Goal: Task Accomplishment & Management: Manage account settings

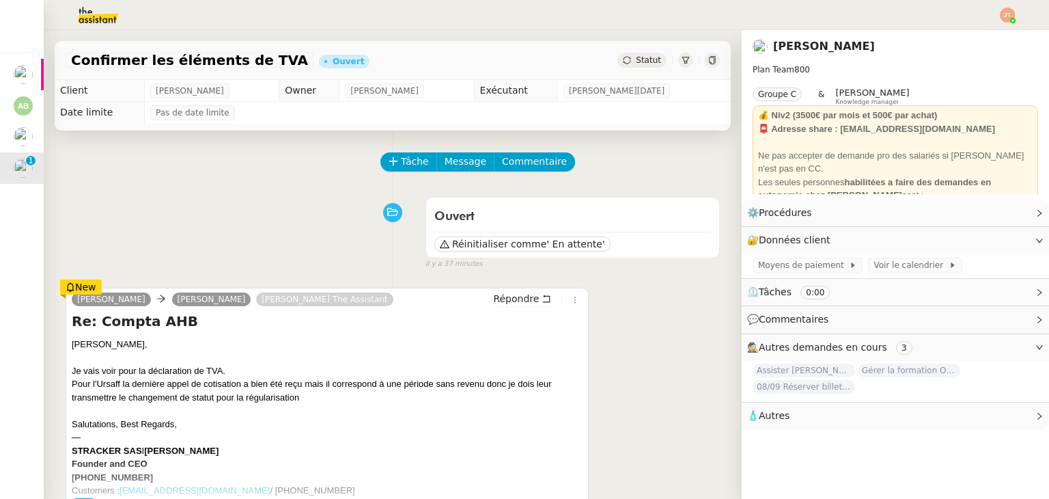
click at [252, 343] on div "[PERSON_NAME]," at bounding box center [327, 345] width 511 height 14
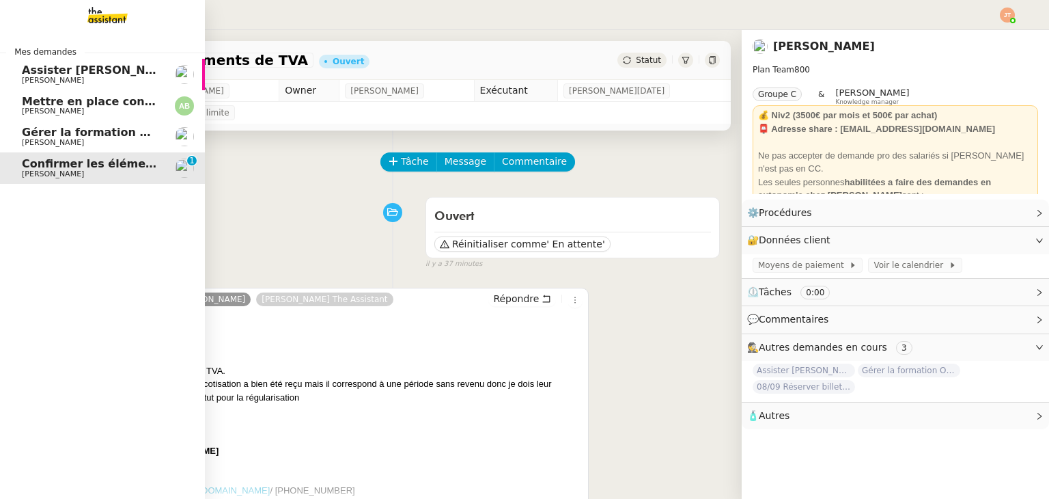
drag, startPoint x: 72, startPoint y: 132, endPoint x: 137, endPoint y: 174, distance: 77.1
click at [72, 132] on span "Gérer la formation OPCO" at bounding box center [98, 132] width 152 height 13
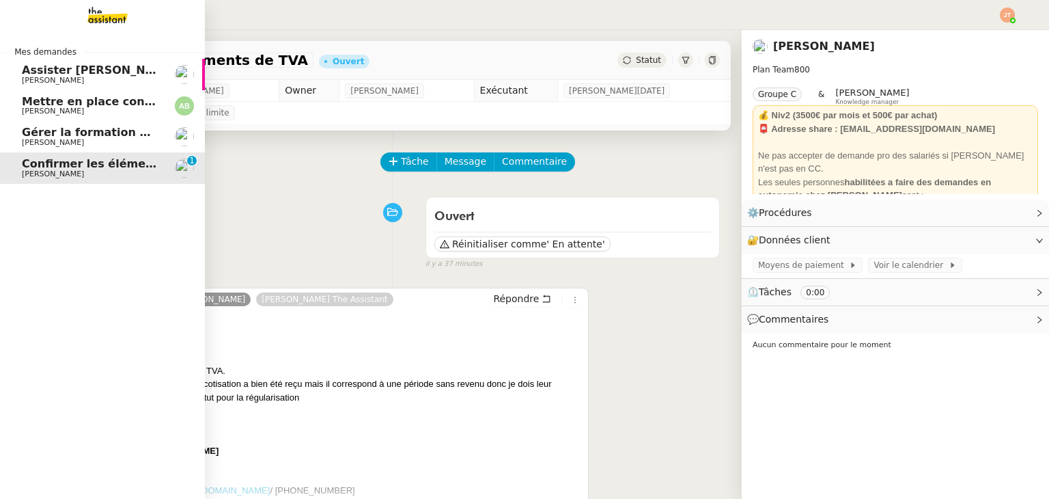
click at [85, 159] on span "Confirmer les éléments de TVA" at bounding box center [117, 163] width 190 height 13
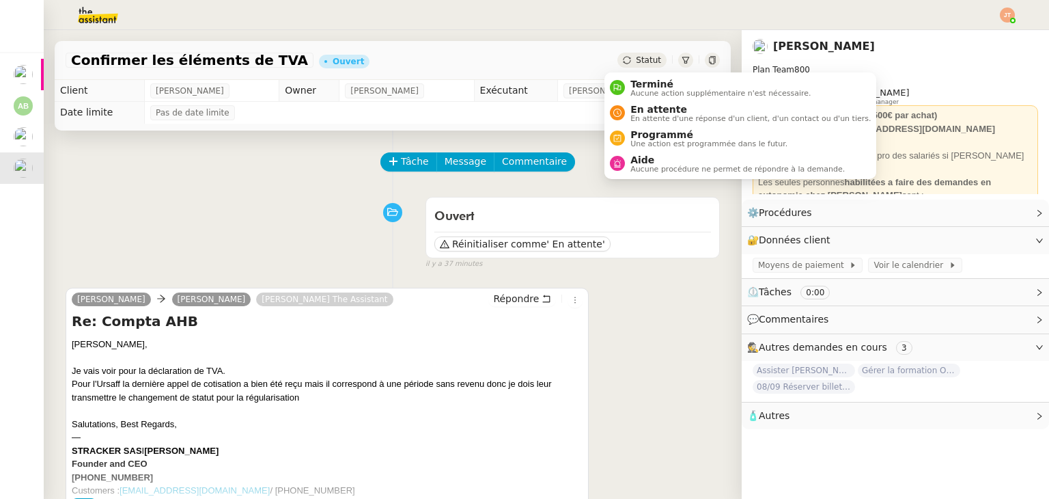
click at [633, 54] on div "Statut" at bounding box center [642, 60] width 49 height 15
click at [631, 111] on span "En attente" at bounding box center [751, 109] width 240 height 11
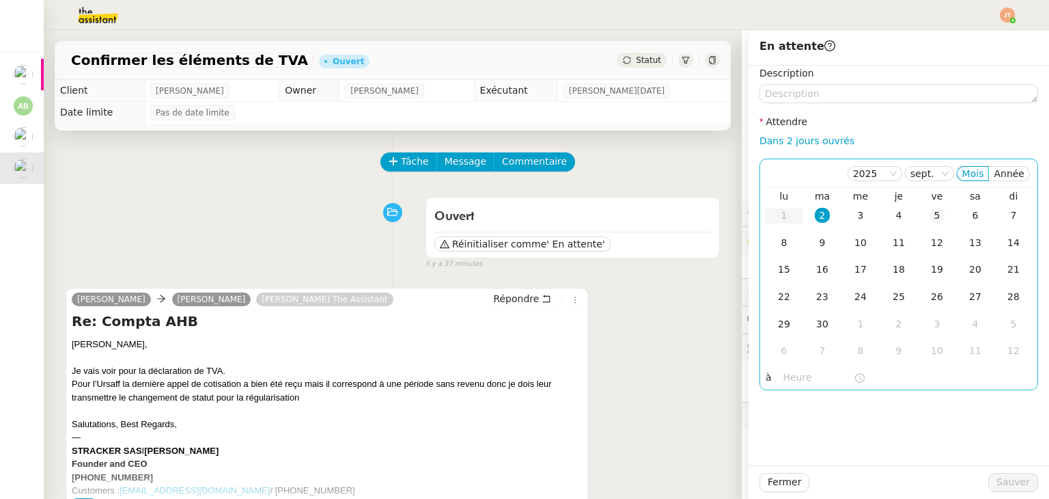
click at [930, 221] on div "5" at bounding box center [937, 215] width 15 height 15
click at [802, 375] on input "text" at bounding box center [819, 378] width 70 height 16
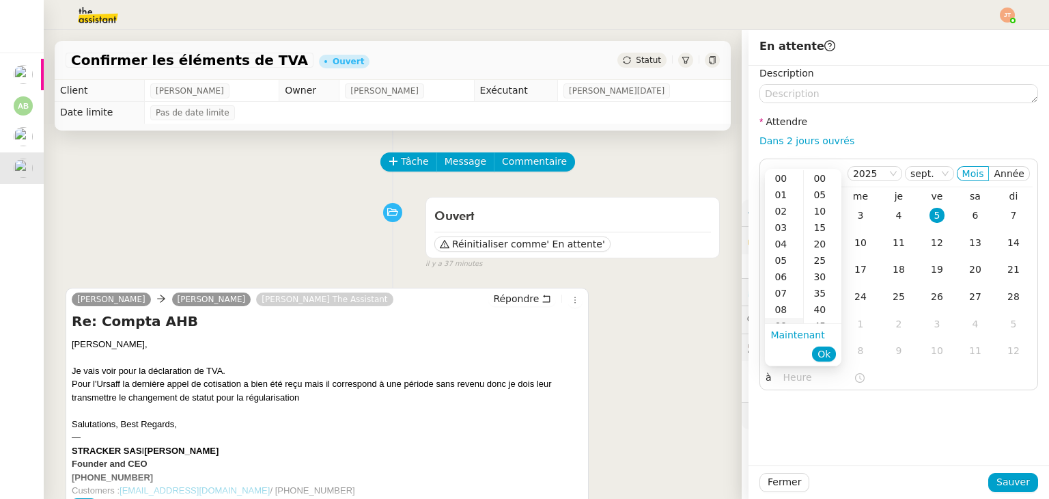
click at [786, 321] on div "09" at bounding box center [784, 326] width 38 height 16
click at [821, 182] on div "00" at bounding box center [823, 178] width 38 height 16
type input "09:00"
click at [823, 352] on span "Ok" at bounding box center [824, 354] width 13 height 14
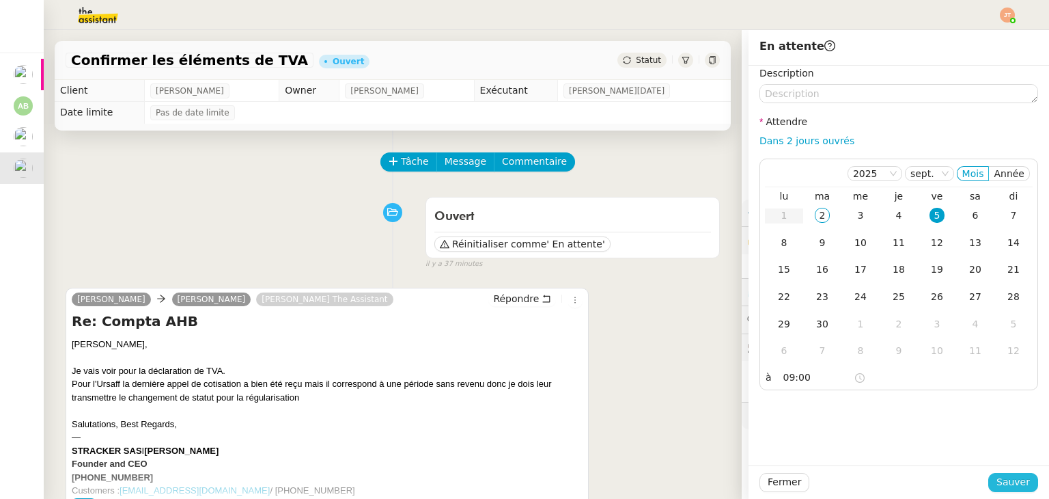
click at [997, 482] on span "Sauver" at bounding box center [1013, 482] width 33 height 16
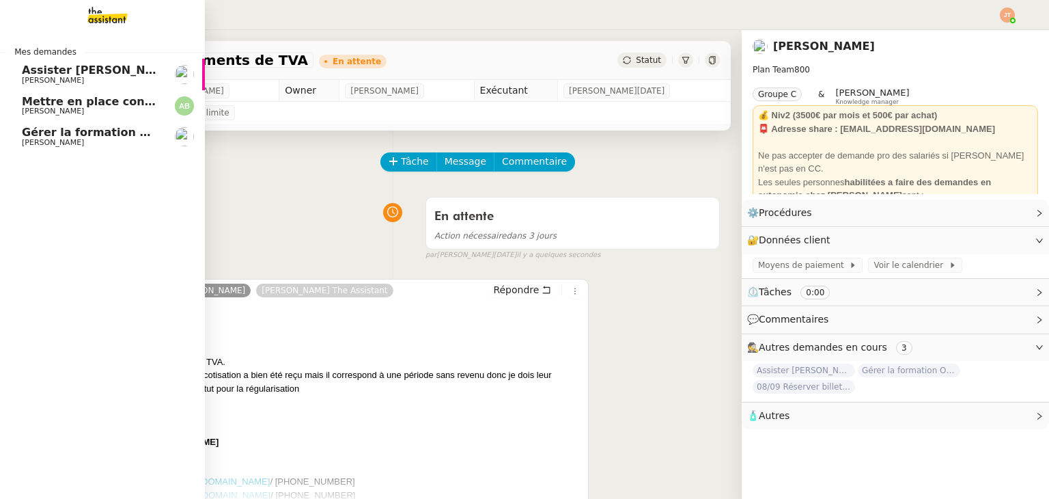
drag, startPoint x: 104, startPoint y: 140, endPoint x: 118, endPoint y: 140, distance: 13.7
click at [104, 140] on span "[PERSON_NAME]" at bounding box center [91, 143] width 138 height 8
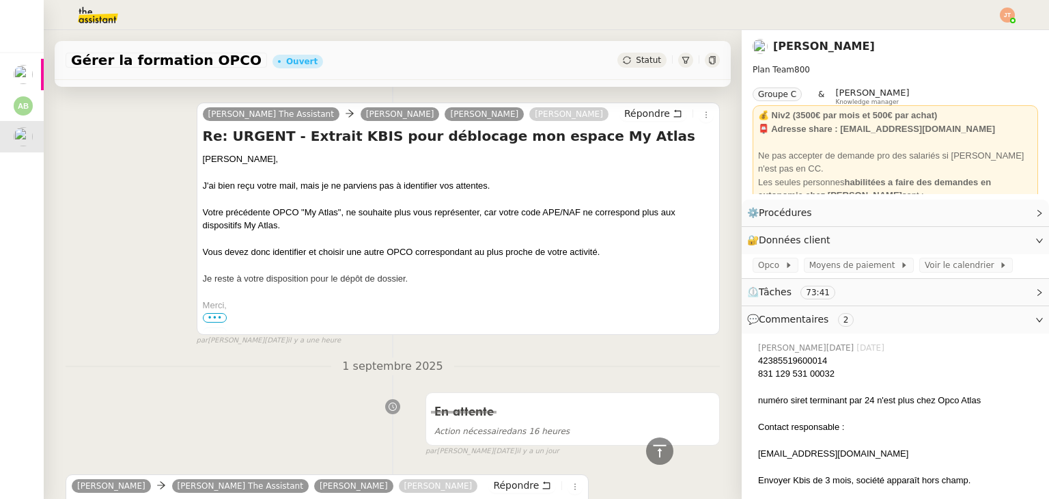
scroll to position [273, 0]
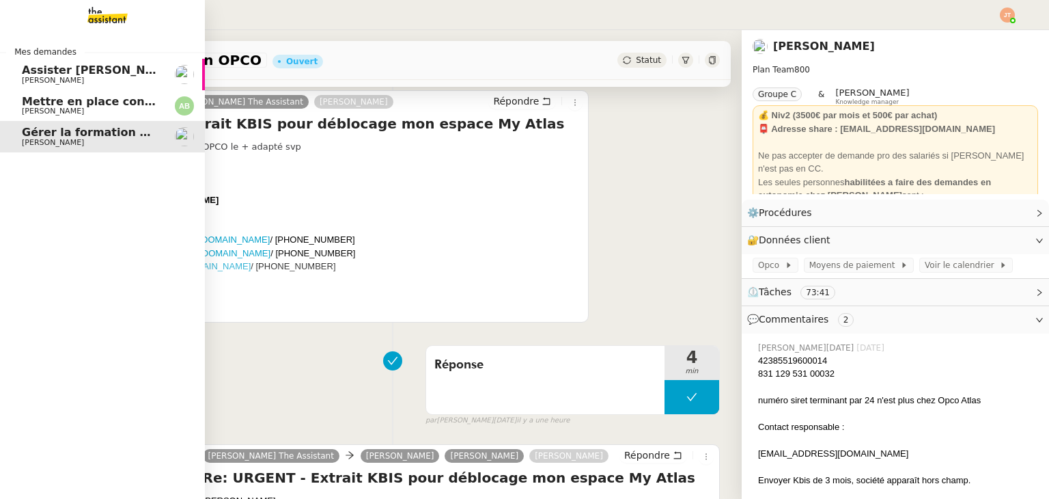
click at [65, 72] on span "Assister [PERSON_NAME] avec l'information OPCO" at bounding box center [176, 70] width 309 height 13
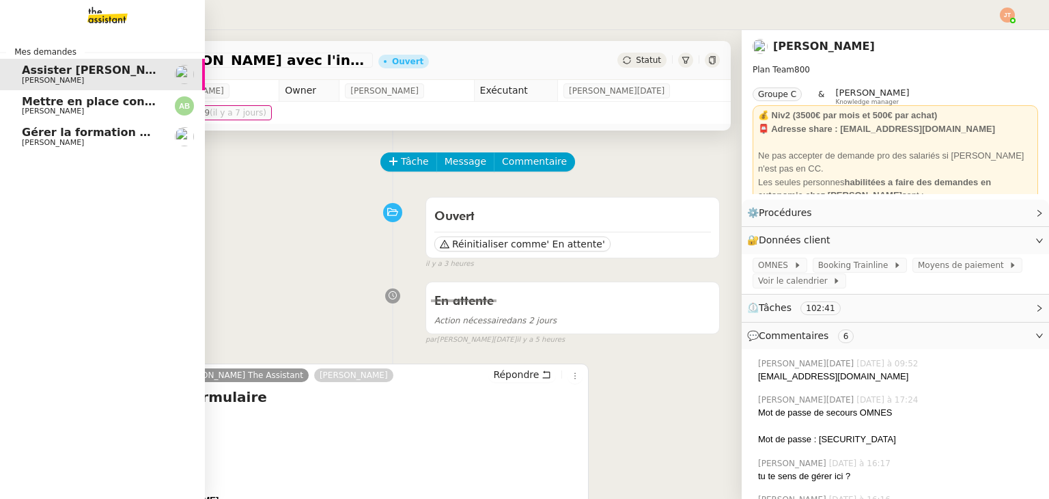
click at [90, 115] on span "[PERSON_NAME]" at bounding box center [91, 111] width 138 height 8
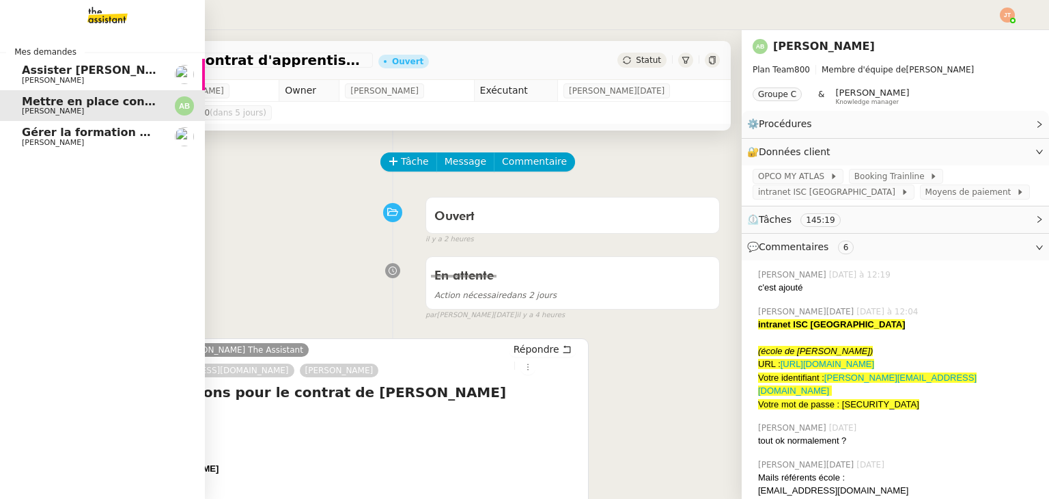
click at [89, 139] on span "[PERSON_NAME]" at bounding box center [91, 143] width 138 height 8
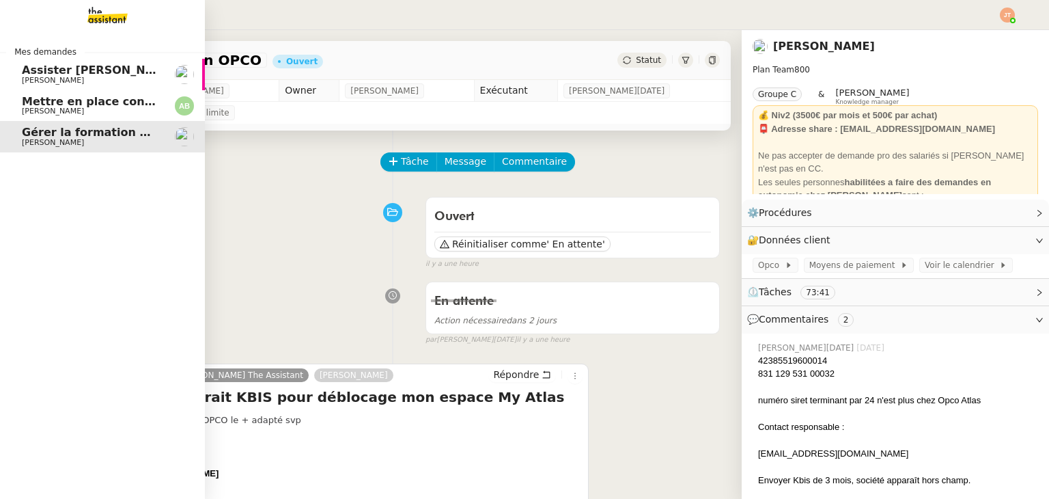
click at [52, 102] on span "Mettre en place contrat d'apprentissage [PERSON_NAME]" at bounding box center [199, 101] width 355 height 13
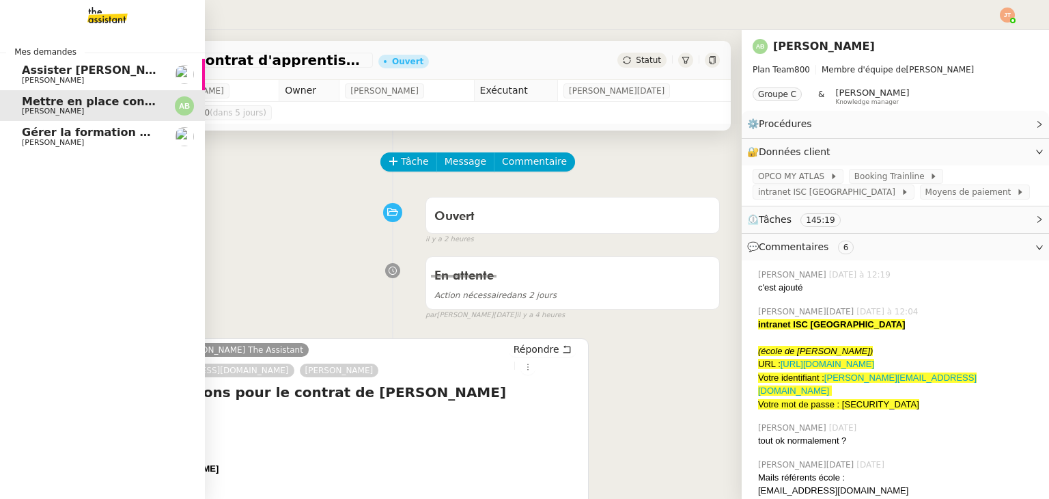
click at [79, 123] on link "Gérer la formation OPCO [PERSON_NAME]" at bounding box center [102, 136] width 205 height 31
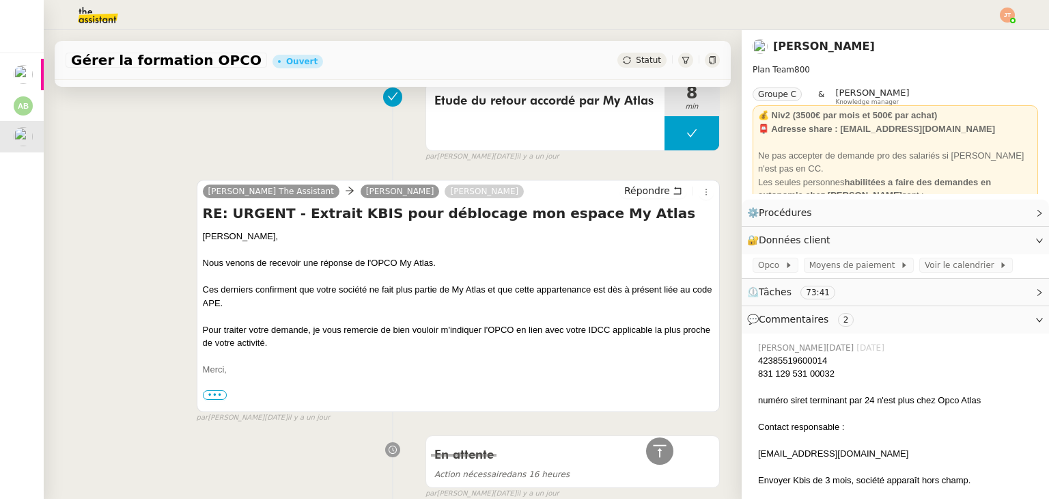
scroll to position [1640, 0]
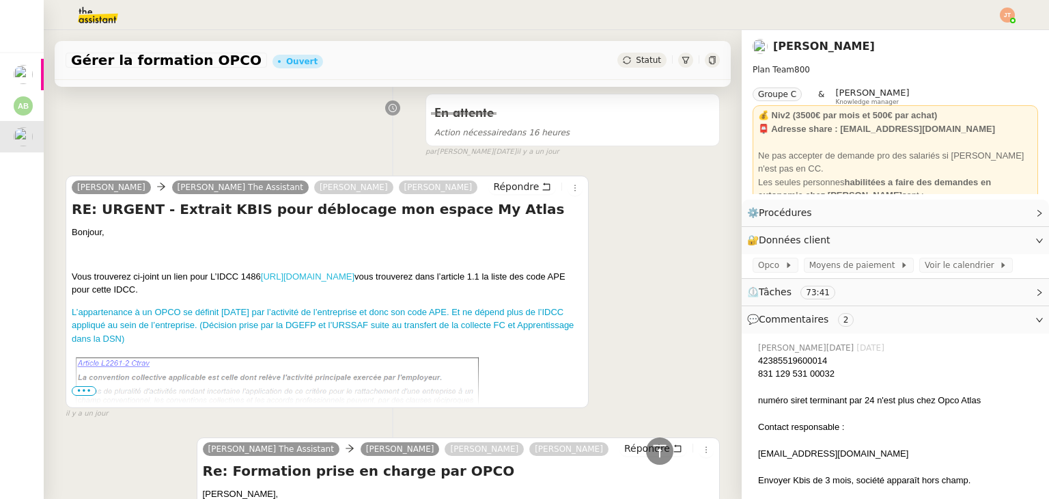
click at [307, 281] on link "[URL][DOMAIN_NAME]" at bounding box center [308, 276] width 94 height 10
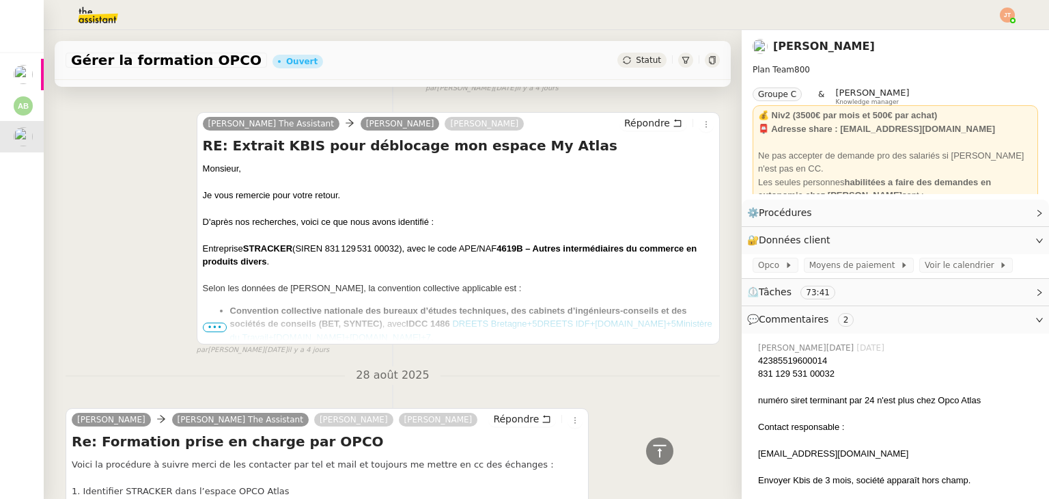
scroll to position [3689, 0]
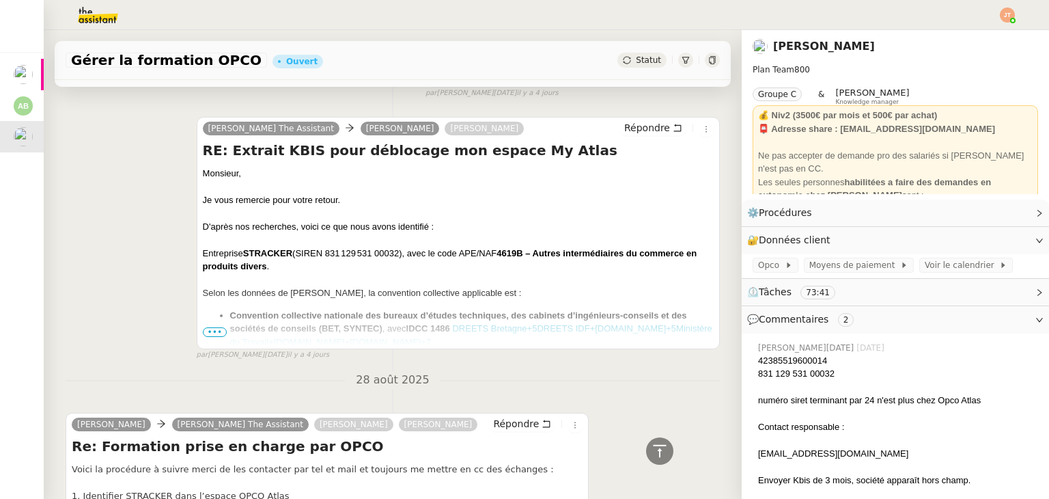
click at [208, 334] on span "•••" at bounding box center [215, 332] width 25 height 10
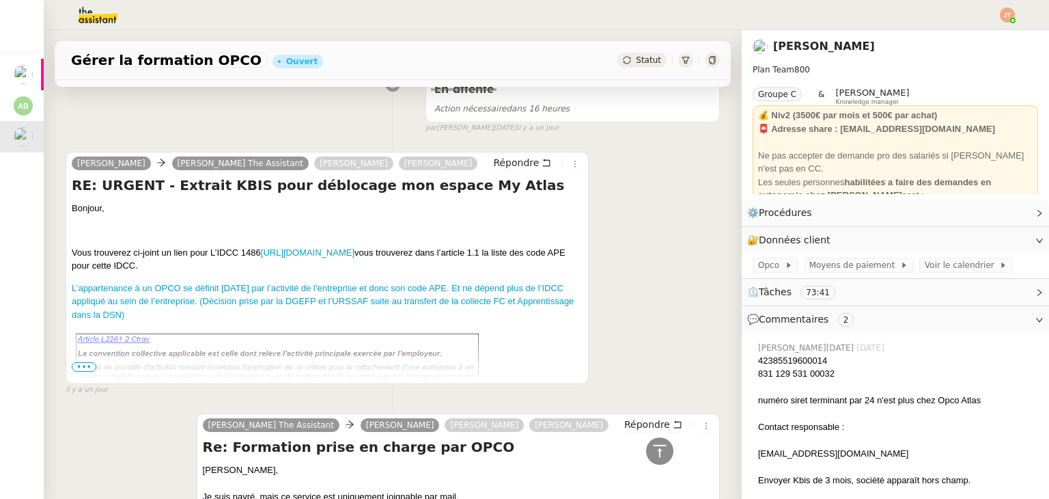
scroll to position [1708, 0]
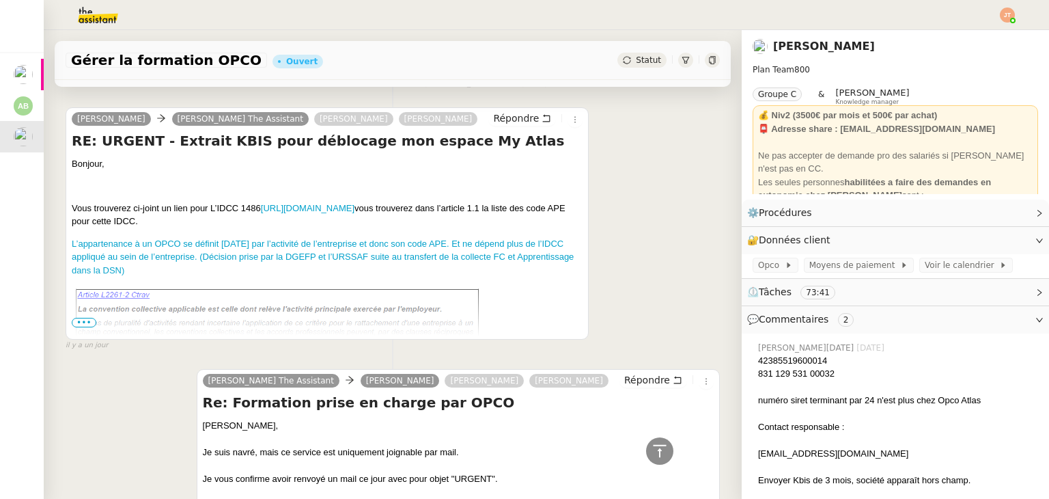
click at [87, 323] on span "•••" at bounding box center [84, 323] width 25 height 10
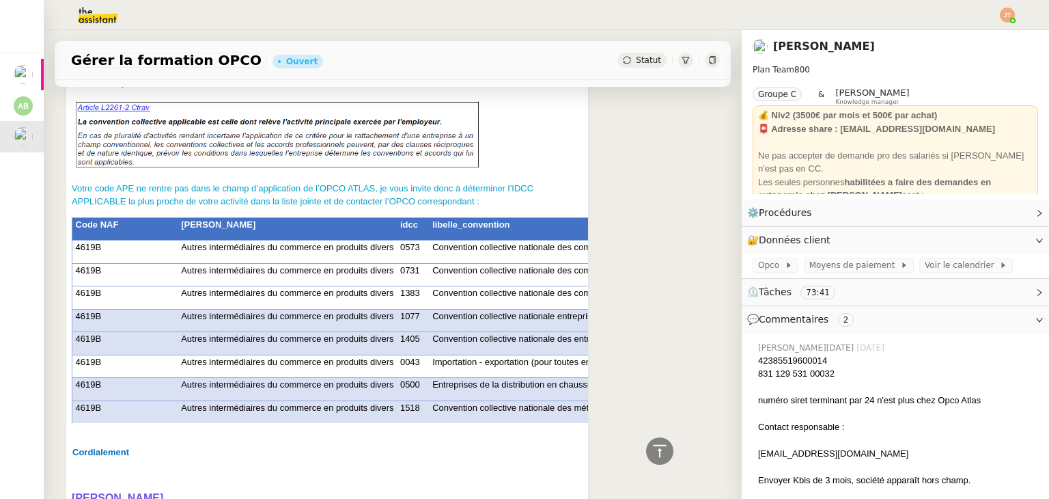
scroll to position [1913, 0]
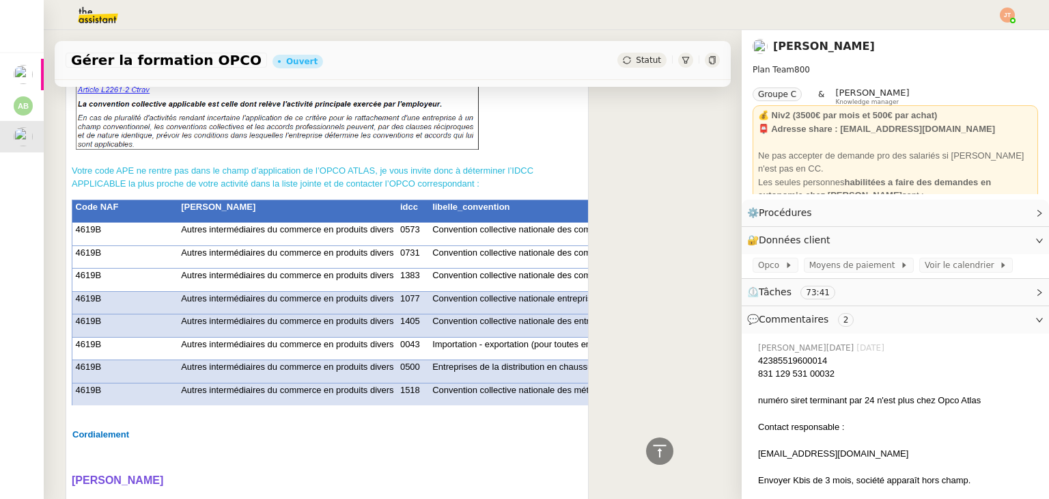
click at [368, 171] on span "Votre code APE ne rentre pas dans le champ d’application de l’OPCO ATLAS, je vo…" at bounding box center [303, 177] width 462 height 24
click at [364, 187] on span "Votre code APE ne rentre pas dans le champ d’application de l’OPCO ATLAS, je vo…" at bounding box center [303, 177] width 462 height 24
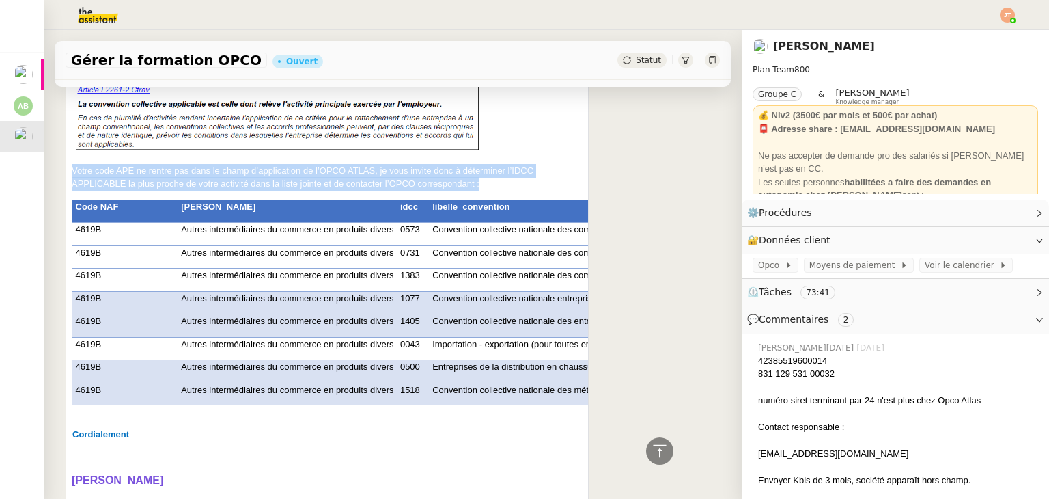
click at [364, 187] on span "Votre code APE ne rentre pas dans le champ d’application de l’OPCO ATLAS, je vo…" at bounding box center [303, 177] width 462 height 24
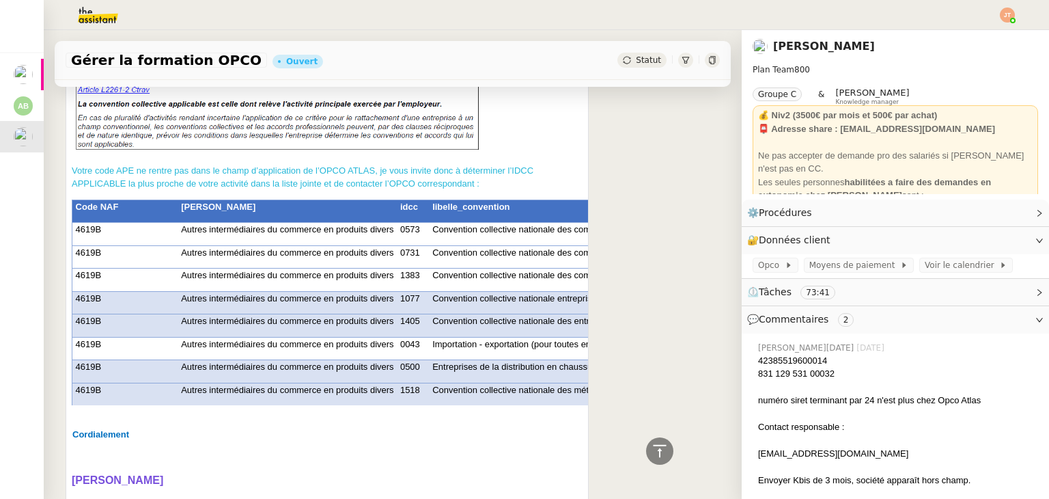
click at [388, 185] on span "Votre code APE ne rentre pas dans le champ d’application de l’OPCO ATLAS, je vo…" at bounding box center [303, 177] width 462 height 24
click at [379, 171] on span "Votre code APE ne rentre pas dans le champ d’application de l’OPCO ATLAS, je vo…" at bounding box center [303, 177] width 462 height 24
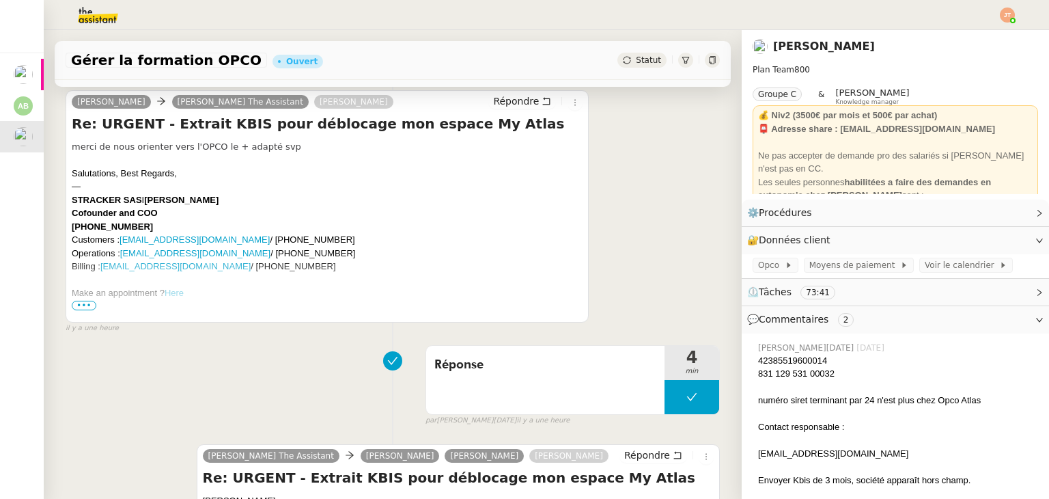
scroll to position [0, 0]
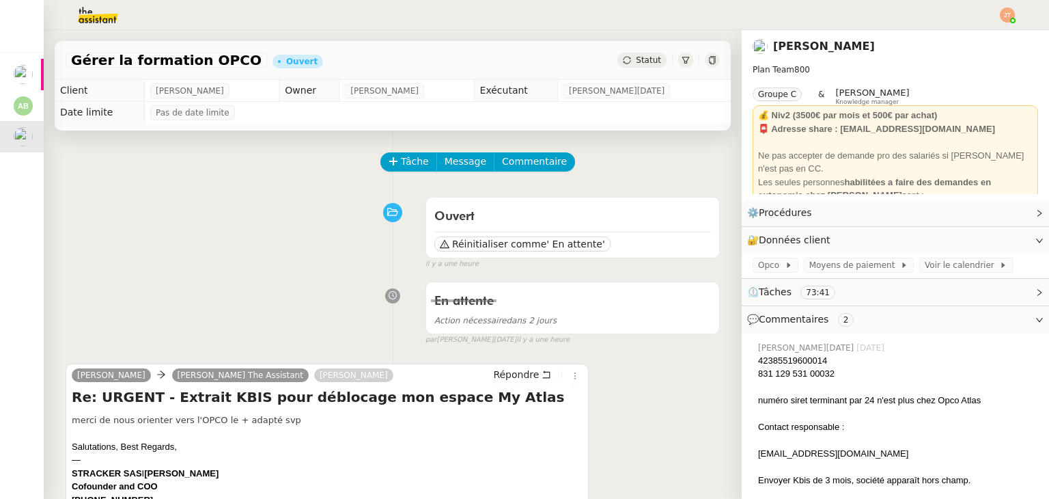
click at [515, 178] on div "Tâche Message Commentaire" at bounding box center [551, 168] width 338 height 33
click at [516, 171] on button "Commentaire" at bounding box center [534, 161] width 81 height 19
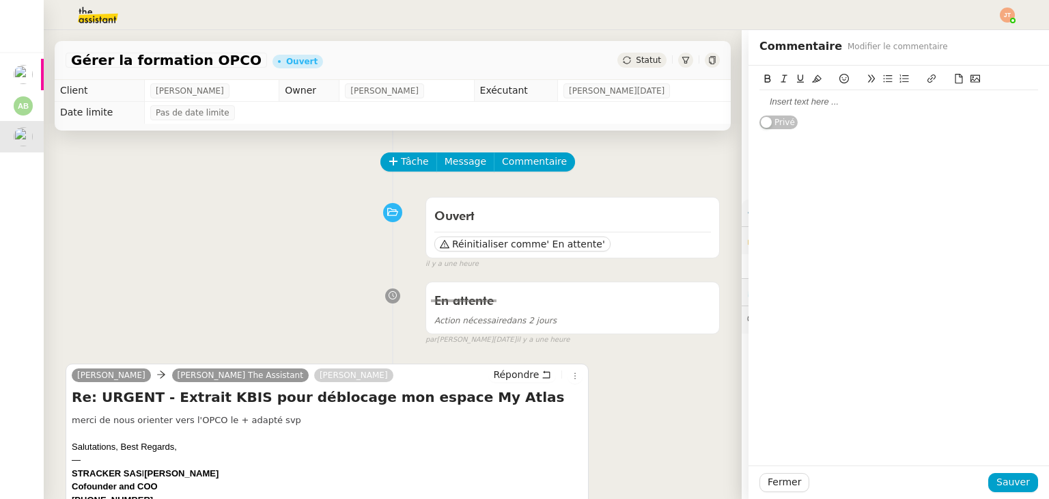
click at [836, 108] on div at bounding box center [899, 101] width 279 height 23
click at [773, 97] on div "OP" at bounding box center [899, 102] width 279 height 12
click at [1015, 484] on span "Sauver" at bounding box center [1013, 482] width 33 height 16
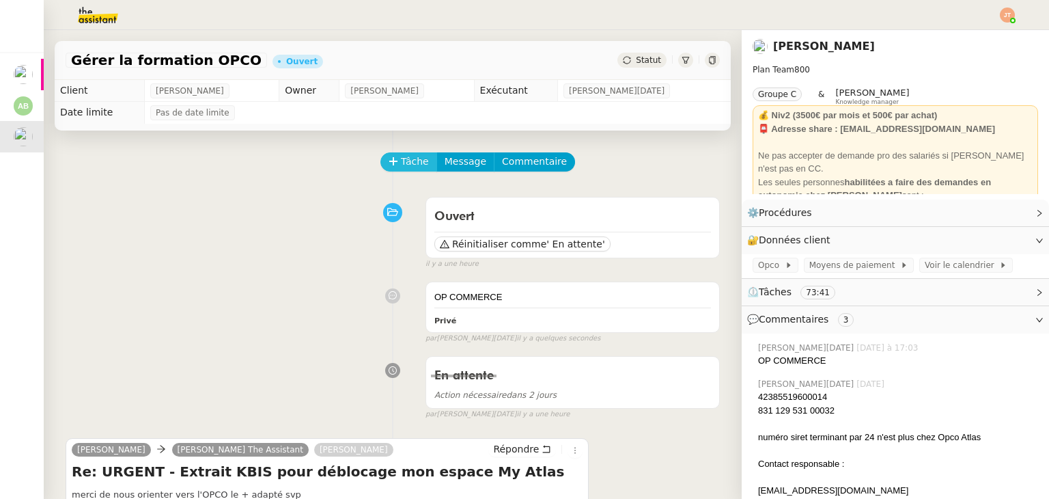
click at [401, 168] on span "Tâche" at bounding box center [415, 162] width 28 height 16
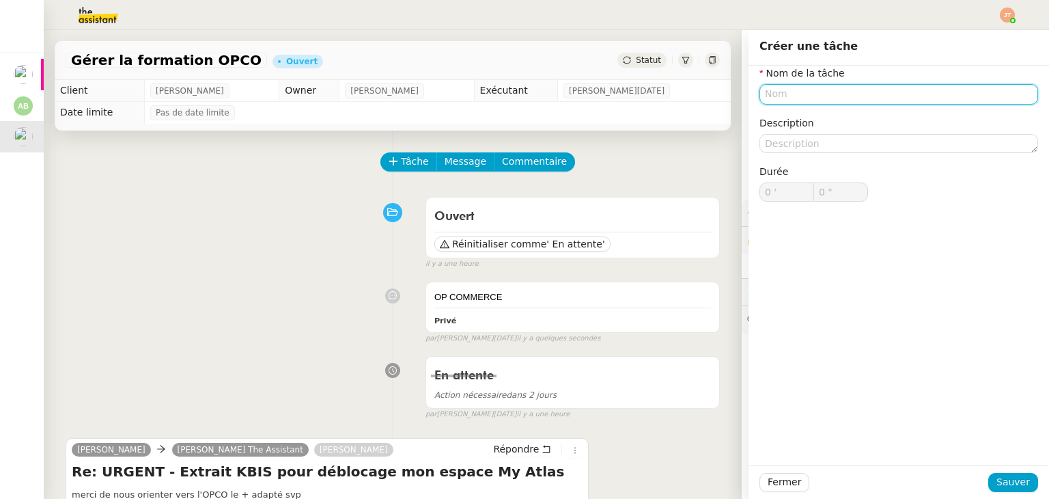
click at [801, 93] on input "text" at bounding box center [899, 94] width 279 height 20
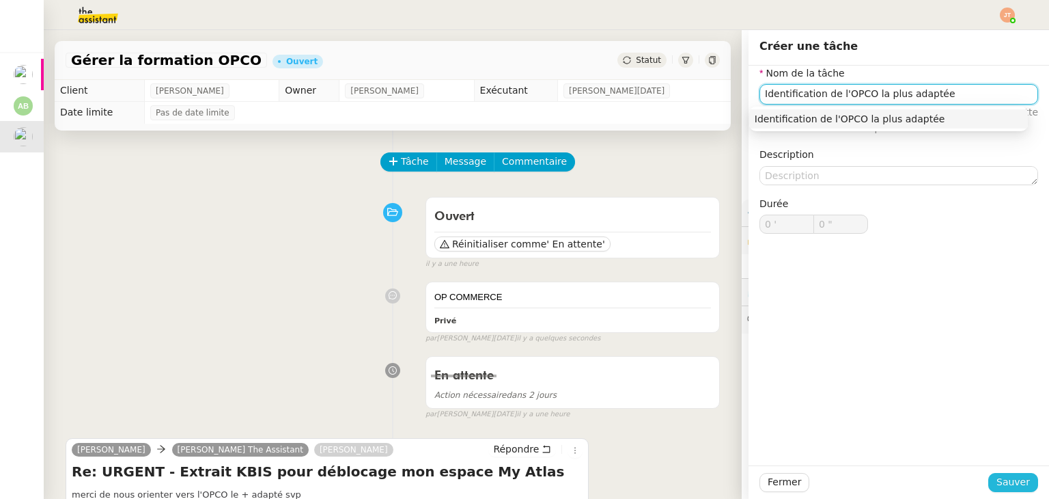
type input "Identification de l'OPCO la plus adaptée"
click at [1018, 473] on button "Sauver" at bounding box center [1014, 482] width 50 height 19
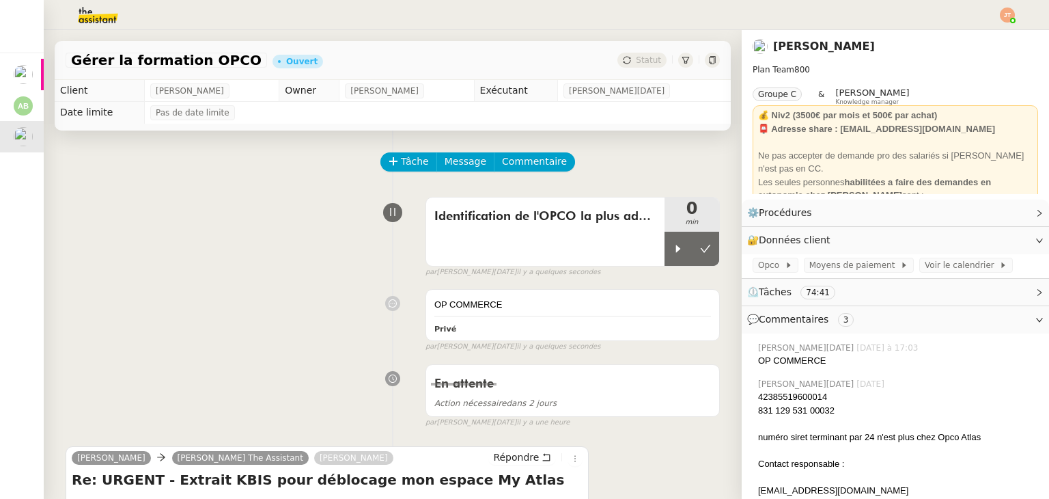
click at [545, 214] on span "Identification de l'OPCO la plus adaptée" at bounding box center [546, 216] width 222 height 20
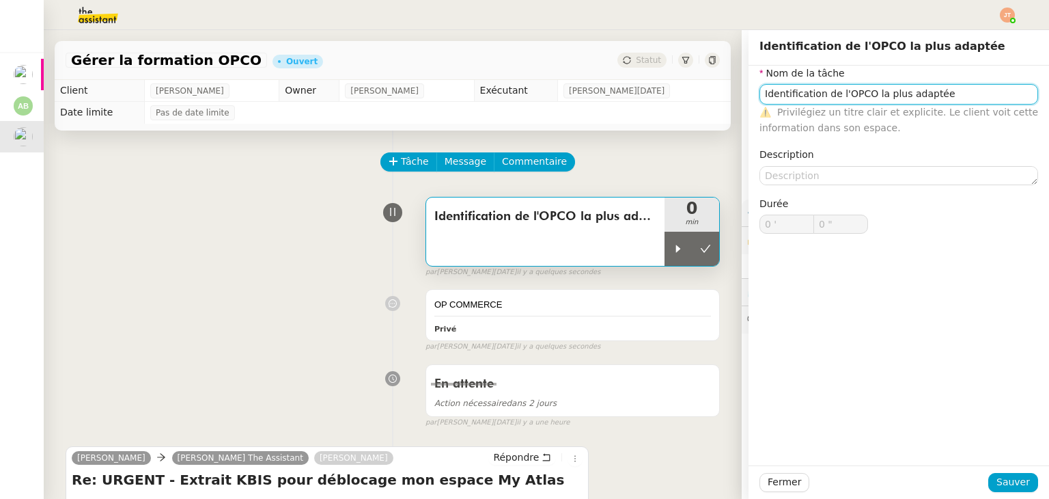
click at [908, 87] on input "Identification de l'OPCO la plus adaptée" at bounding box center [899, 94] width 279 height 20
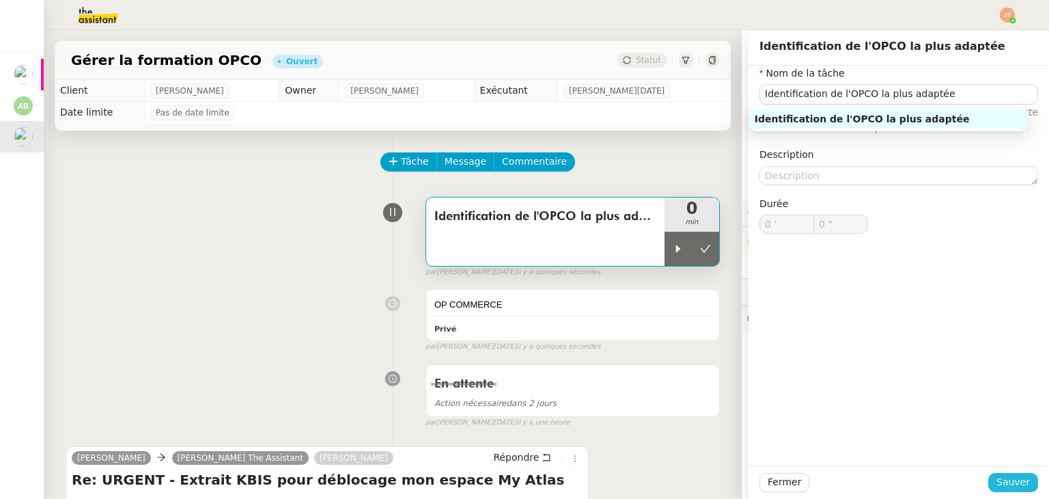
click at [1008, 484] on span "Sauver" at bounding box center [1013, 482] width 33 height 16
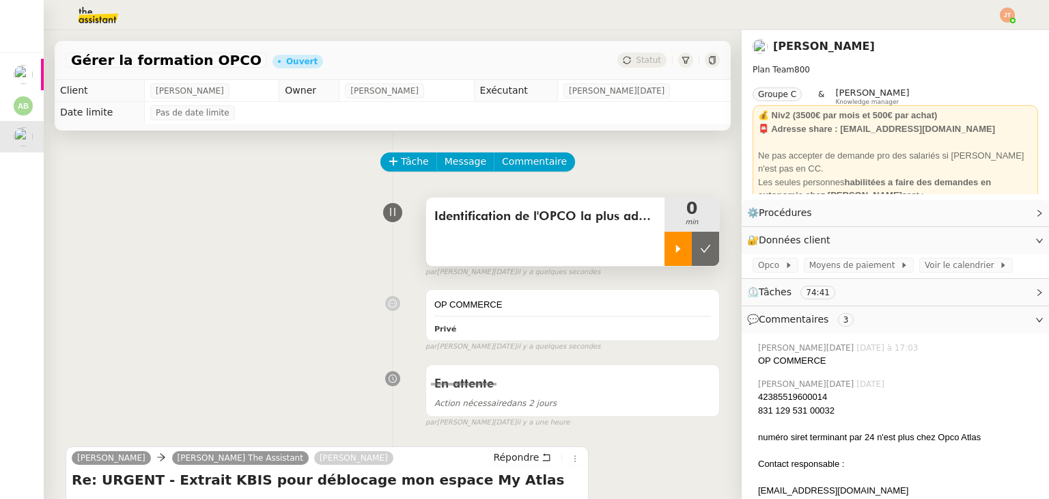
click at [673, 251] on icon at bounding box center [678, 248] width 11 height 11
click at [194, 195] on div "Identification de l'OPCO la plus adaptée 1 min false par [PERSON_NAME][DATE] il…" at bounding box center [393, 234] width 655 height 87
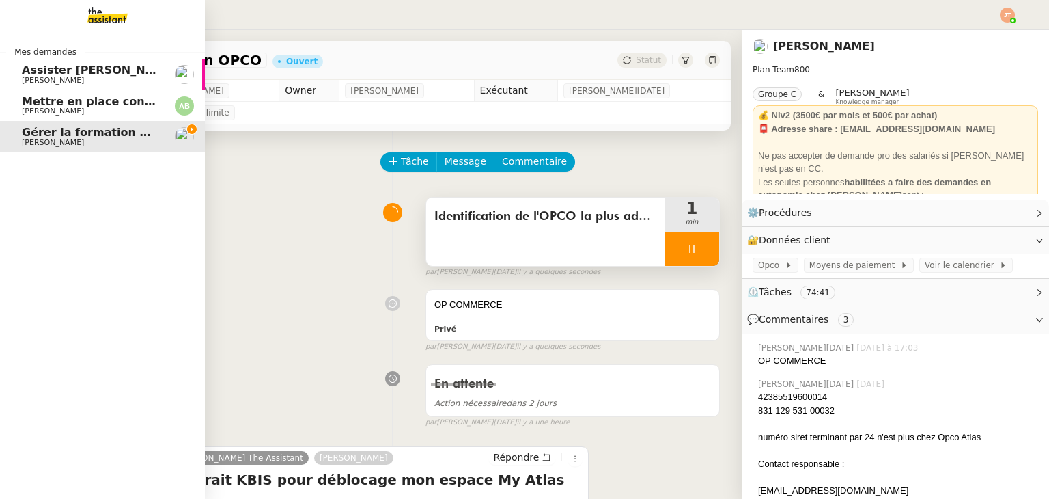
click at [30, 107] on span "[PERSON_NAME]" at bounding box center [53, 111] width 62 height 9
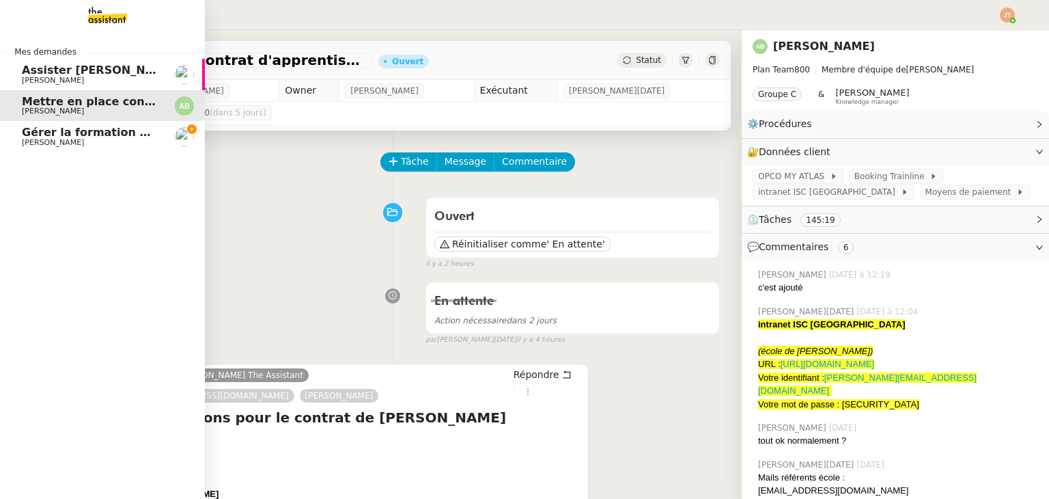
click at [51, 69] on span "Assister [PERSON_NAME] avec l'information OPCO" at bounding box center [176, 70] width 309 height 13
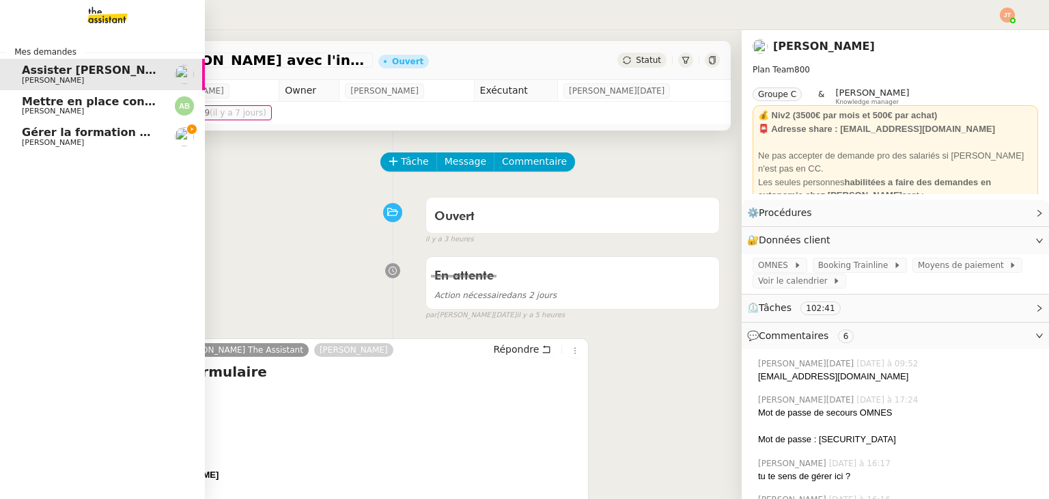
click at [97, 135] on span "Gérer la formation OPCO" at bounding box center [98, 132] width 152 height 13
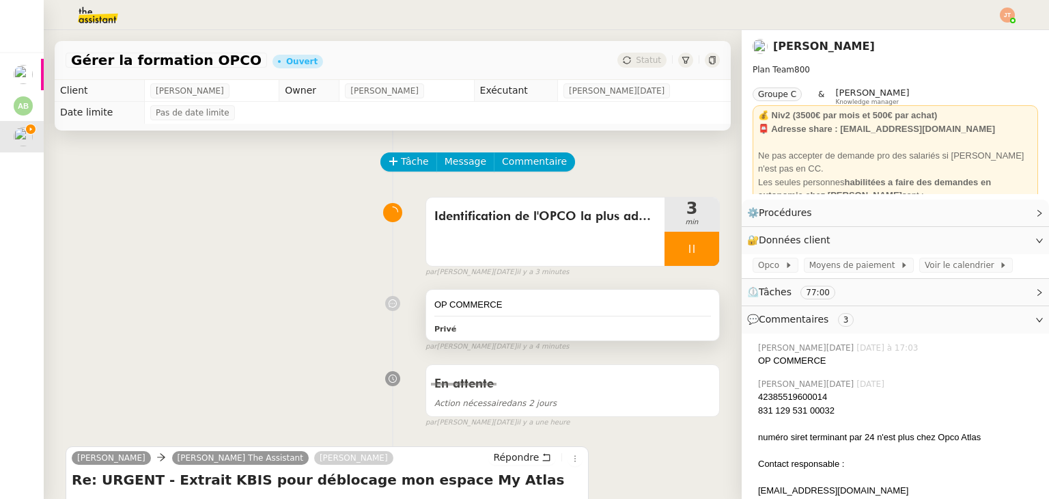
click at [503, 315] on div "OP COMMERCE Privé" at bounding box center [572, 315] width 293 height 51
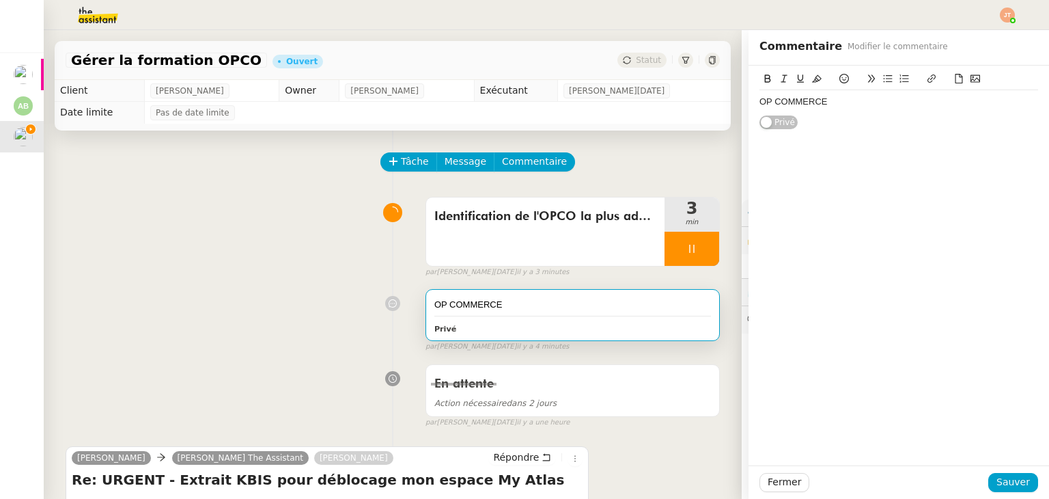
click at [831, 96] on div "OP COMMERCE" at bounding box center [899, 102] width 279 height 12
drag, startPoint x: 815, startPoint y: 128, endPoint x: 752, endPoint y: 121, distance: 63.9
click at [760, 121] on div "<a href="[URL][DOMAIN_NAME]" rel="noopener" target="_blank">OPCO des Entreprise…" at bounding box center [899, 121] width 279 height 25
click at [1008, 480] on span "Sauver" at bounding box center [1013, 482] width 33 height 16
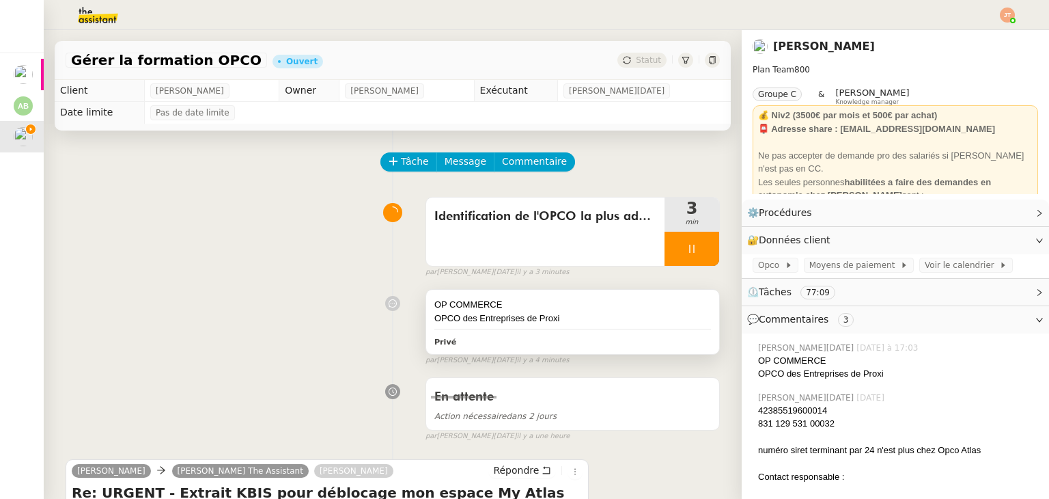
click at [563, 297] on div "OP COMMERCE OPCO des Entreprises de Proxi Privé" at bounding box center [572, 322] width 293 height 64
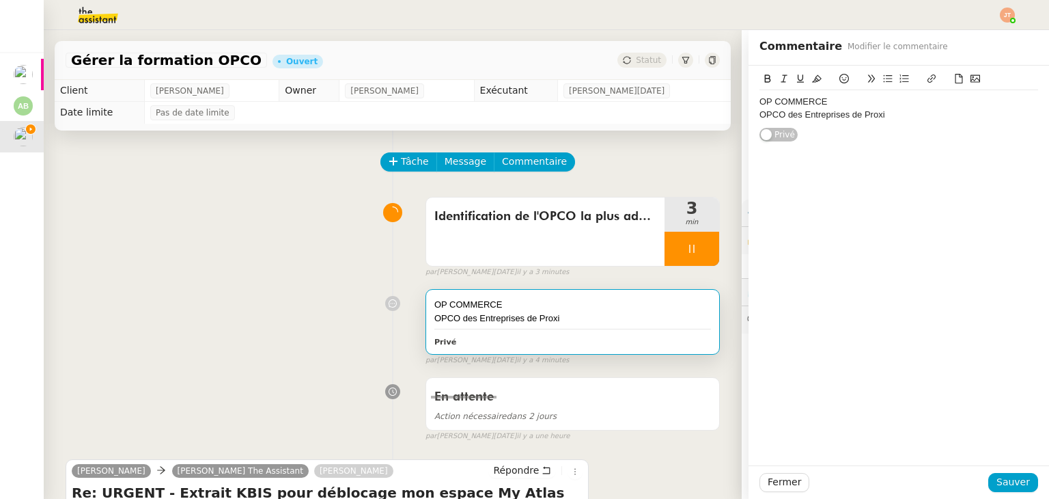
click at [760, 102] on div "OP COMMERCE" at bounding box center [899, 102] width 279 height 12
click at [883, 74] on icon at bounding box center [888, 79] width 10 height 10
click at [760, 111] on div "OPCO des Entreprises de Proxi" at bounding box center [899, 115] width 279 height 12
click at [997, 483] on span "Sauver" at bounding box center [1013, 482] width 33 height 16
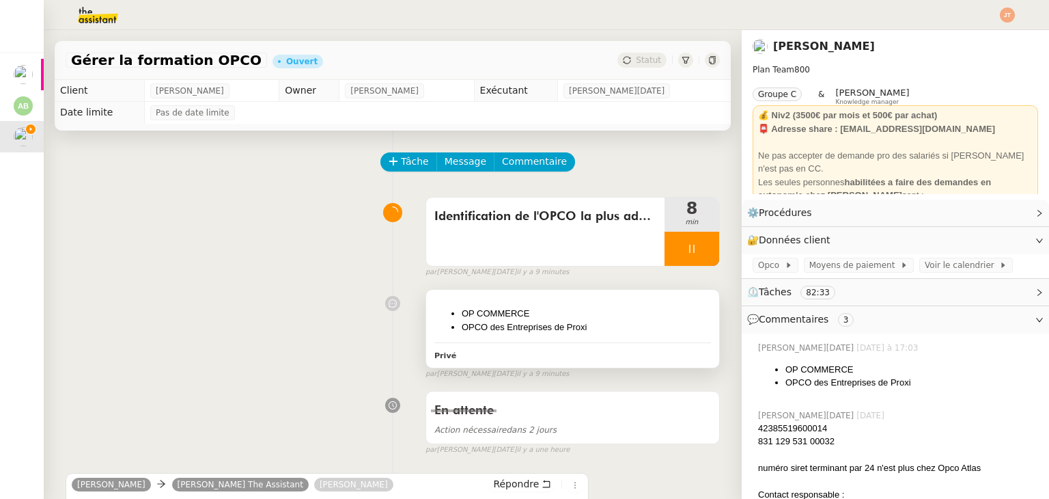
click at [550, 317] on li "OP COMMERCE" at bounding box center [586, 314] width 249 height 14
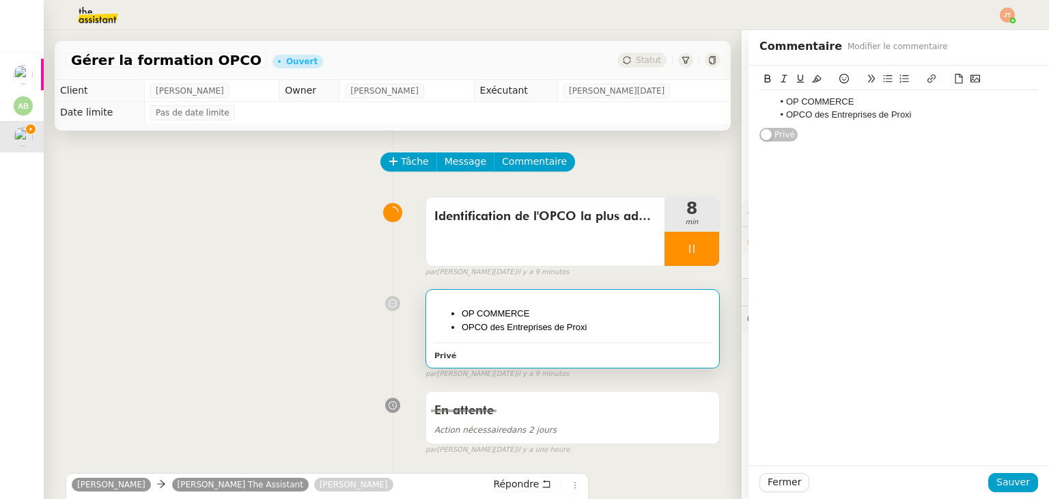
click at [907, 118] on li "OPCO des Entreprises de Proxi" at bounding box center [906, 115] width 266 height 12
click at [1015, 478] on span "Sauver" at bounding box center [1013, 482] width 33 height 16
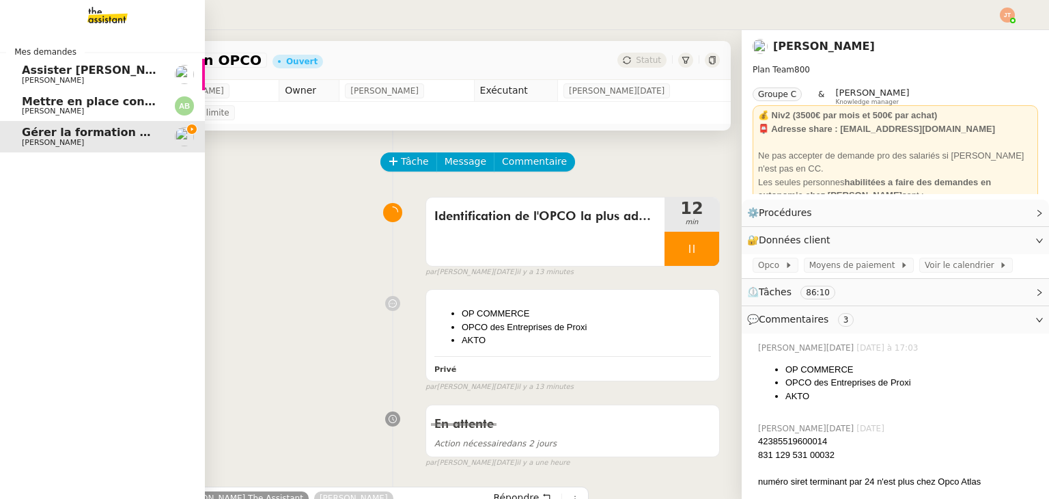
click at [103, 100] on span "Mettre en place contrat d'apprentissage [PERSON_NAME]" at bounding box center [199, 101] width 355 height 13
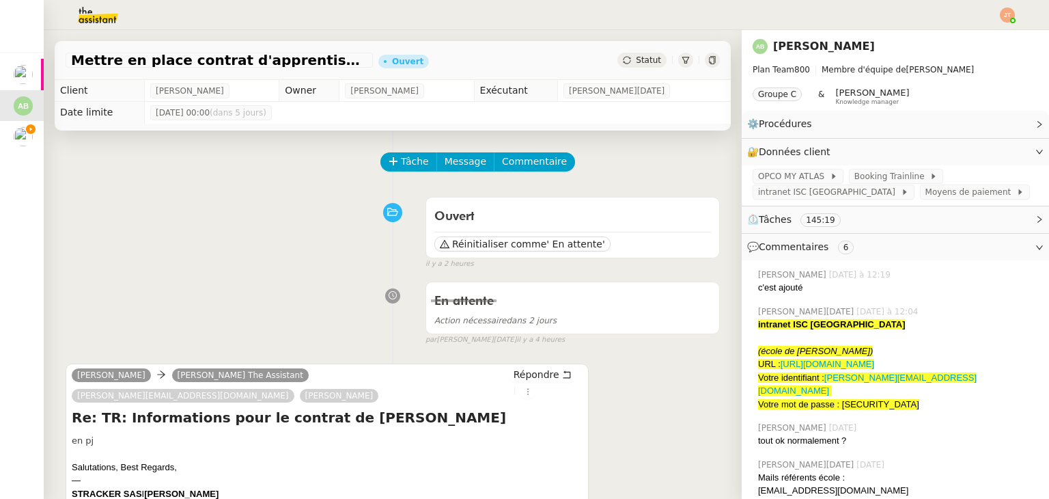
click at [618, 68] on div "Statut" at bounding box center [642, 60] width 49 height 15
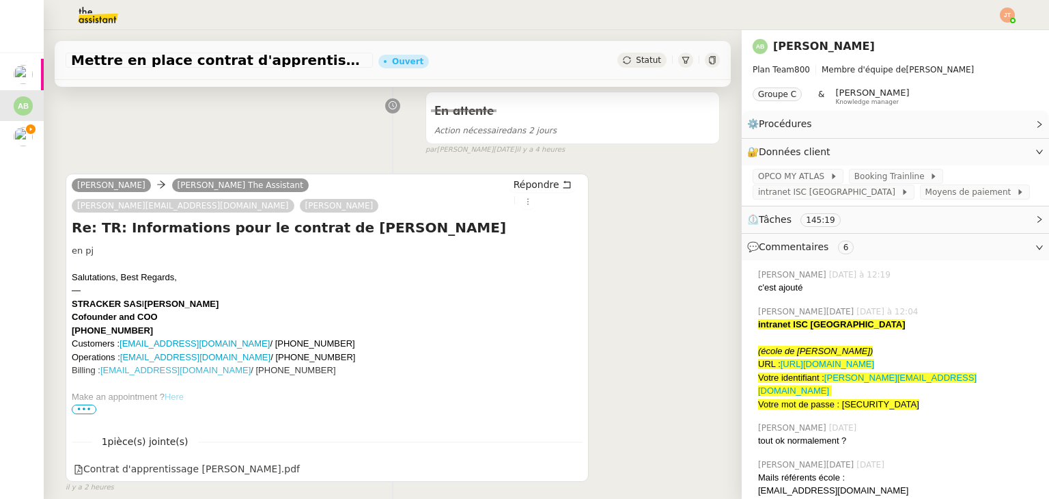
scroll to position [205, 0]
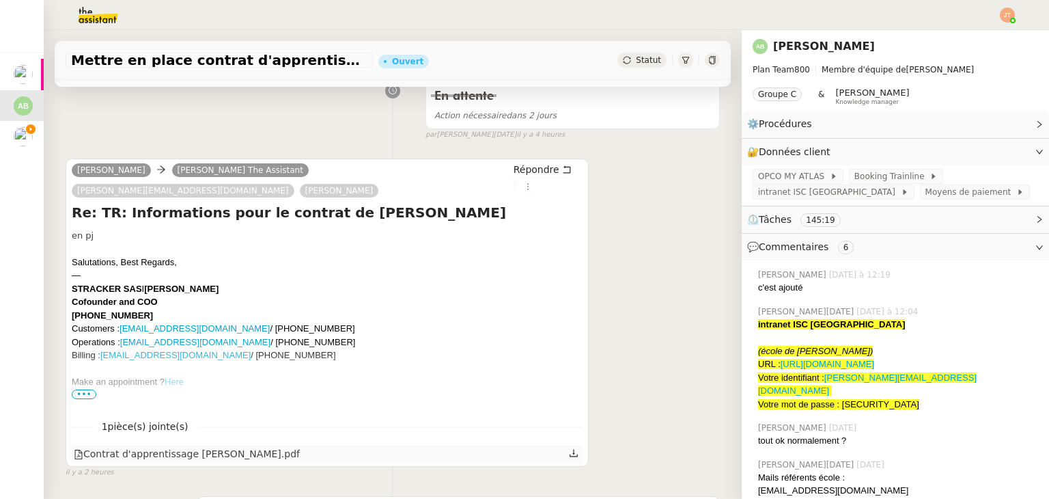
click at [569, 448] on icon at bounding box center [574, 453] width 10 height 10
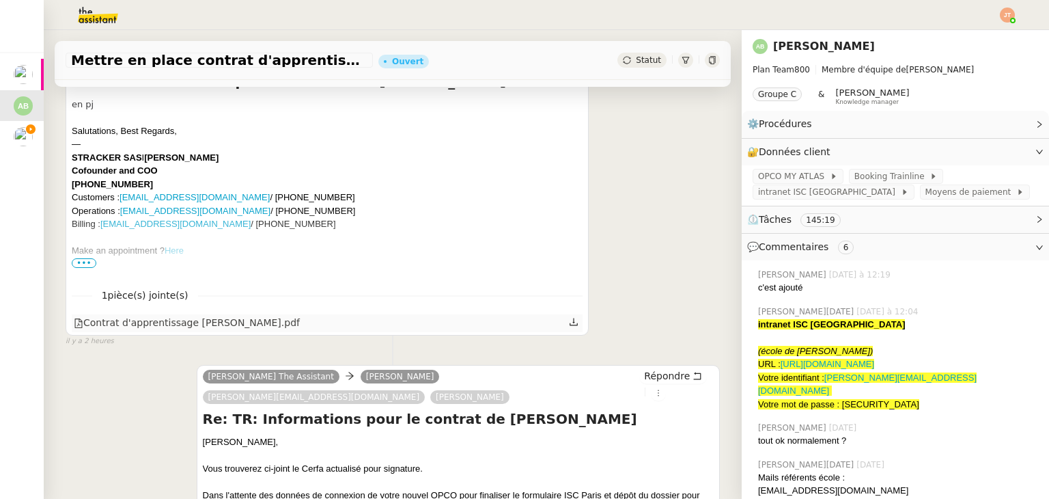
scroll to position [342, 0]
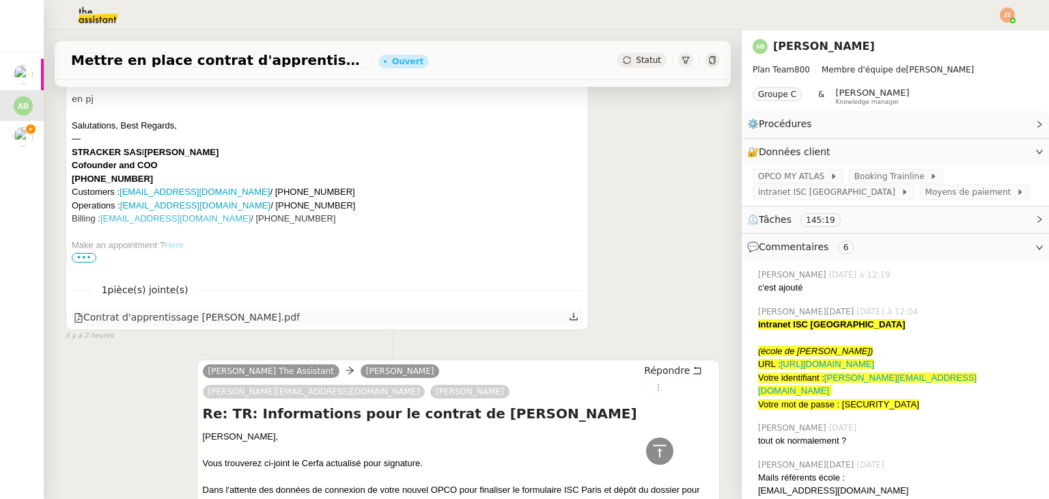
click at [569, 312] on icon at bounding box center [574, 317] width 10 height 10
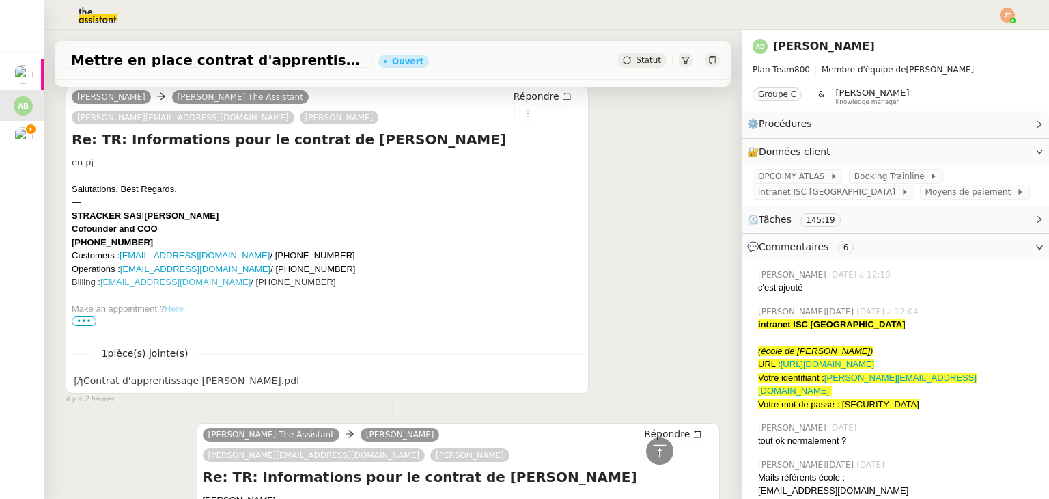
scroll to position [273, 0]
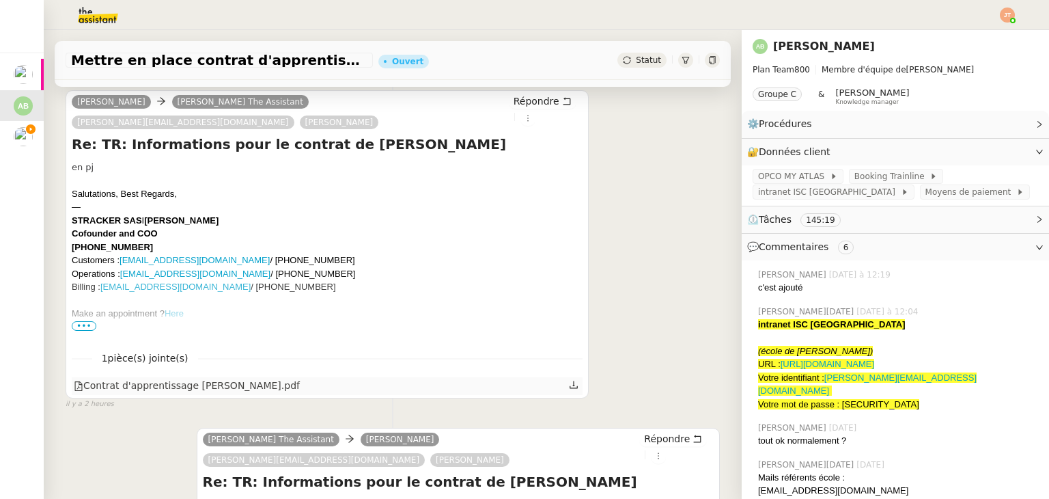
click at [569, 380] on icon at bounding box center [574, 385] width 10 height 10
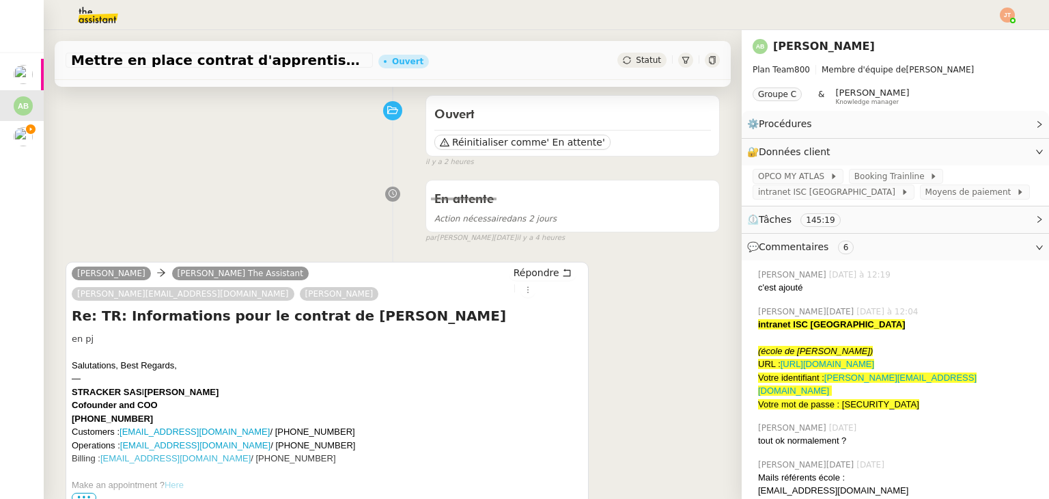
scroll to position [205, 0]
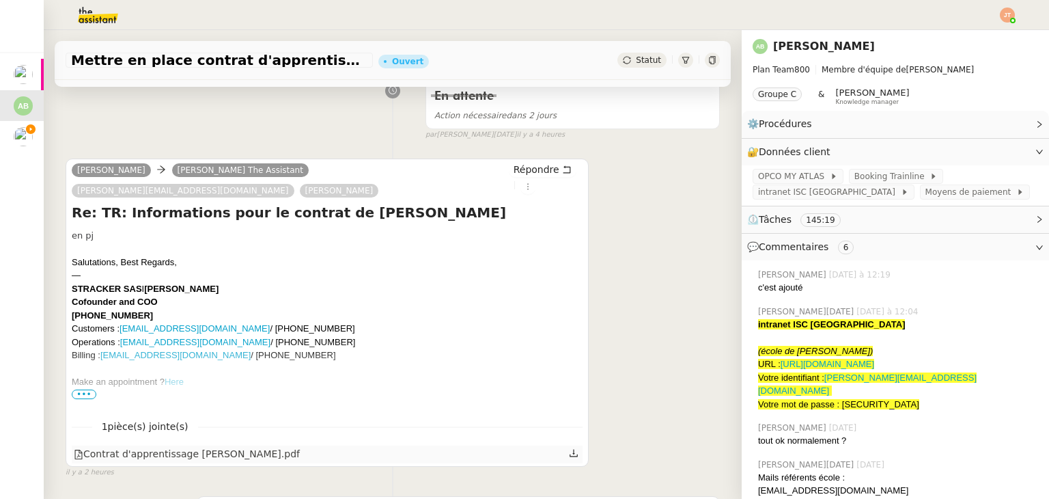
click at [569, 448] on icon at bounding box center [574, 453] width 10 height 10
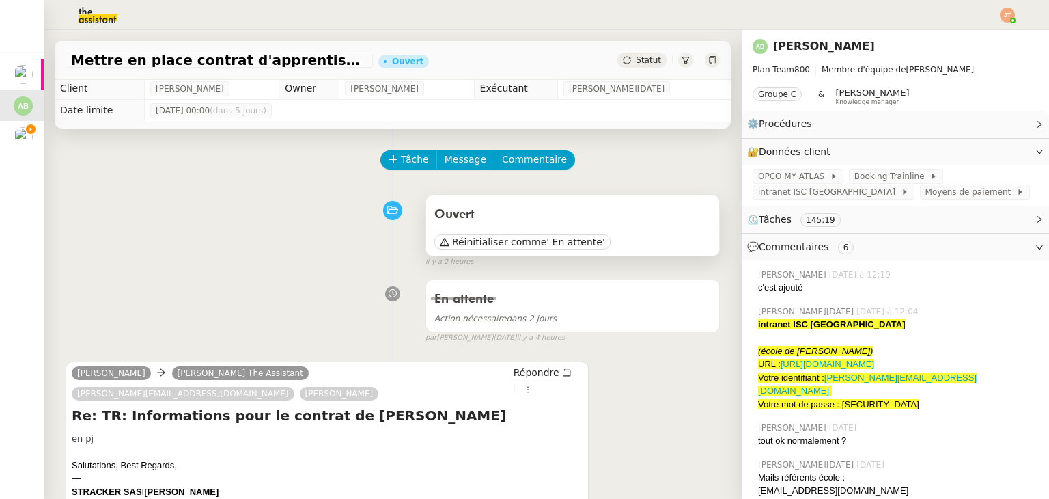
scroll to position [0, 0]
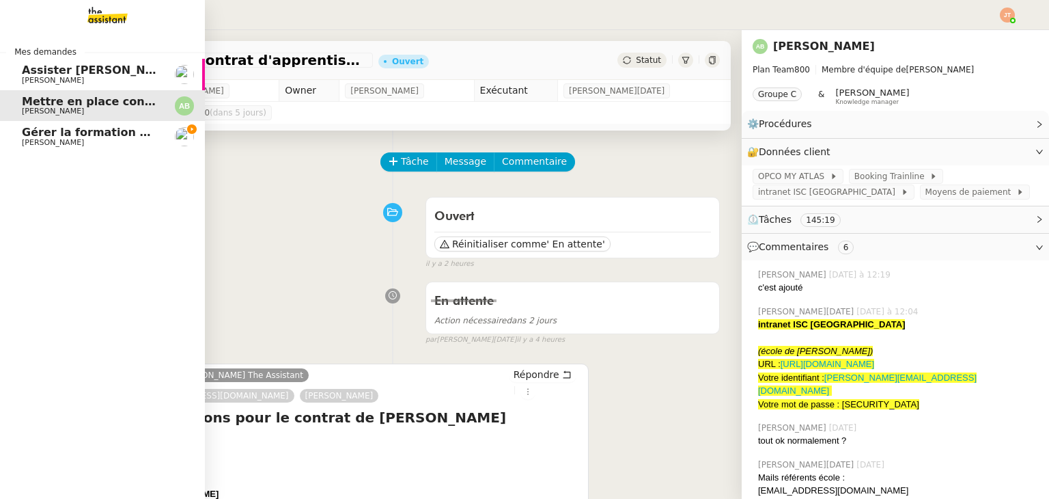
drag, startPoint x: 93, startPoint y: 135, endPoint x: 150, endPoint y: 111, distance: 61.5
click at [93, 135] on span "Gérer la formation OPCO" at bounding box center [98, 132] width 152 height 13
click at [95, 107] on span "Mettre en place contrat d'apprentissage [PERSON_NAME]" at bounding box center [199, 101] width 355 height 13
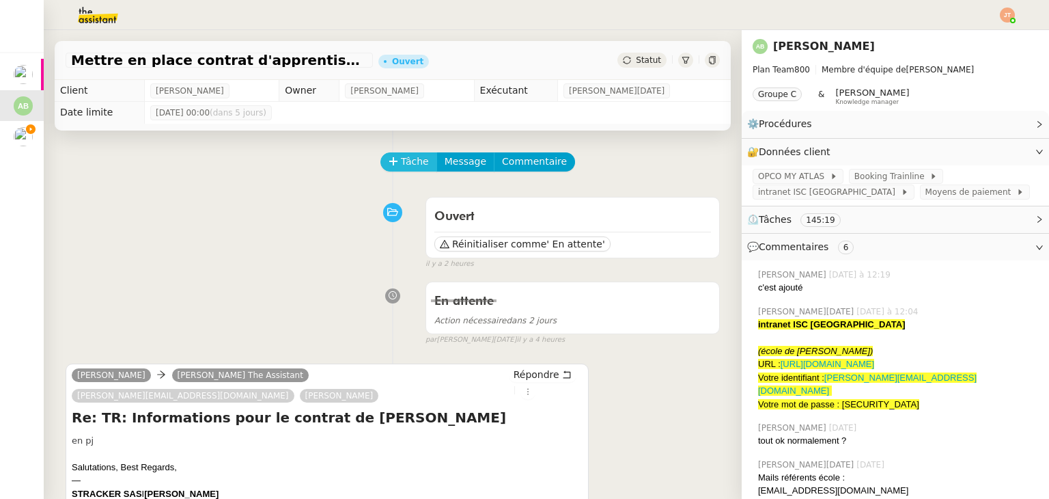
click at [413, 169] on span "Tâche" at bounding box center [415, 162] width 28 height 16
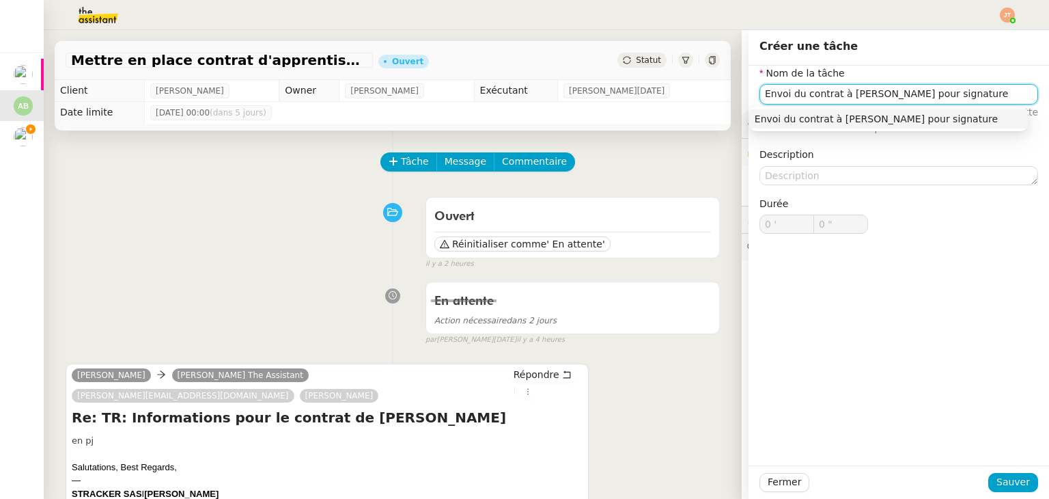
type input "Envoi du contrat à [PERSON_NAME] pour signature"
click at [1011, 471] on div "Fermer Sauver" at bounding box center [899, 481] width 301 height 33
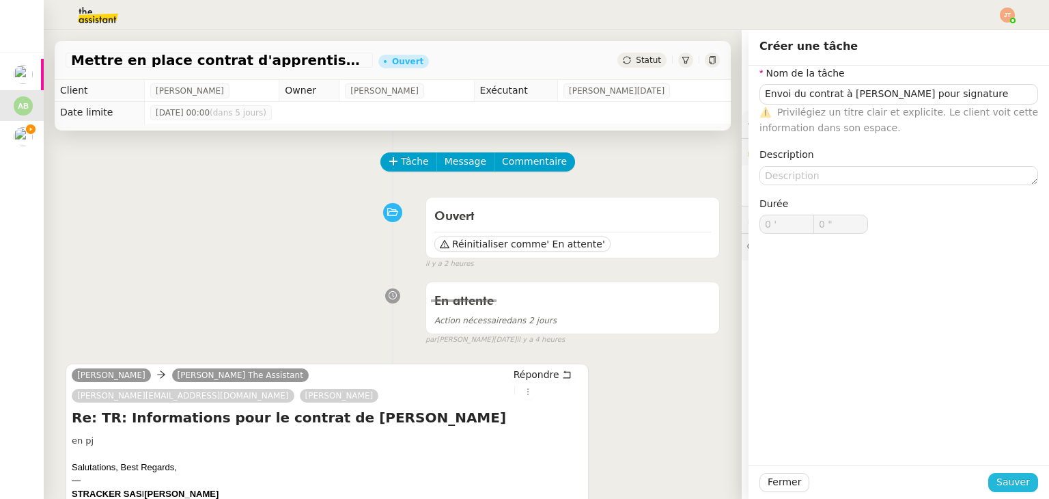
click at [991, 478] on button "Sauver" at bounding box center [1014, 482] width 50 height 19
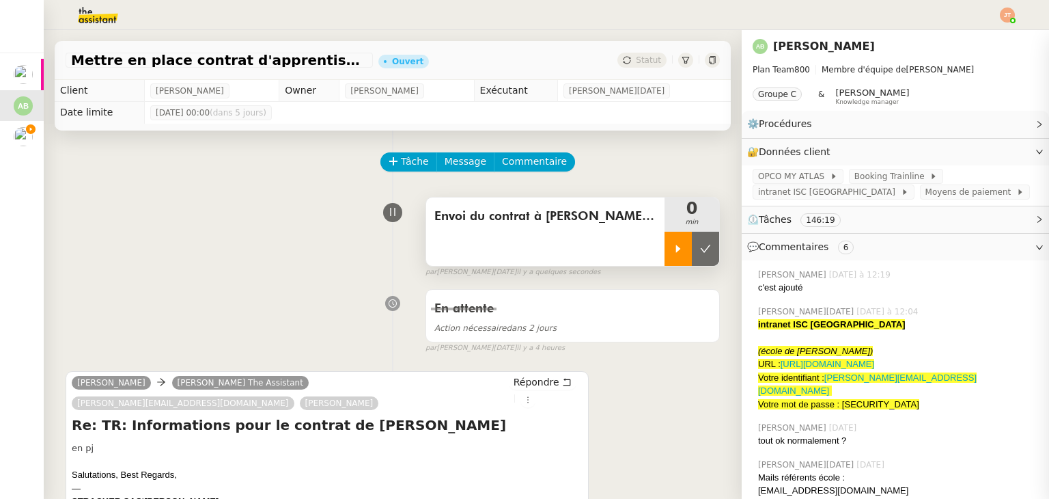
click at [676, 249] on icon at bounding box center [678, 249] width 5 height 8
click at [455, 167] on span "Message" at bounding box center [466, 162] width 42 height 16
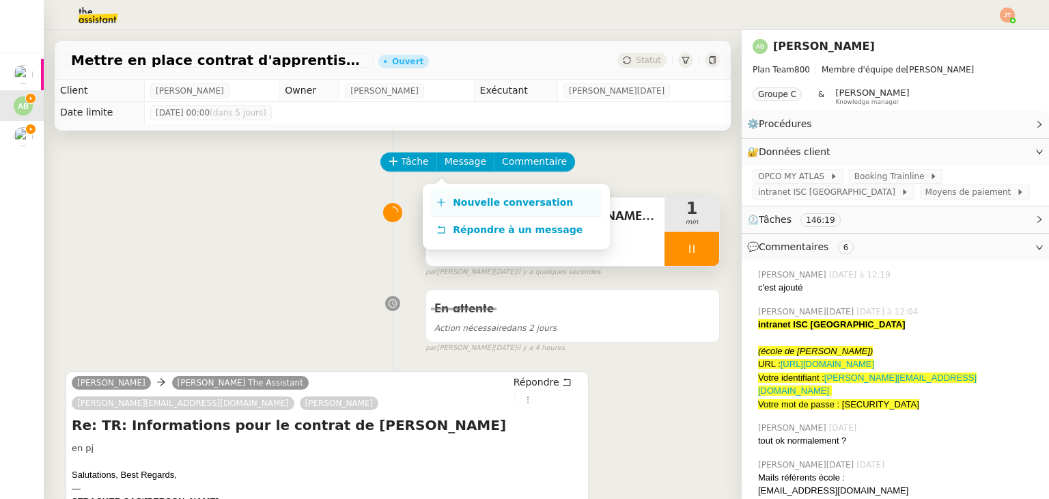
click at [468, 200] on span "Nouvelle conversation" at bounding box center [513, 202] width 120 height 11
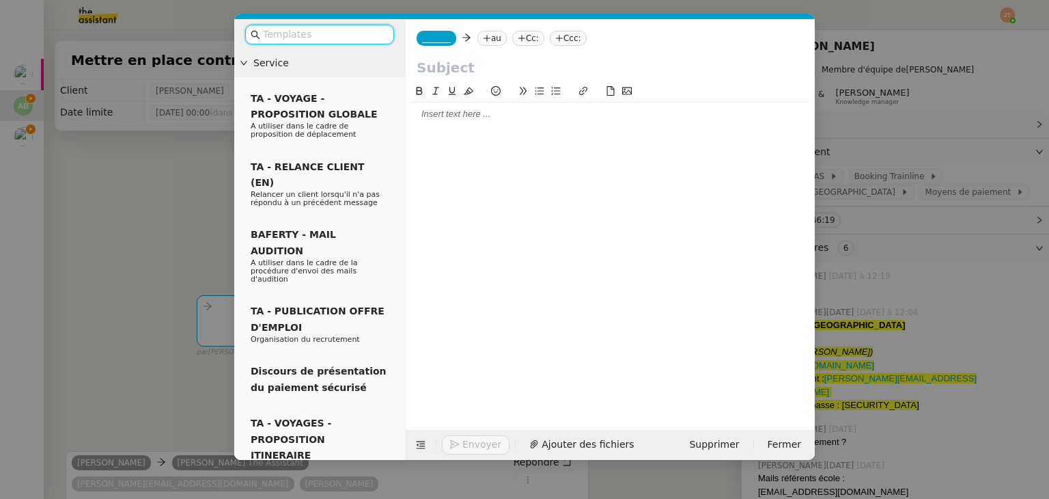
click at [484, 37] on icon at bounding box center [487, 38] width 8 height 8
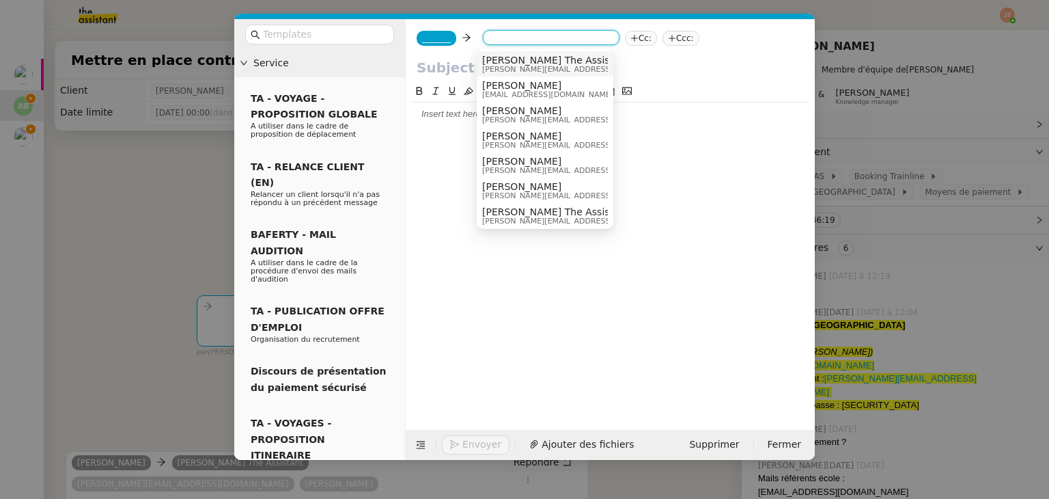
click at [490, 39] on input at bounding box center [552, 39] width 126 height 14
paste input "[EMAIL_ADDRESS][DOMAIN_NAME]"
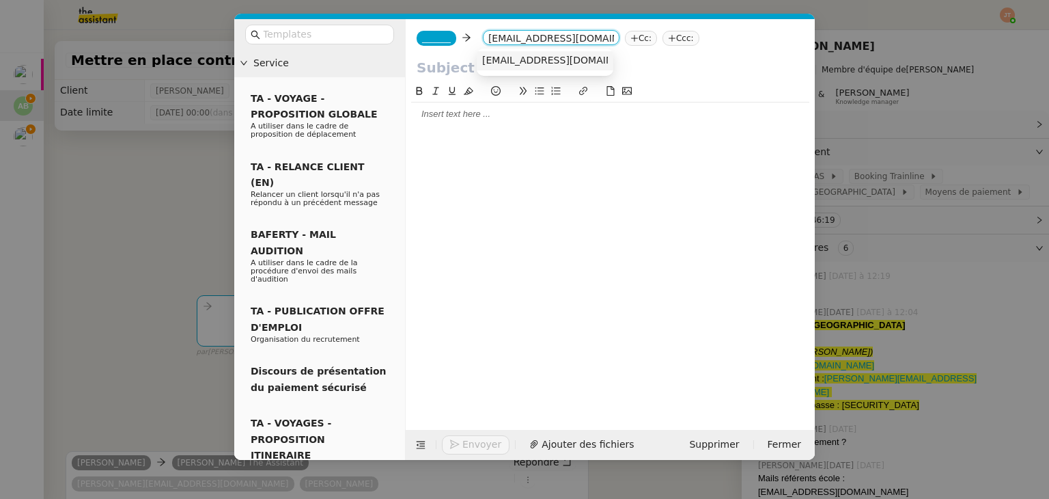
type input "[EMAIL_ADDRESS][DOMAIN_NAME]"
click at [514, 59] on span "[EMAIL_ADDRESS][DOMAIN_NAME]" at bounding box center [565, 60] width 167 height 11
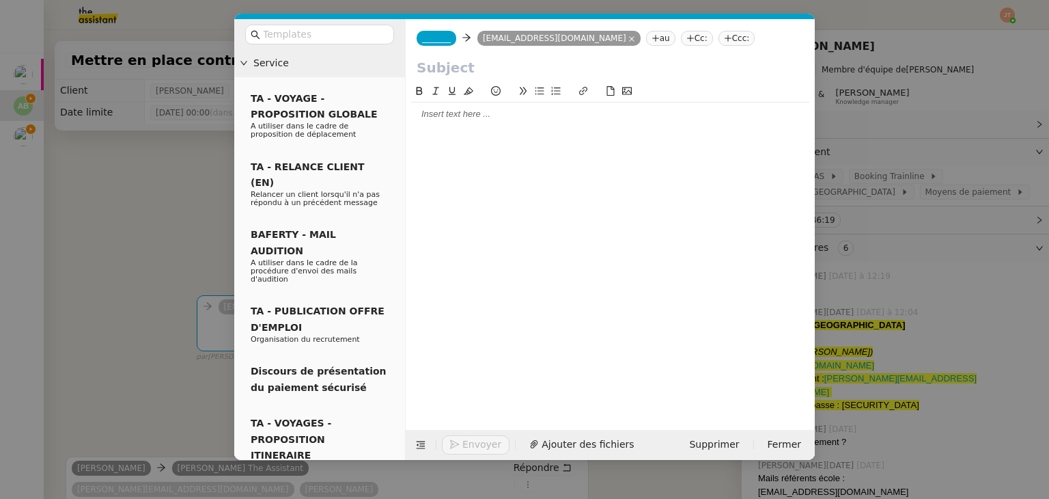
click at [681, 38] on nz-tag "Cc:" at bounding box center [697, 38] width 32 height 15
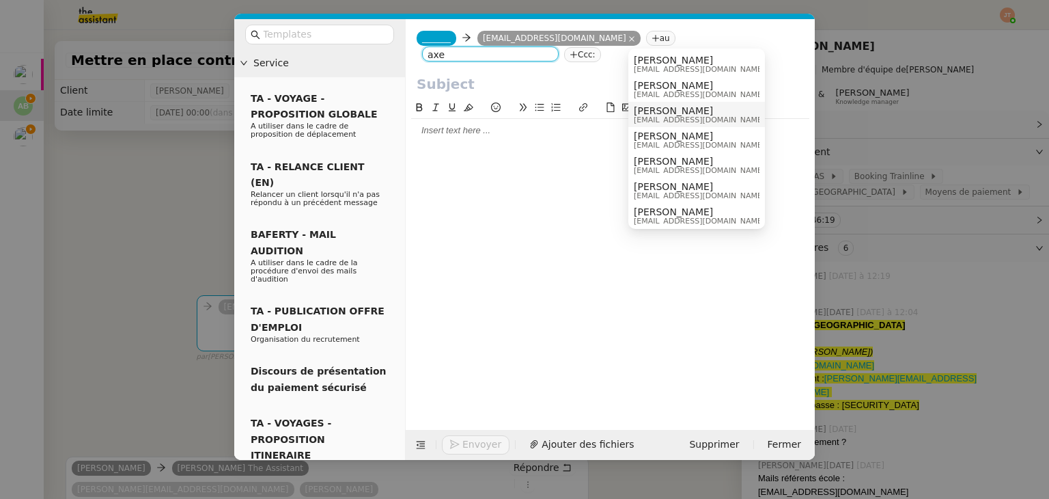
type input "axe"
click at [663, 111] on span "[PERSON_NAME]" at bounding box center [699, 110] width 131 height 11
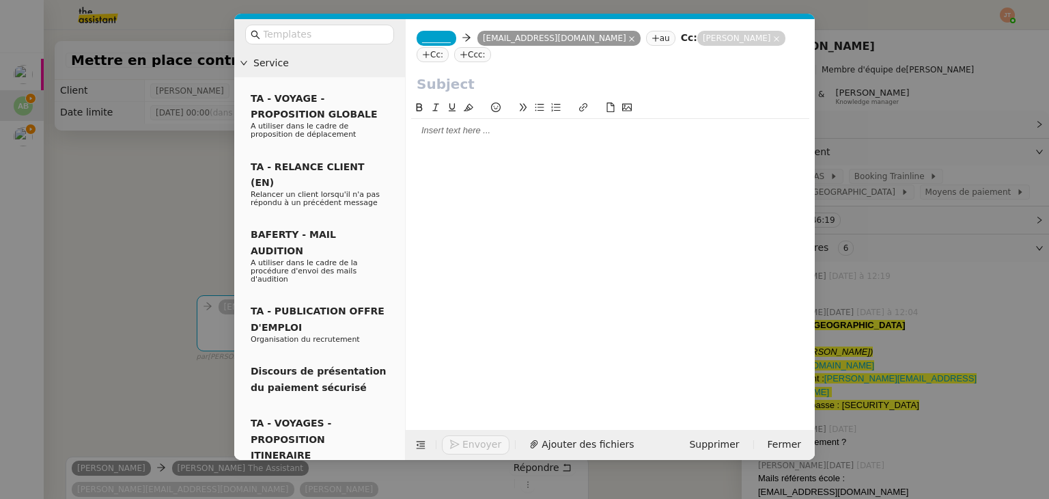
click at [445, 38] on span "_______" at bounding box center [436, 38] width 29 height 10
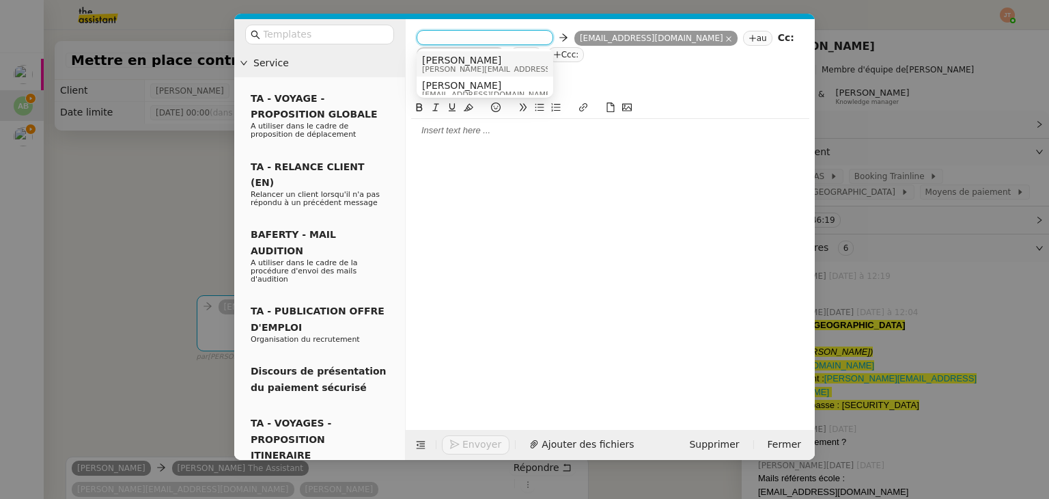
scroll to position [7, 0]
click at [467, 59] on span "[PERSON_NAME][EMAIL_ADDRESS][DOMAIN_NAME]" at bounding box center [519, 63] width 194 height 8
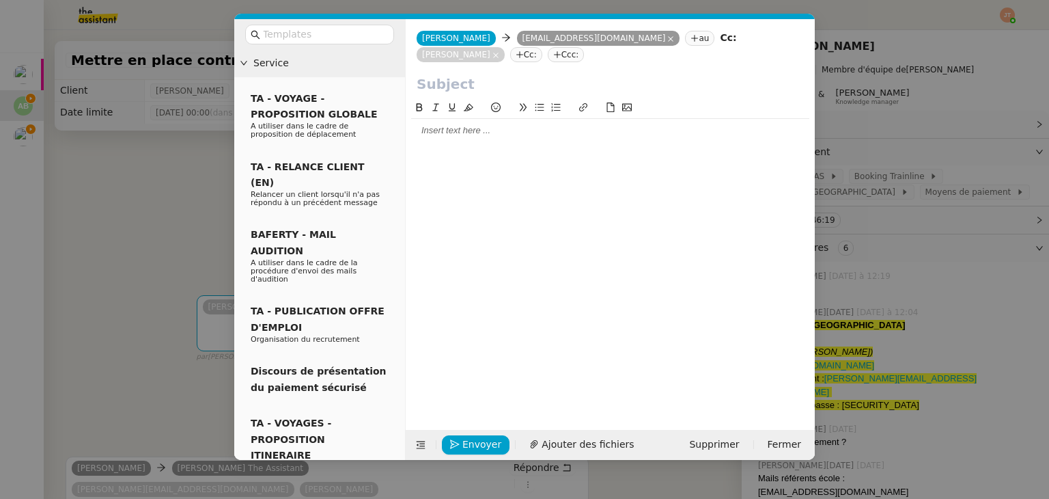
click at [448, 74] on input "text" at bounding box center [610, 84] width 387 height 20
type input "C"
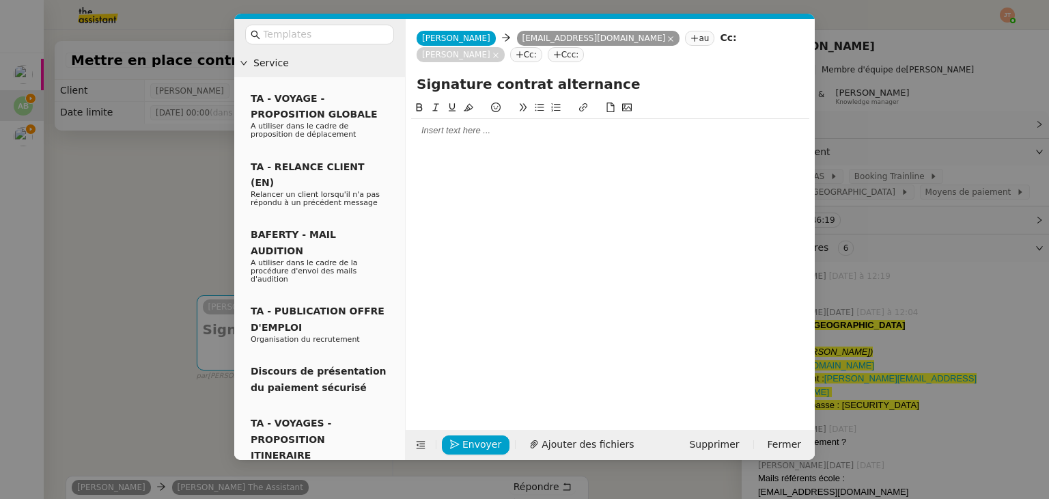
type input "Signature contrat alternance"
click at [462, 124] on div at bounding box center [610, 130] width 398 height 12
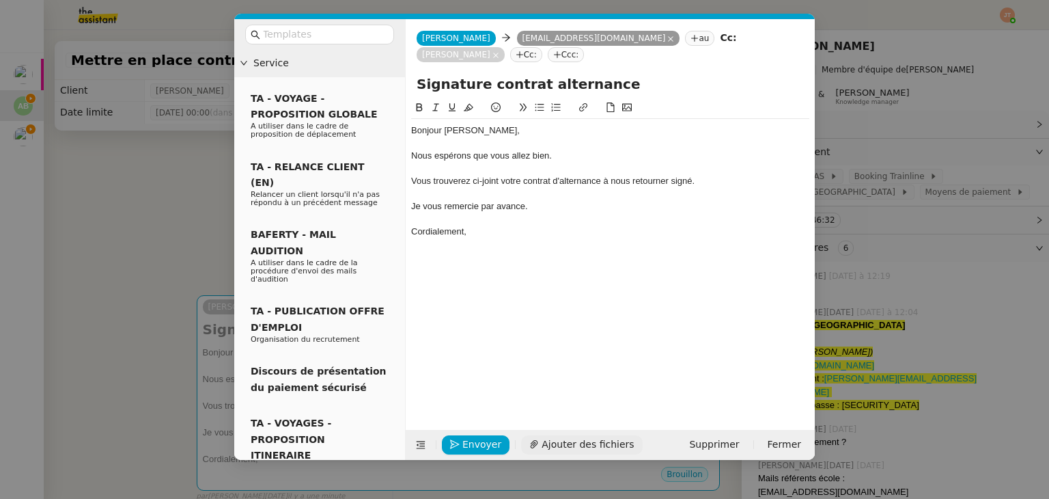
click at [569, 438] on span "Ajouter des fichiers" at bounding box center [588, 445] width 92 height 16
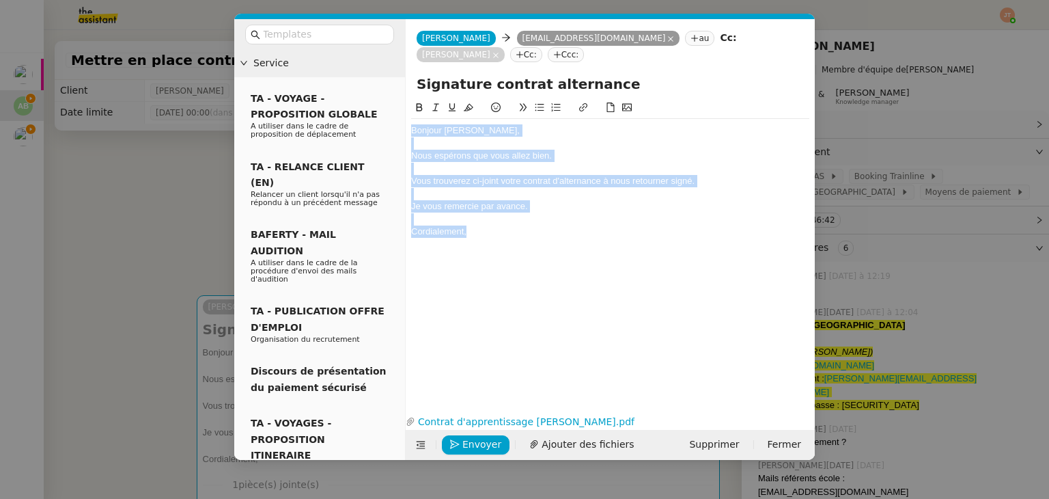
drag, startPoint x: 481, startPoint y: 218, endPoint x: 411, endPoint y: 112, distance: 127.1
click at [411, 119] on div "Bonjour [PERSON_NAME], Nous espérons que vous allez bien. Vous trouverez ci-joi…" at bounding box center [610, 181] width 398 height 124
copy div "Bonjour [PERSON_NAME], Nous espérons que vous allez bien. Vous trouverez ci-joi…"
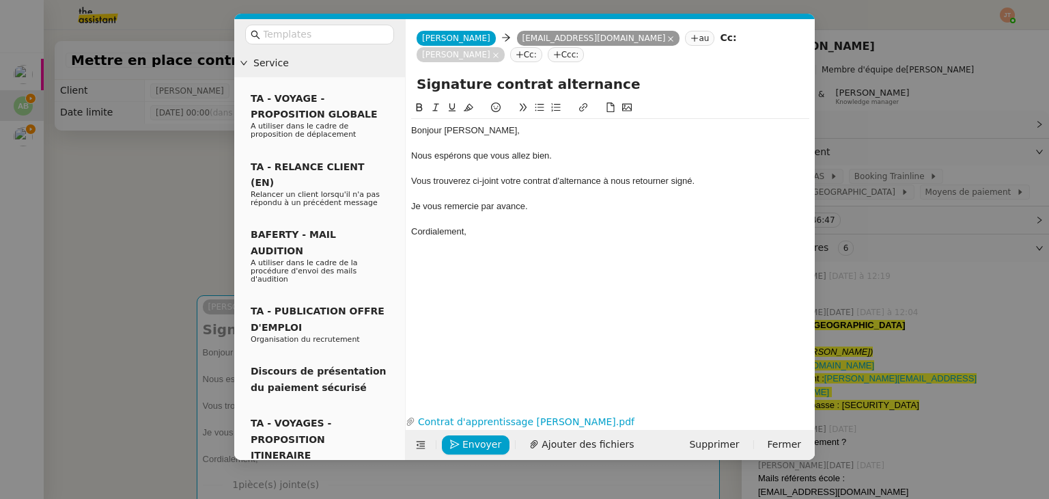
click at [107, 191] on nz-modal-container "Service TA - VOYAGE - PROPOSITION GLOBALE A utiliser dans le cadre de propositi…" at bounding box center [524, 249] width 1049 height 499
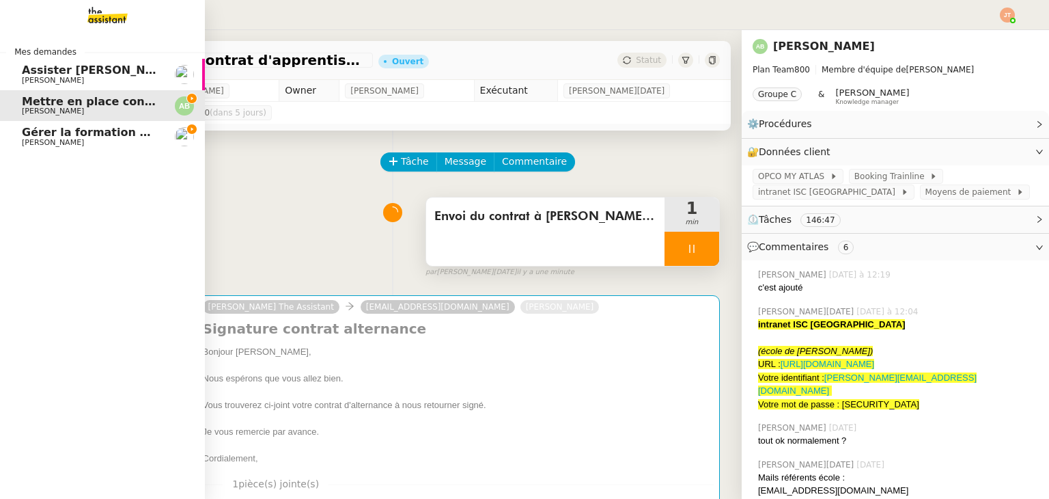
click at [36, 70] on span "Assister [PERSON_NAME] avec l'information OPCO" at bounding box center [176, 70] width 309 height 13
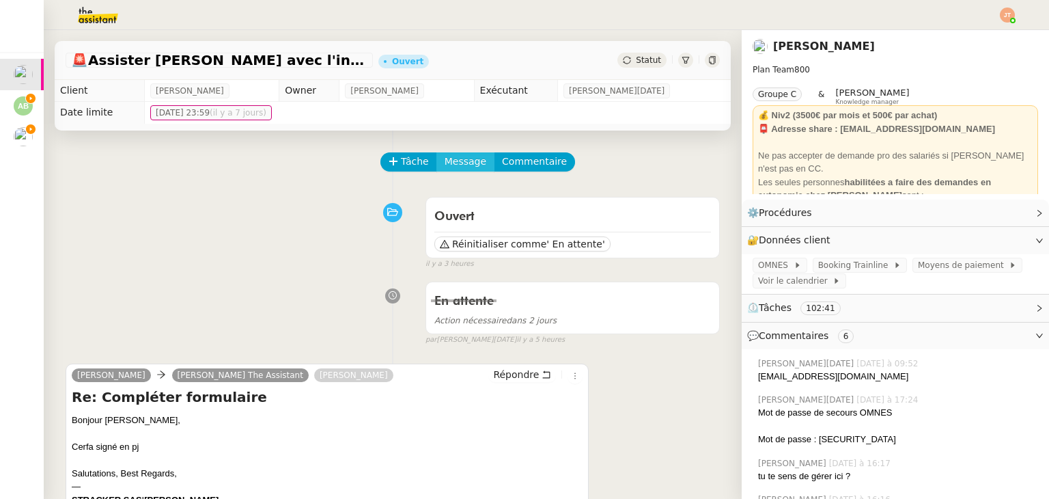
click at [445, 159] on span "Message" at bounding box center [466, 162] width 42 height 16
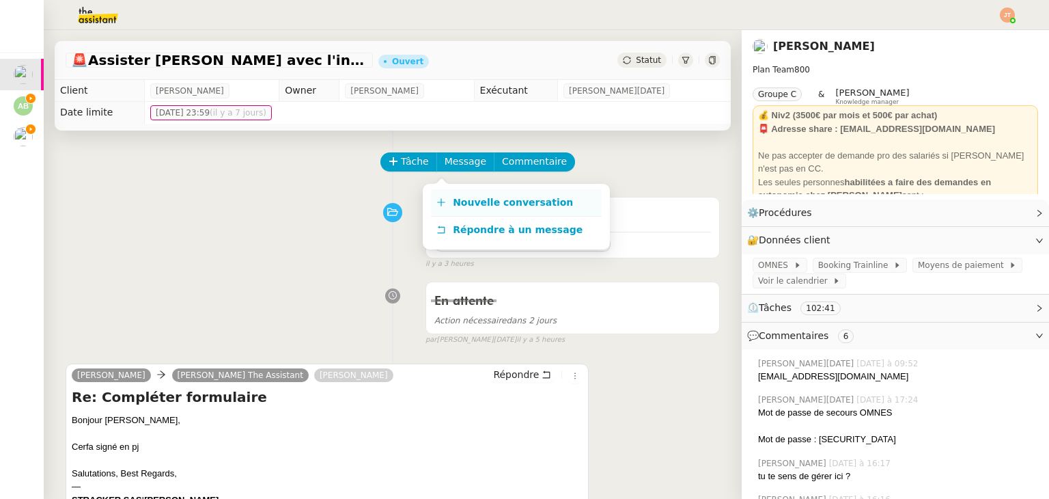
click at [462, 208] on span "Nouvelle conversation" at bounding box center [513, 202] width 120 height 11
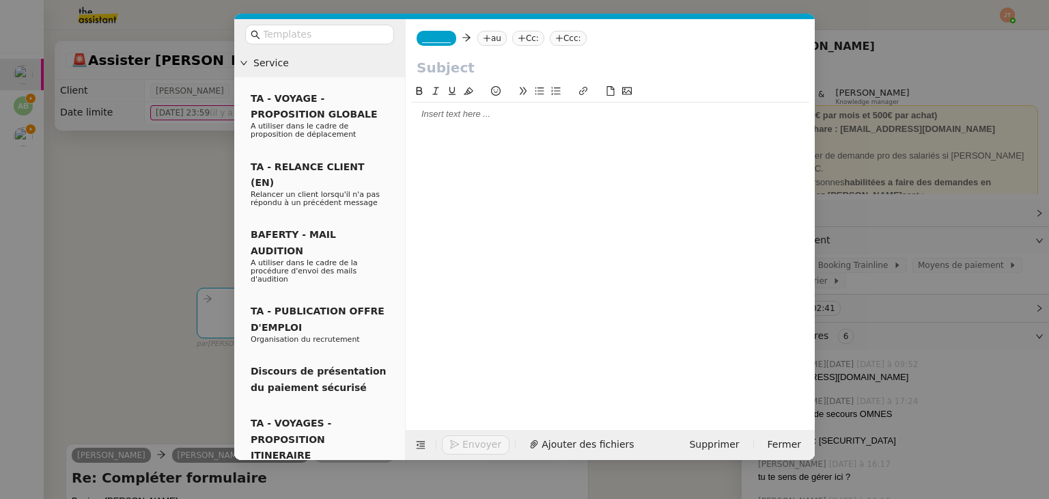
click at [467, 117] on div at bounding box center [610, 114] width 398 height 12
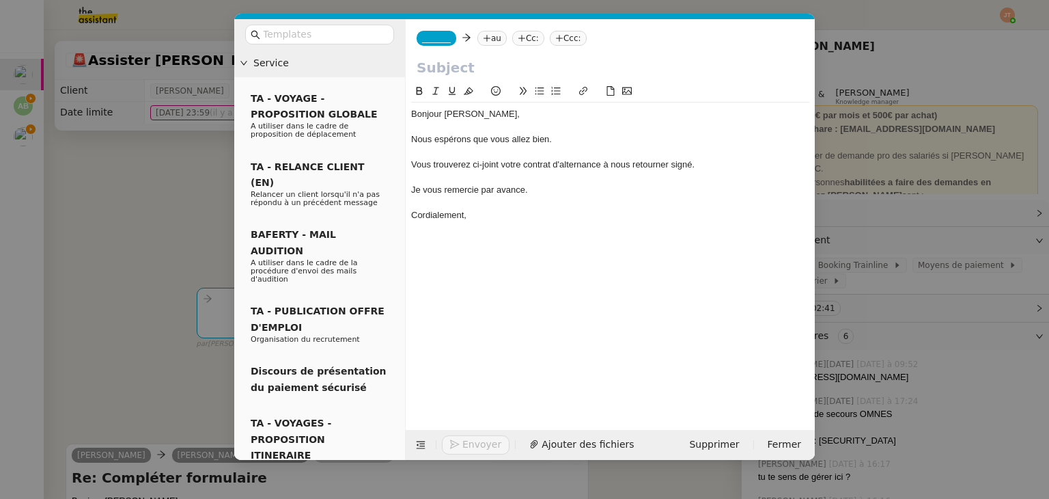
click at [434, 39] on span "_______" at bounding box center [436, 38] width 29 height 10
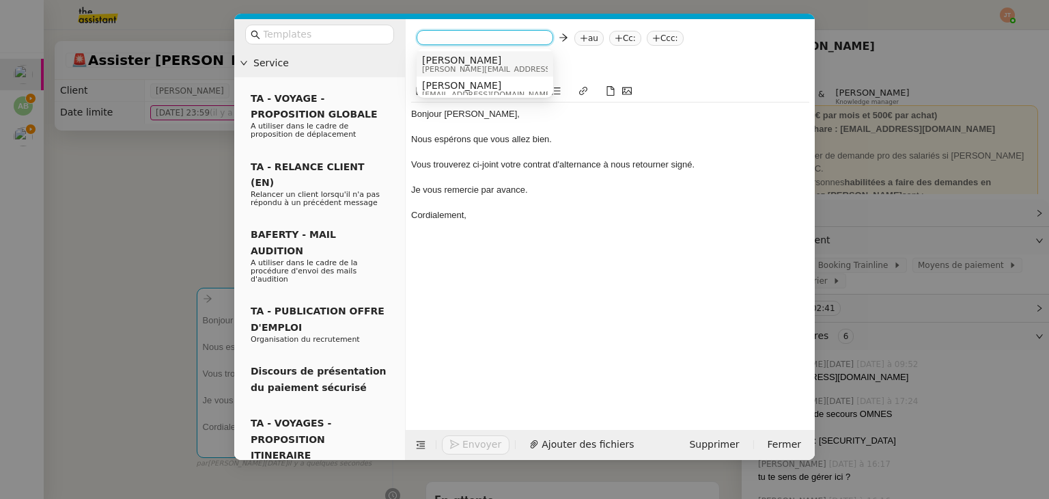
click at [458, 62] on span "[PERSON_NAME]" at bounding box center [519, 60] width 194 height 11
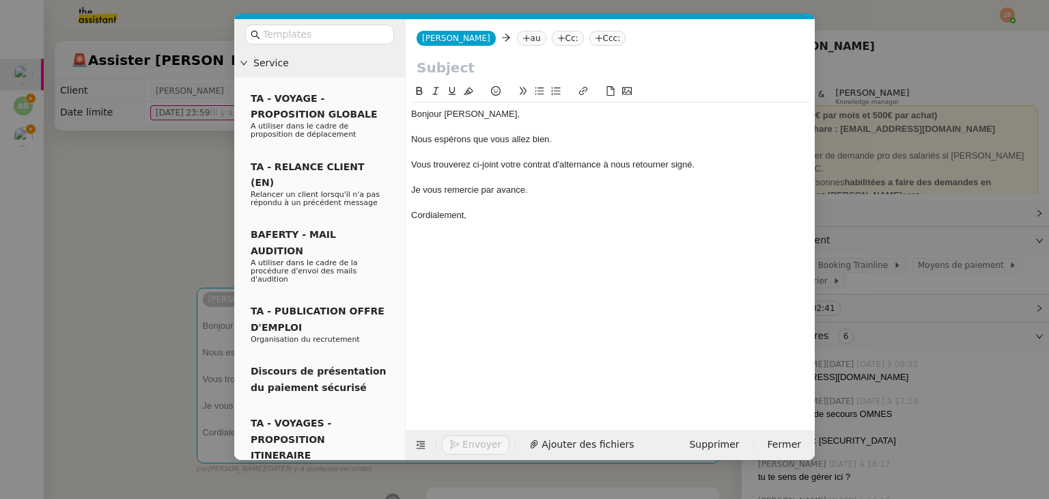
click at [25, 105] on nz-modal-container "Service TA - VOYAGE - PROPOSITION GLOBALE A utiliser dans le cadre de propositi…" at bounding box center [524, 249] width 1049 height 499
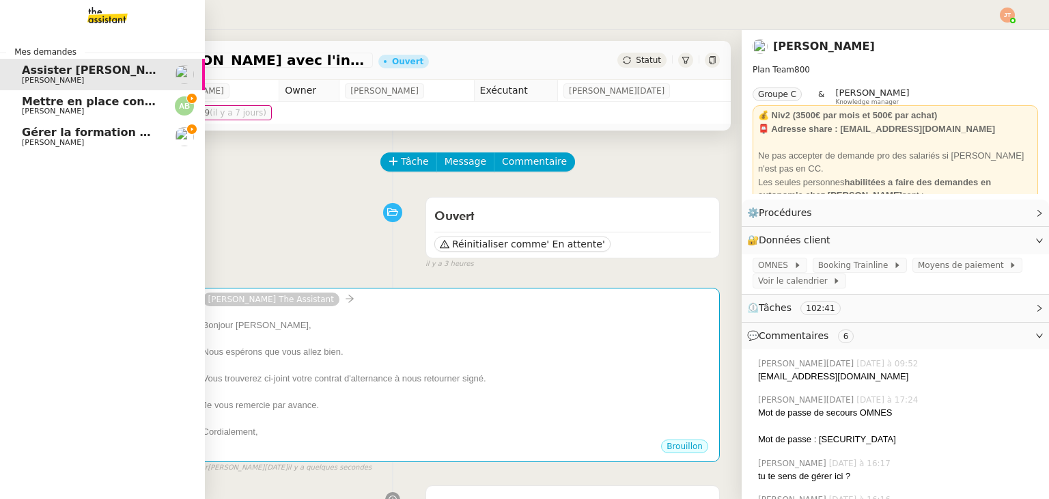
click at [33, 105] on span "Mettre en place contrat d'apprentissage [PERSON_NAME]" at bounding box center [199, 101] width 355 height 13
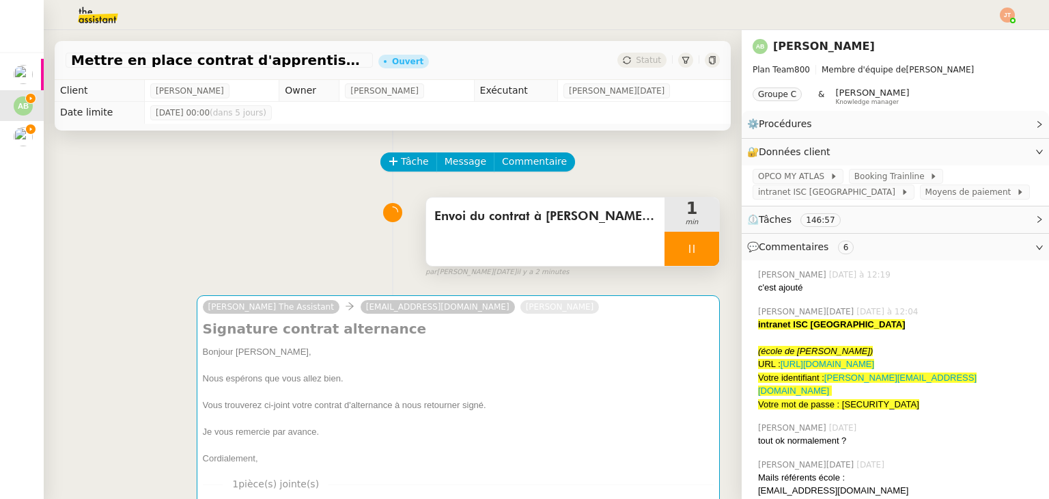
click at [467, 221] on span "Envoi du contrat à [PERSON_NAME] pour signature" at bounding box center [546, 216] width 222 height 20
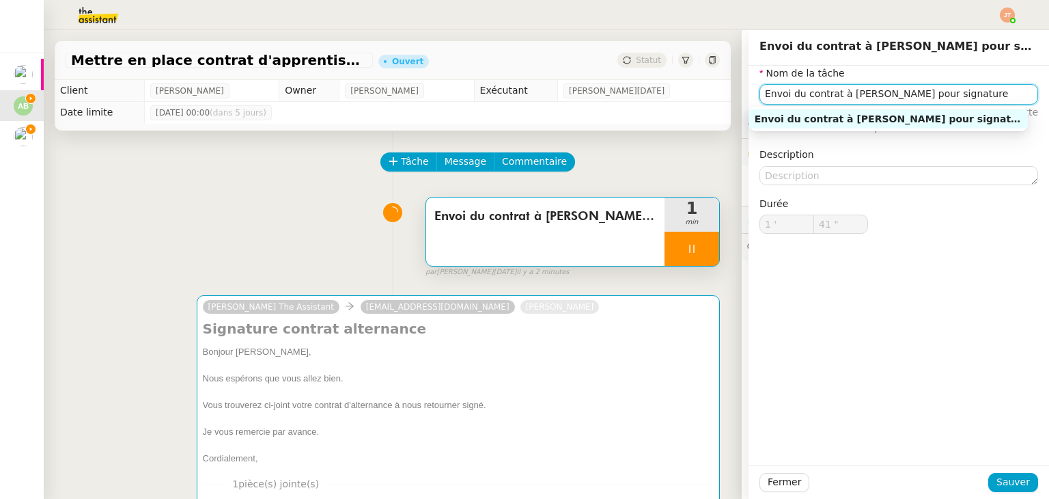
drag, startPoint x: 939, startPoint y: 100, endPoint x: 744, endPoint y: 96, distance: 195.4
click at [749, 96] on div "Nom de la tâche Envoi du contrat à [PERSON_NAME] pour signature ⚠️ Privilégiez …" at bounding box center [899, 161] width 301 height 190
type input "42 ""
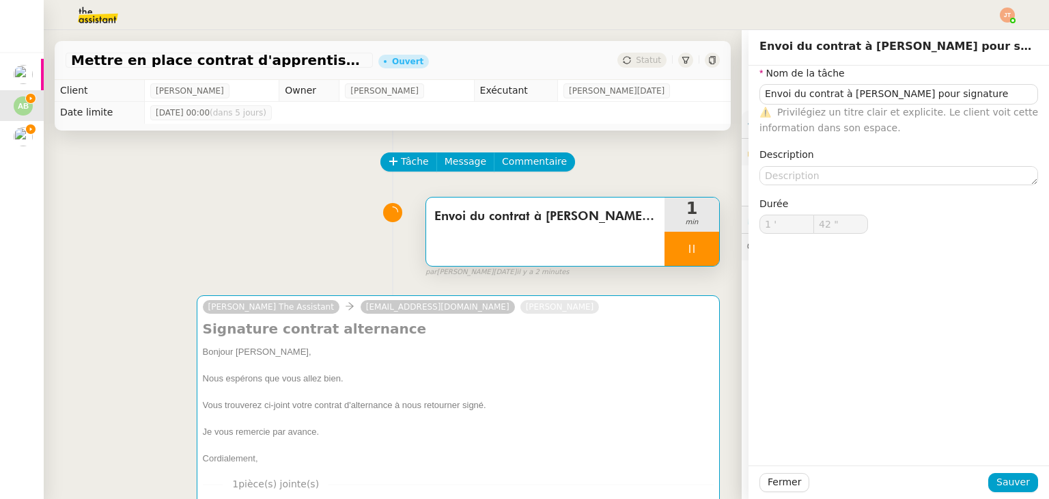
click at [167, 155] on div "Tâche Message Commentaire" at bounding box center [393, 168] width 655 height 33
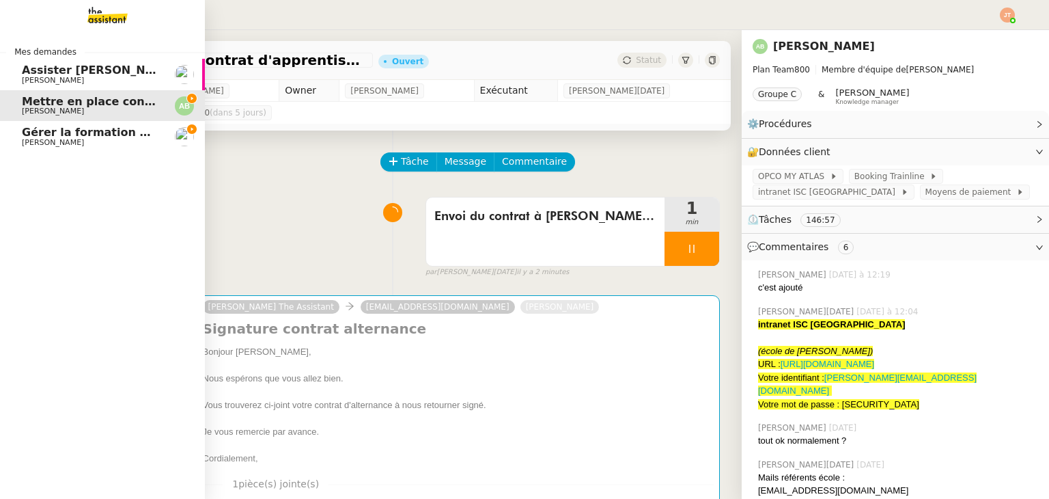
click at [69, 77] on span "[PERSON_NAME]" at bounding box center [53, 80] width 62 height 9
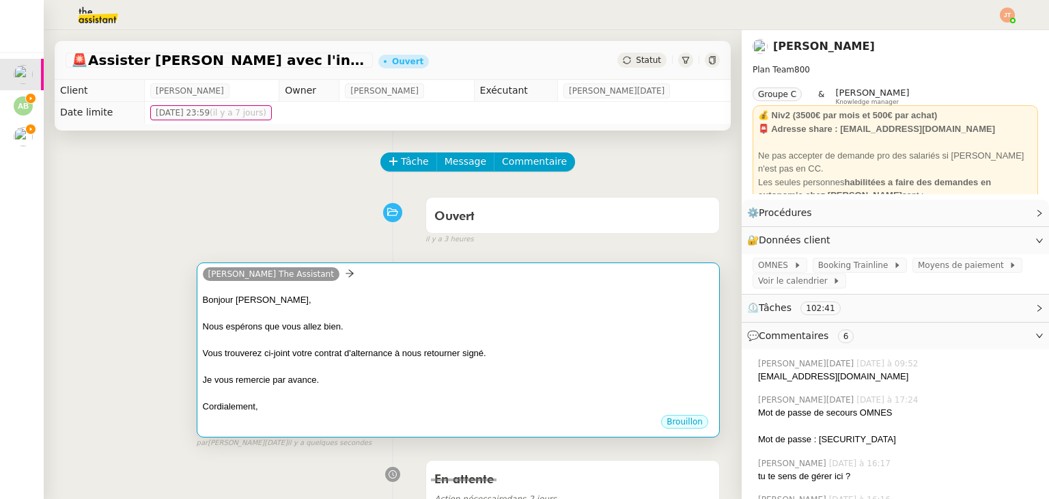
click at [361, 301] on div "Bonjour [PERSON_NAME]," at bounding box center [458, 300] width 511 height 14
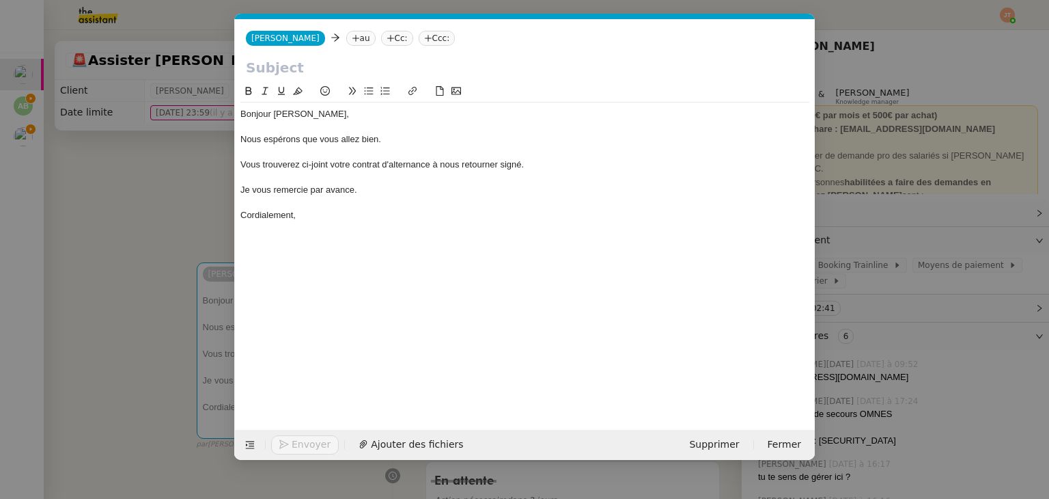
scroll to position [0, 29]
click at [279, 71] on input "text" at bounding box center [525, 67] width 558 height 20
paste input "Envoi du contrat à [PERSON_NAME] pour signature"
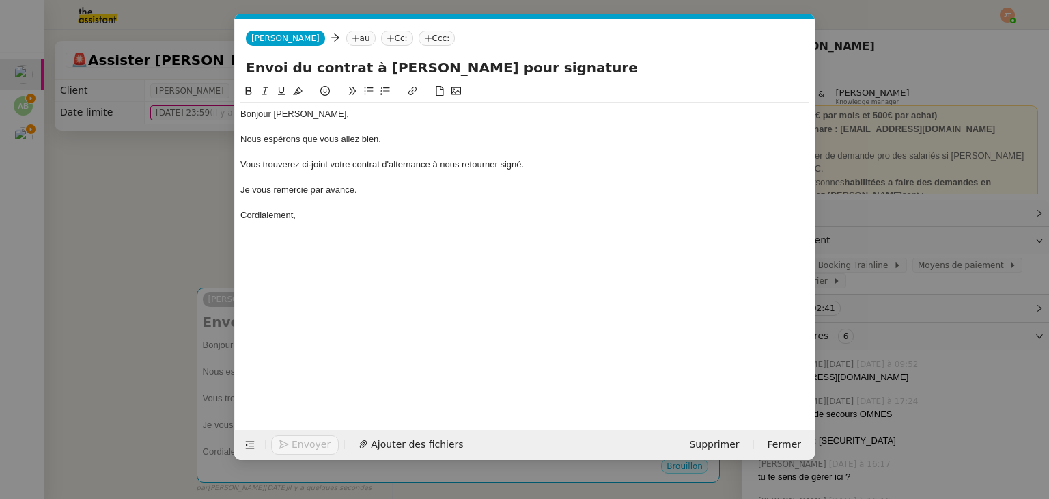
drag, startPoint x: 410, startPoint y: 72, endPoint x: 368, endPoint y: 72, distance: 42.4
click at [368, 72] on input "Envoi du contrat à [PERSON_NAME] pour signature" at bounding box center [525, 67] width 558 height 20
type input "Envoi du contrat à [PERSON_NAME] pour signature"
click at [169, 182] on nz-modal-container "Service TA - VOYAGE - PROPOSITION GLOBALE A utiliser dans le cadre de propositi…" at bounding box center [524, 249] width 1049 height 499
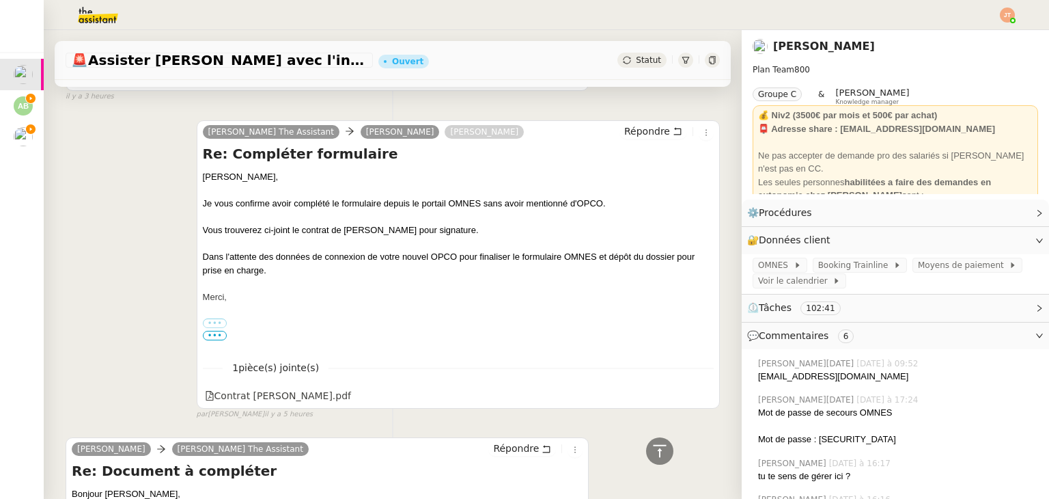
scroll to position [957, 0]
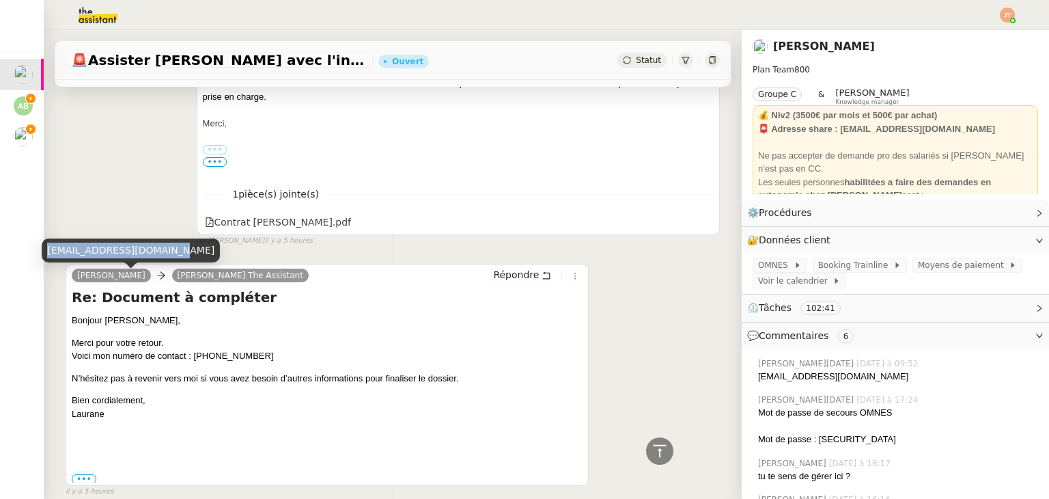
drag, startPoint x: 49, startPoint y: 251, endPoint x: 165, endPoint y: 252, distance: 116.1
click at [165, 252] on div "[EMAIL_ADDRESS][DOMAIN_NAME]" at bounding box center [131, 250] width 178 height 24
copy div "[EMAIL_ADDRESS][DOMAIN_NAME]"
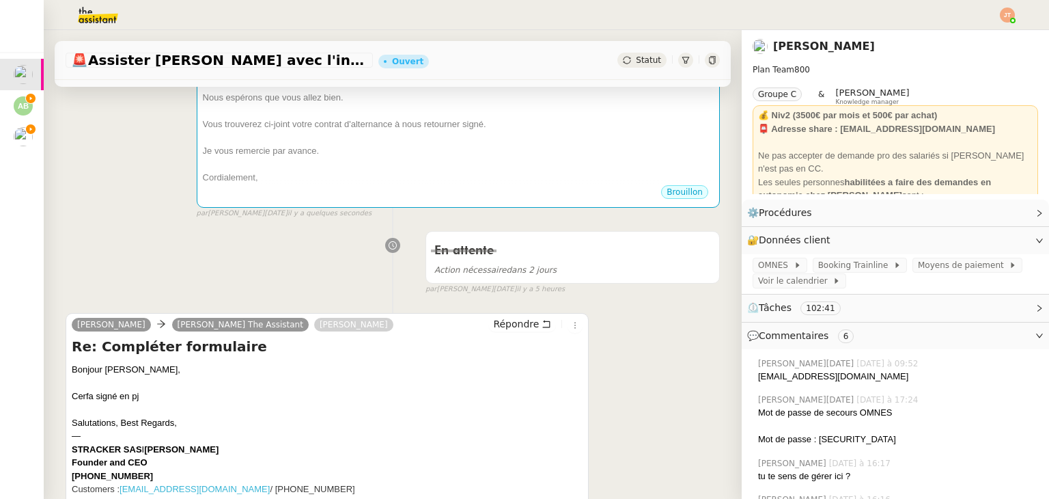
scroll to position [0, 0]
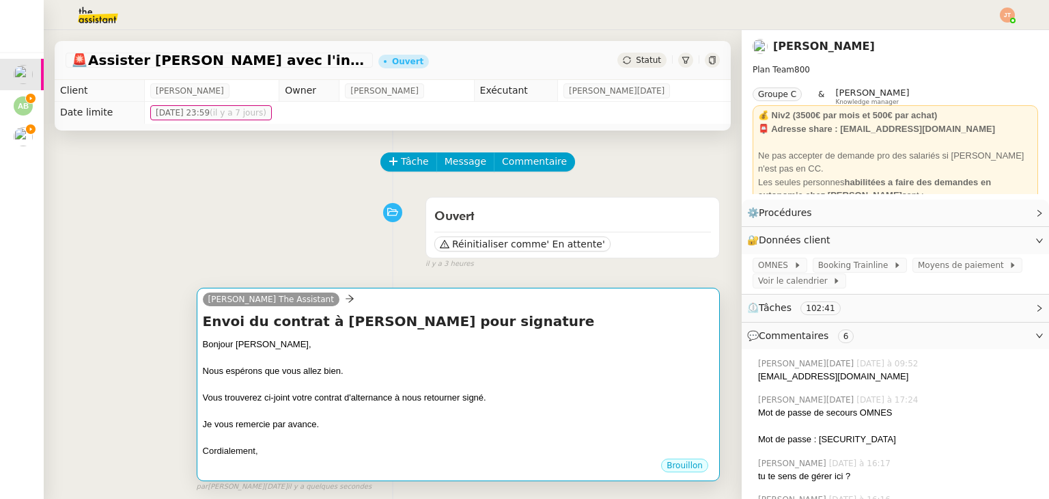
click at [392, 345] on div "Bonjour [PERSON_NAME]," at bounding box center [458, 345] width 511 height 14
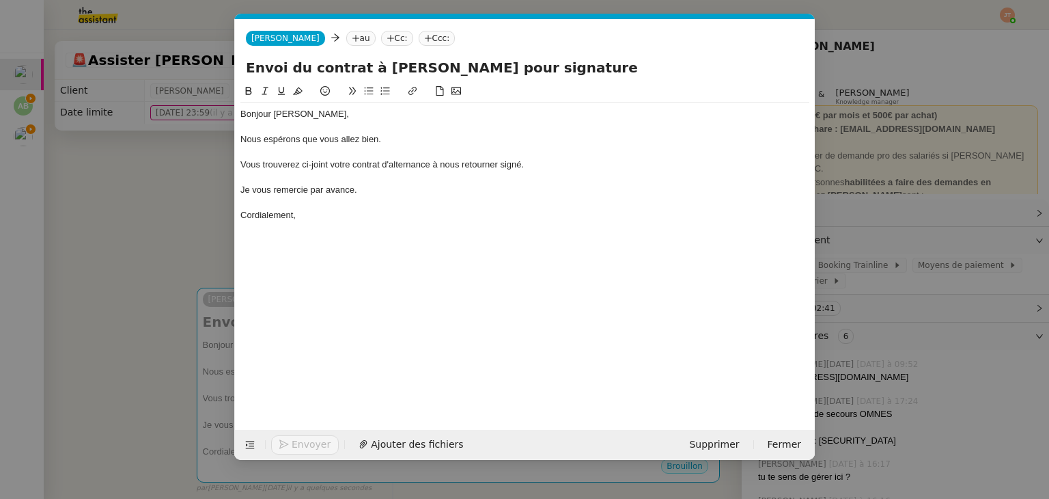
scroll to position [0, 29]
click at [352, 42] on icon at bounding box center [356, 38] width 8 height 8
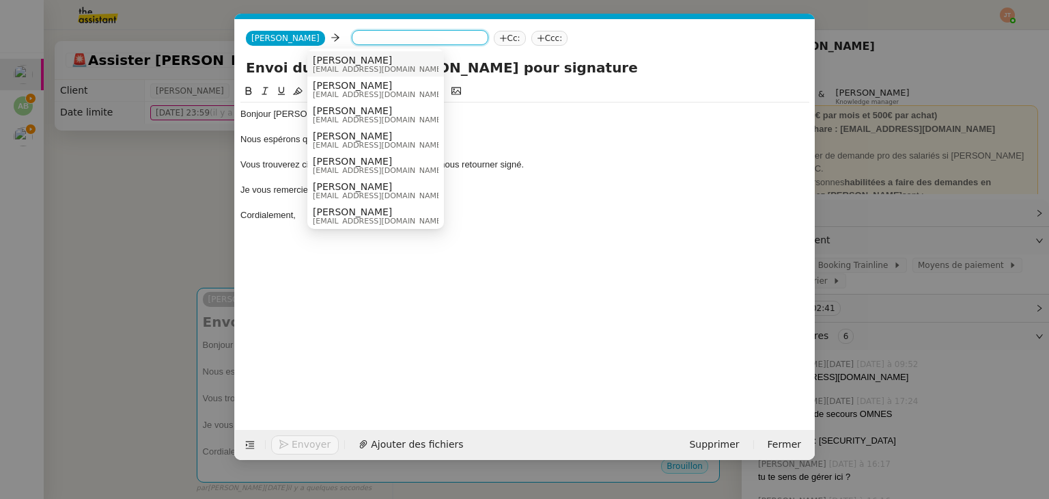
click at [357, 43] on input at bounding box center [420, 39] width 126 height 14
paste input "[EMAIL_ADDRESS][DOMAIN_NAME]"
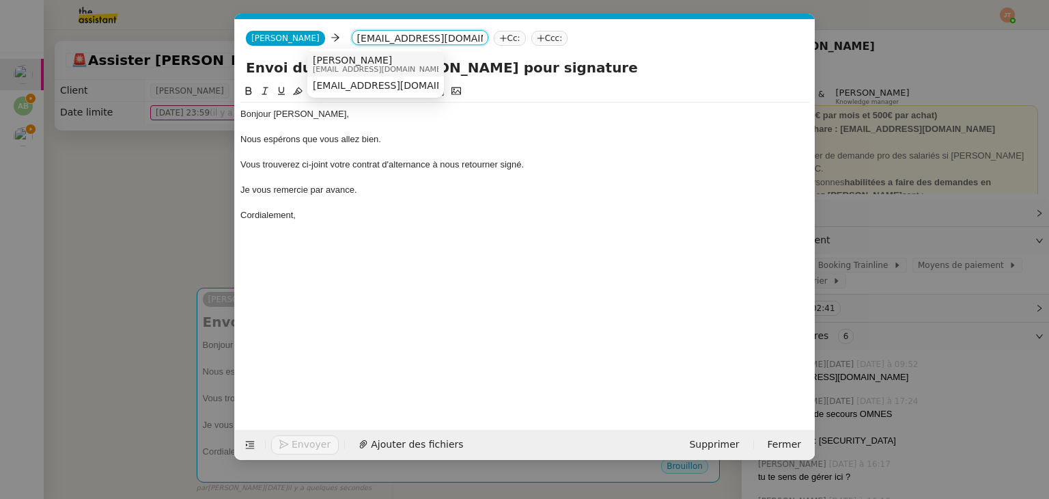
type input "[EMAIL_ADDRESS][DOMAIN_NAME]"
click at [368, 69] on span "[EMAIL_ADDRESS][DOMAIN_NAME]" at bounding box center [378, 70] width 131 height 8
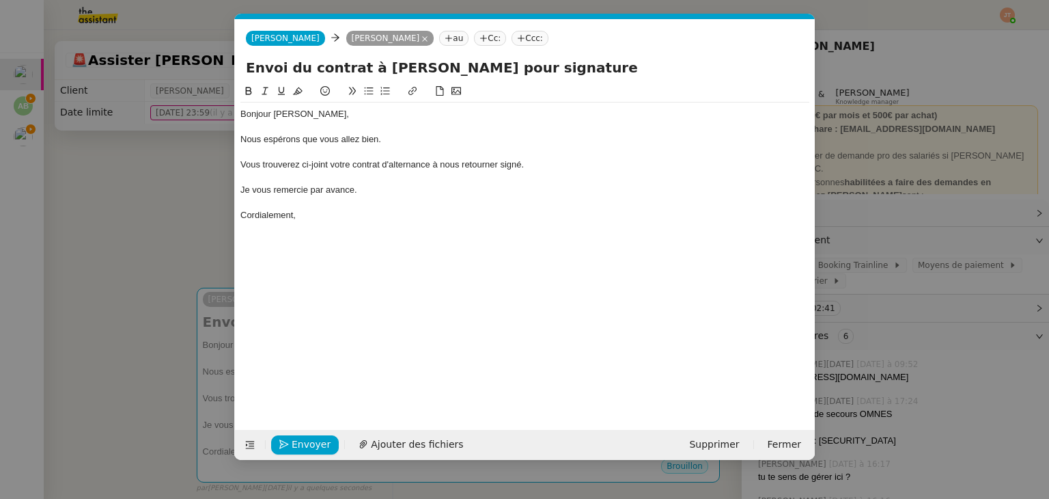
click at [474, 38] on nz-tag "Cc:" at bounding box center [490, 38] width 32 height 15
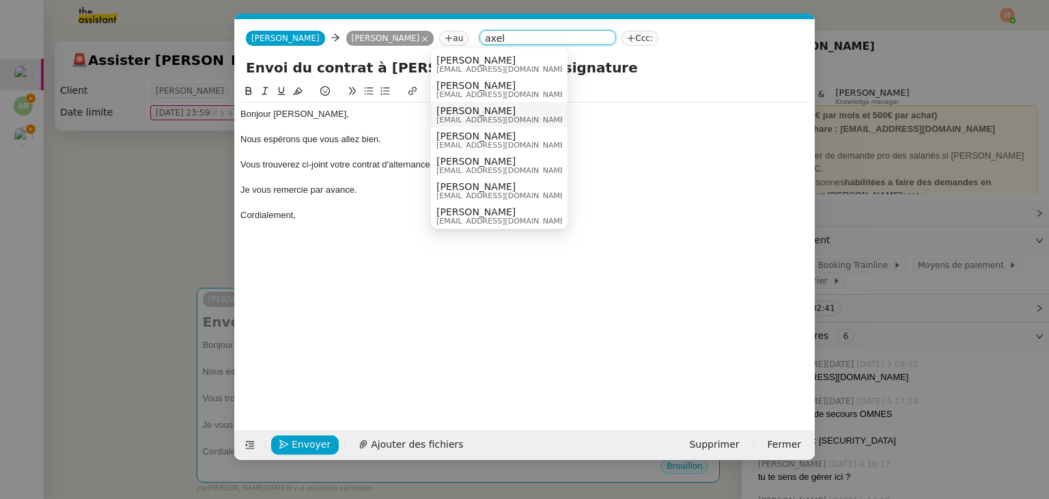
type input "axel"
click at [479, 113] on span "[PERSON_NAME]" at bounding box center [502, 110] width 131 height 11
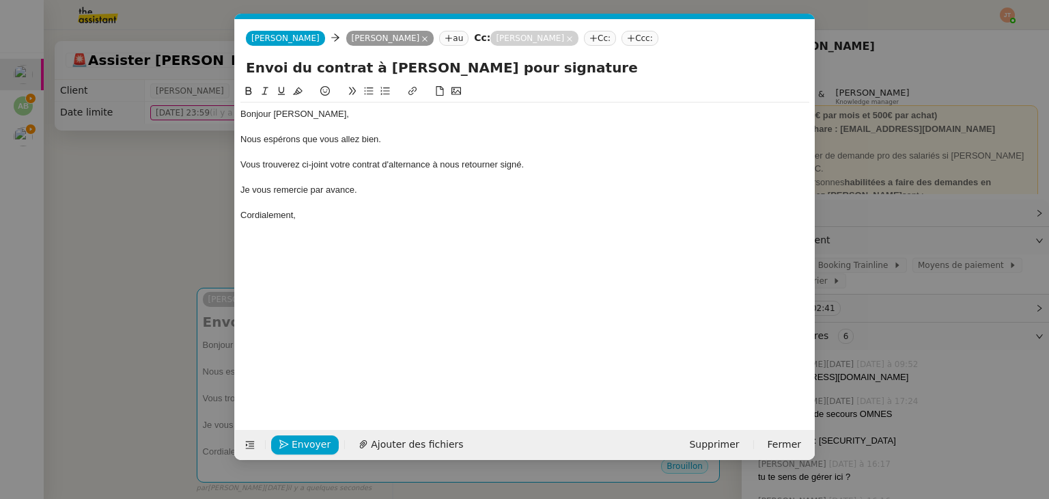
click at [584, 36] on nz-tag "Cc:" at bounding box center [600, 38] width 32 height 15
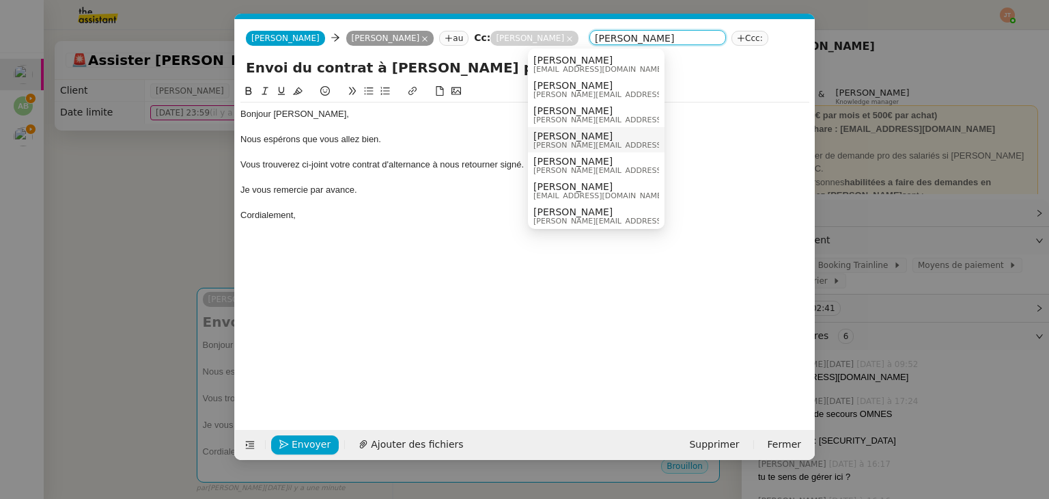
type input "[PERSON_NAME]"
click at [563, 137] on span "[PERSON_NAME]" at bounding box center [631, 135] width 194 height 11
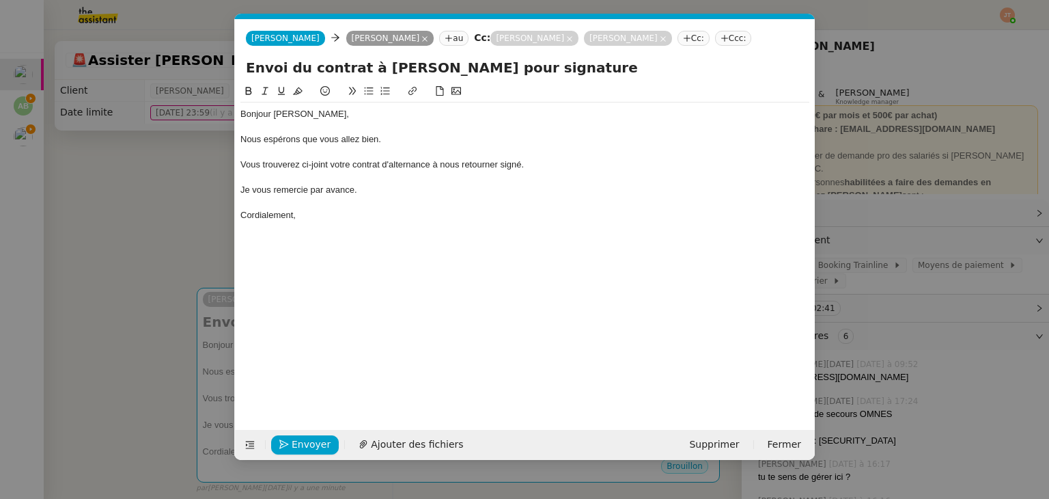
click at [178, 196] on nz-modal-container "Service TA - VOYAGE - PROPOSITION GLOBALE A utiliser dans le cadre de propositi…" at bounding box center [524, 249] width 1049 height 499
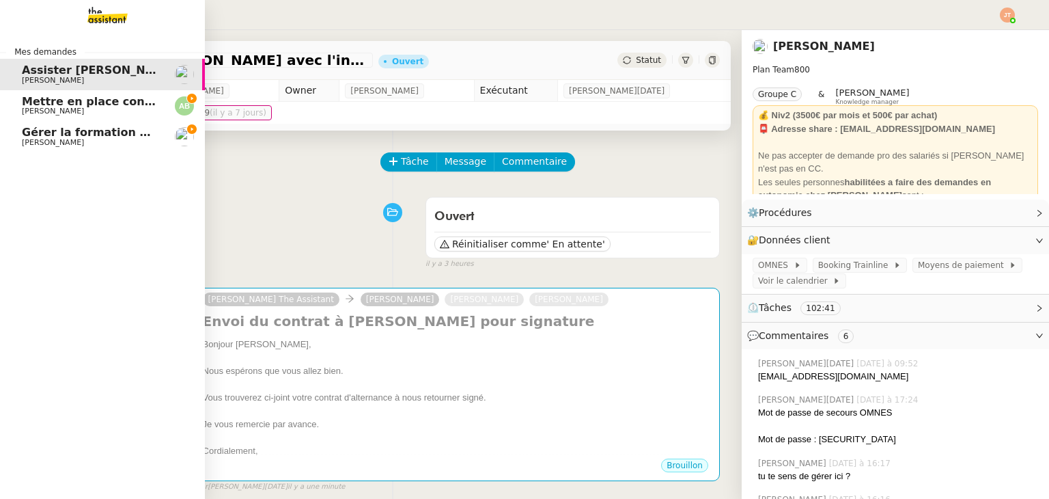
click at [46, 102] on span "Mettre en place contrat d'apprentissage [PERSON_NAME]" at bounding box center [199, 101] width 355 height 13
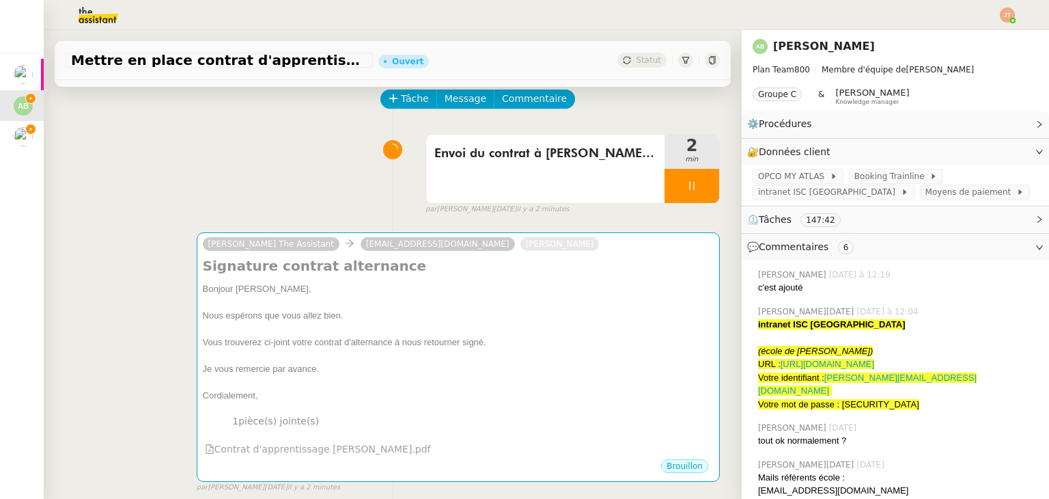
scroll to position [68, 0]
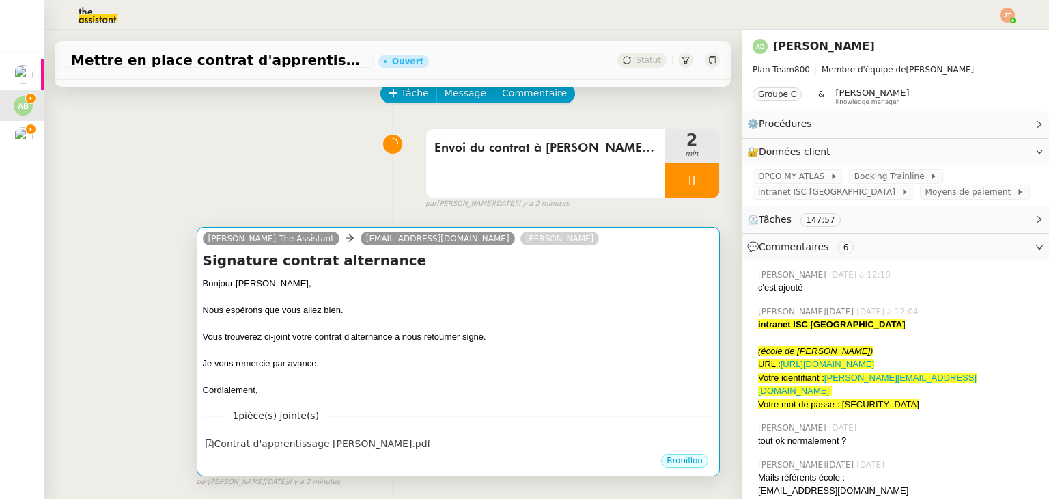
click at [327, 356] on div at bounding box center [458, 351] width 511 height 14
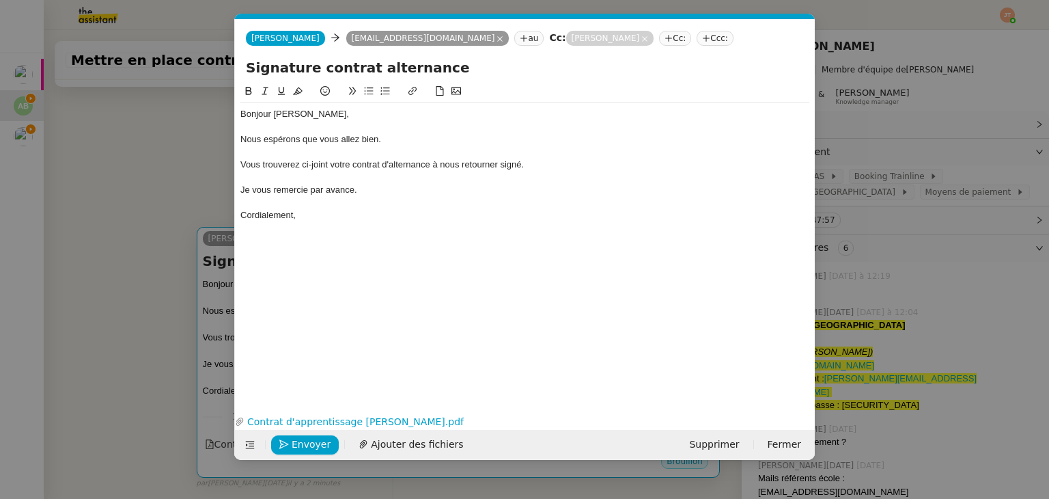
scroll to position [0, 29]
click at [314, 445] on span "Envoyer" at bounding box center [311, 445] width 39 height 16
click at [314, 445] on span "Confirmer l'envoi" at bounding box center [333, 445] width 82 height 16
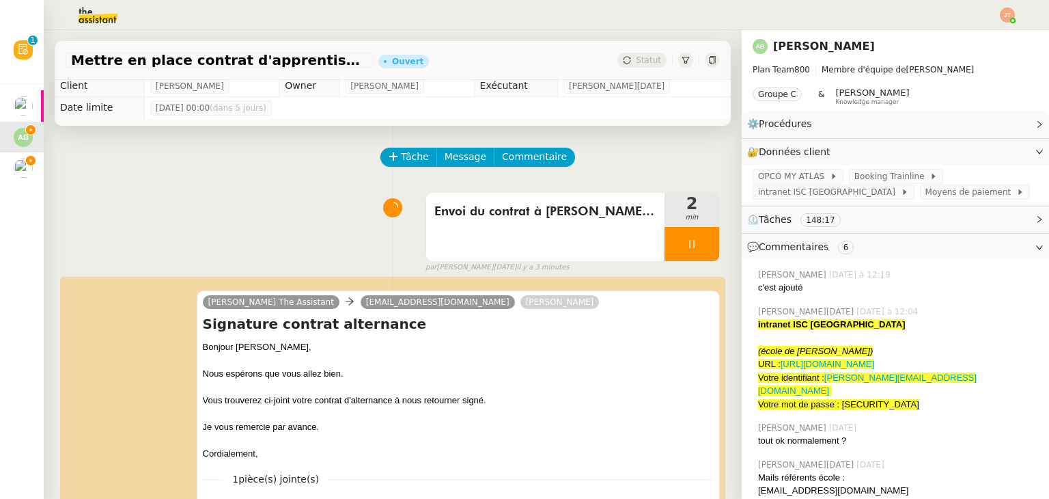
scroll to position [0, 0]
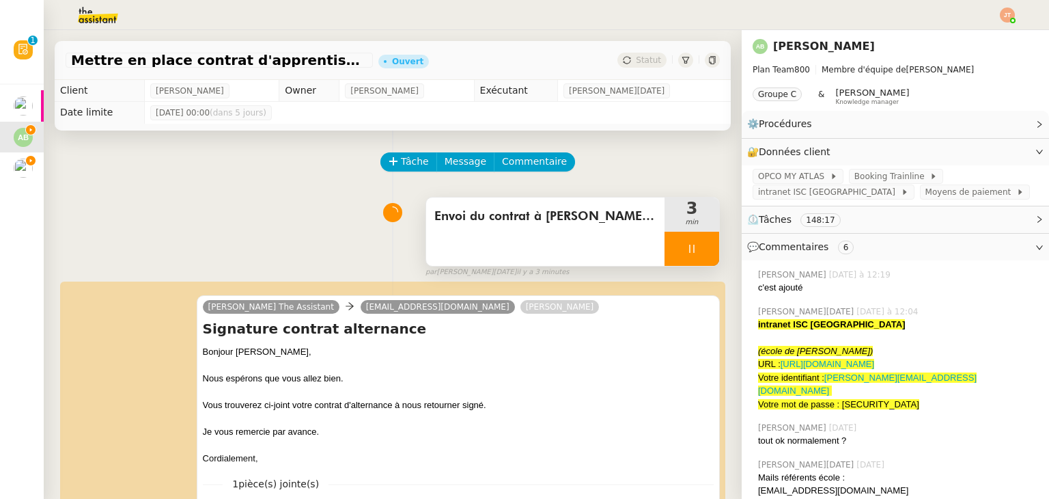
drag, startPoint x: 669, startPoint y: 251, endPoint x: 689, endPoint y: 249, distance: 20.6
click at [687, 251] on icon at bounding box center [692, 248] width 11 height 11
click at [689, 249] on div at bounding box center [692, 249] width 55 height 34
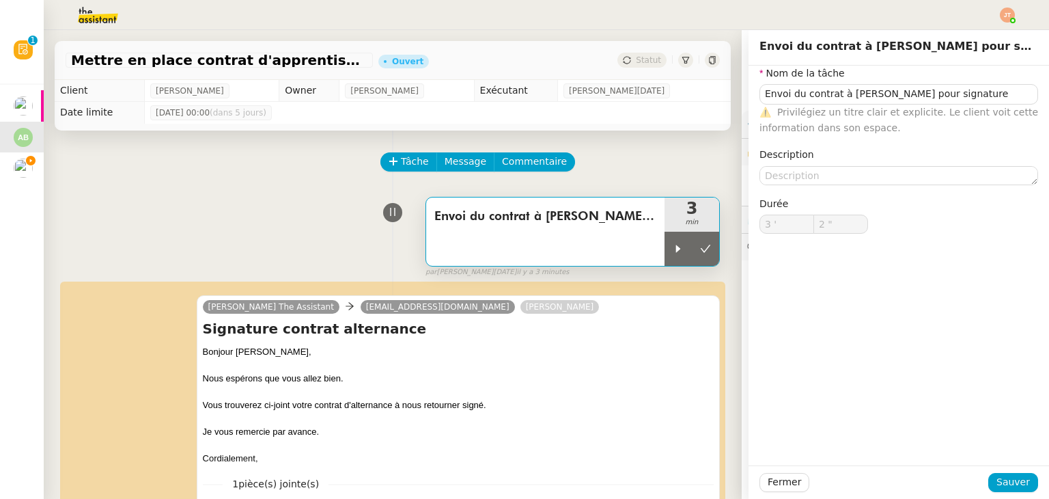
type input "Envoi du contrat à [PERSON_NAME] pour signature"
type input "3 '"
type input "2 ""
click at [696, 261] on button at bounding box center [705, 249] width 27 height 34
type input "Envoi du contrat à [PERSON_NAME] pour signature"
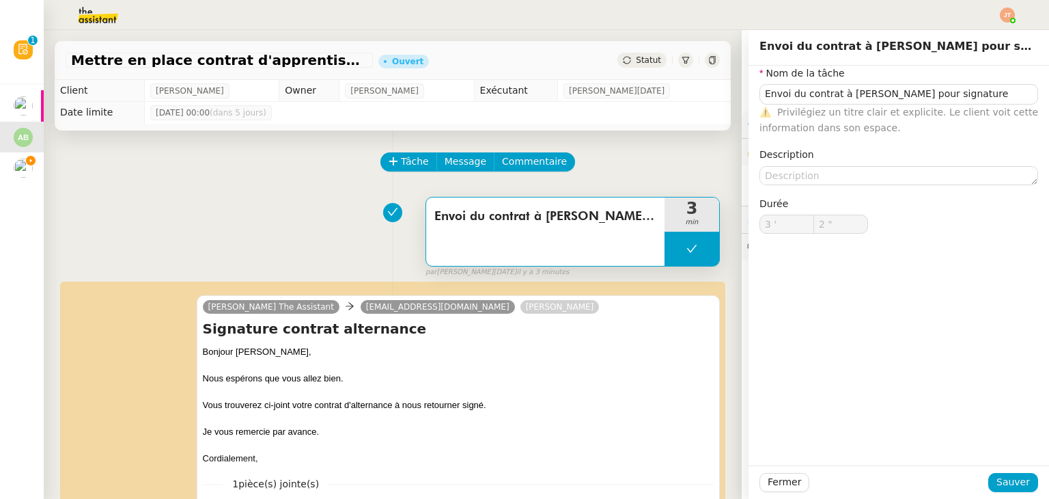
type input "3 '"
type input "2 ""
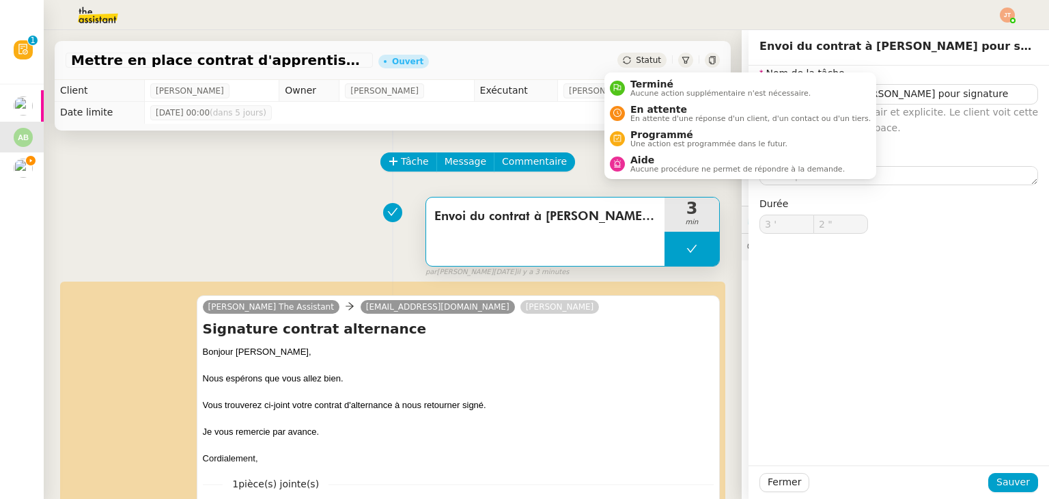
click at [620, 64] on div "Statut" at bounding box center [642, 60] width 49 height 15
type input "Envoi du contrat à [PERSON_NAME] pour signature"
type input "3 '"
type input "2 ""
click at [650, 109] on span "En attente" at bounding box center [751, 109] width 240 height 11
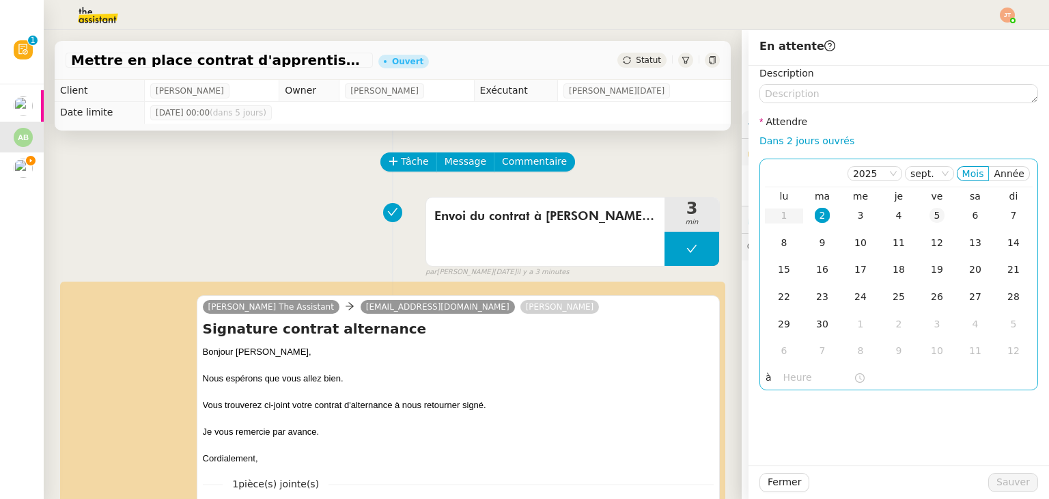
click at [930, 214] on div "5" at bounding box center [937, 215] width 15 height 15
click at [801, 383] on input "text" at bounding box center [819, 378] width 70 height 16
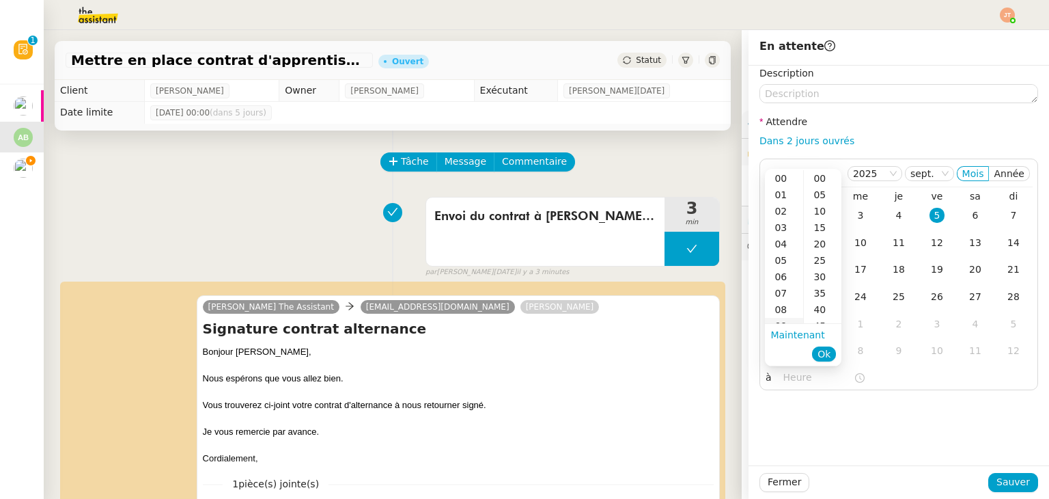
click at [784, 319] on div "09" at bounding box center [784, 326] width 38 height 16
click at [820, 181] on div "00" at bounding box center [823, 178] width 38 height 16
type input "09:00"
click at [828, 350] on span "Ok" at bounding box center [824, 354] width 13 height 14
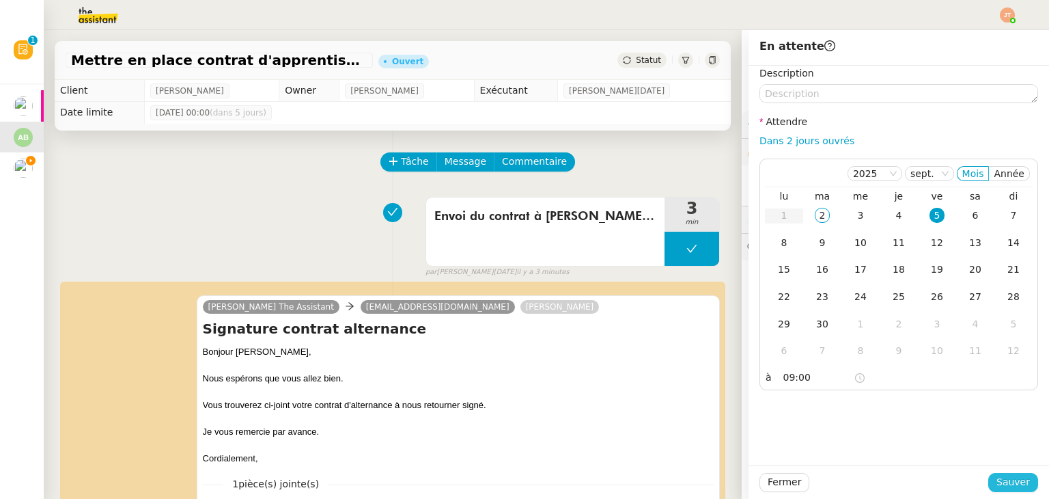
click at [997, 479] on span "Sauver" at bounding box center [1013, 482] width 33 height 16
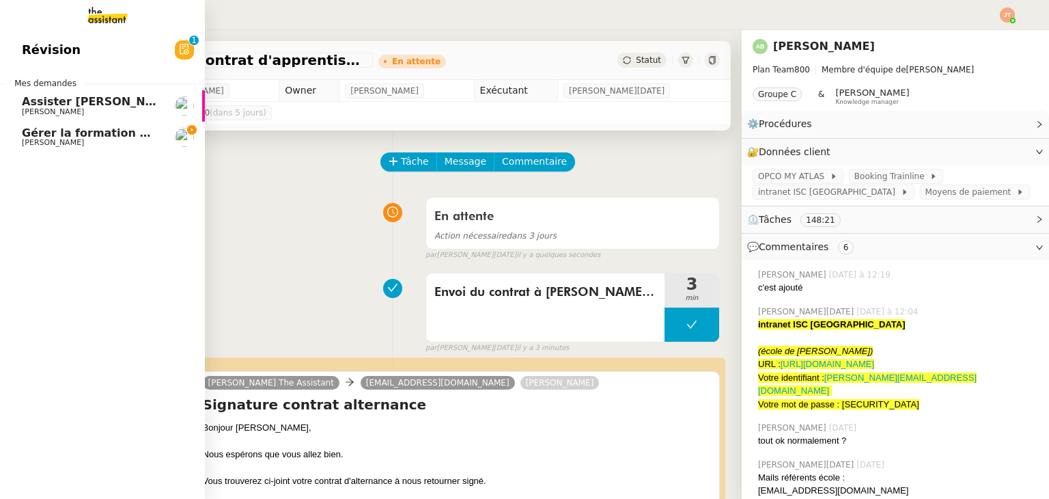
click at [75, 105] on span "Assister [PERSON_NAME] avec l'information OPCO" at bounding box center [176, 101] width 309 height 13
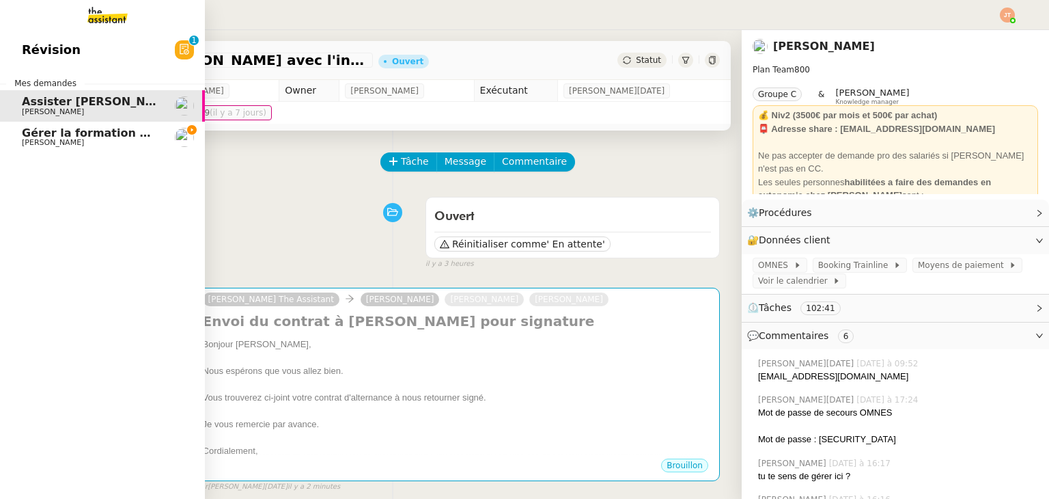
click at [67, 45] on span "Révision" at bounding box center [51, 50] width 59 height 20
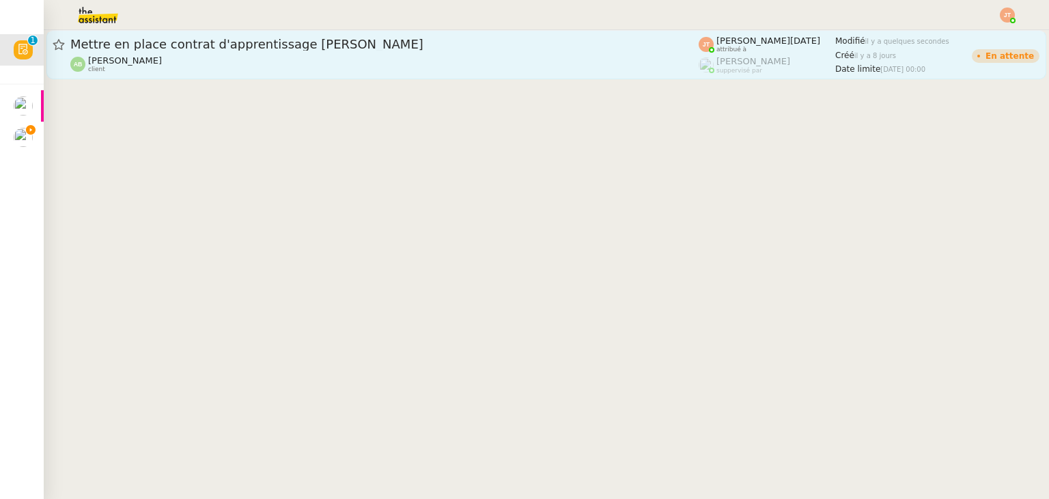
click at [258, 64] on div "[PERSON_NAME] client" at bounding box center [384, 64] width 629 height 18
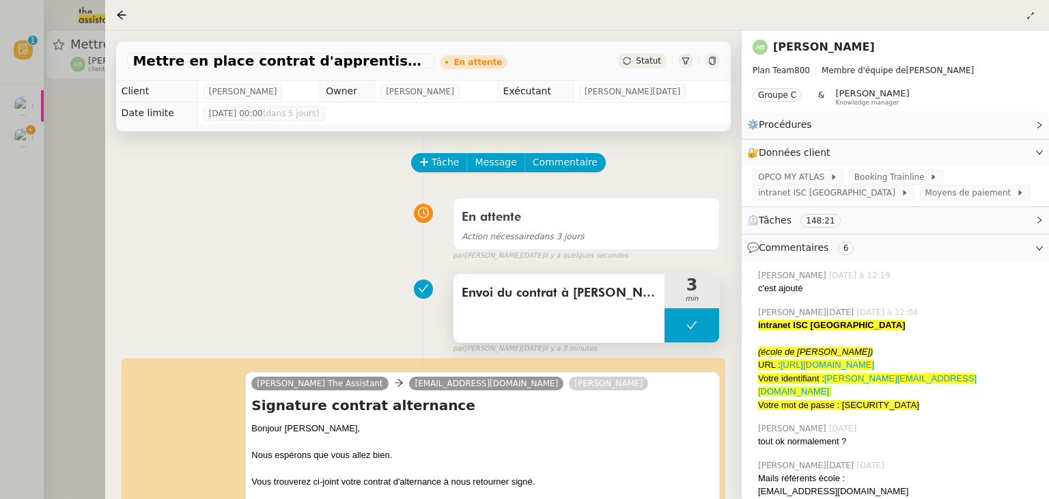
click at [492, 303] on span "Envoi du contrat à [PERSON_NAME] pour signature" at bounding box center [559, 293] width 195 height 20
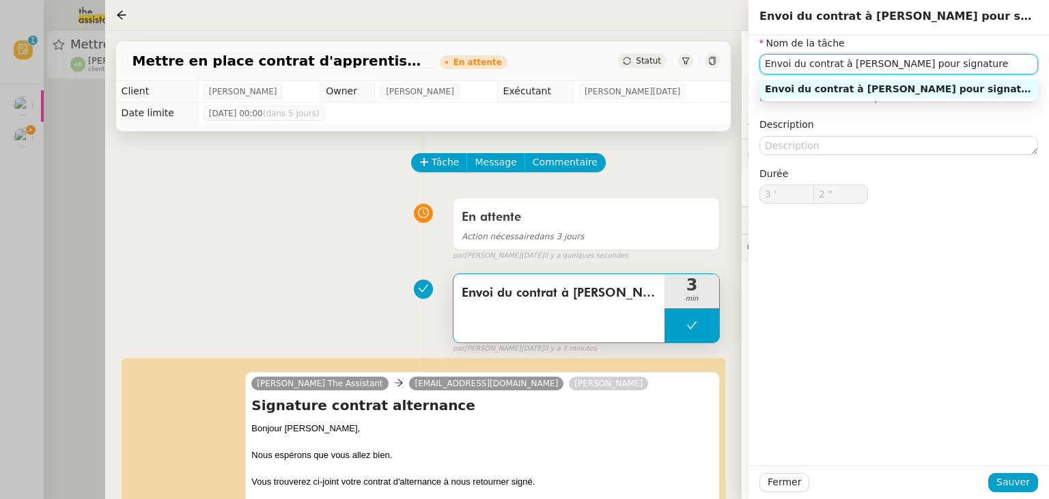
drag, startPoint x: 946, startPoint y: 66, endPoint x: 750, endPoint y: 63, distance: 195.4
click at [750, 63] on div "Nom de la tâche Envoi du contrat à [PERSON_NAME] pour signature ⚠️ Privilégiez …" at bounding box center [899, 131] width 301 height 190
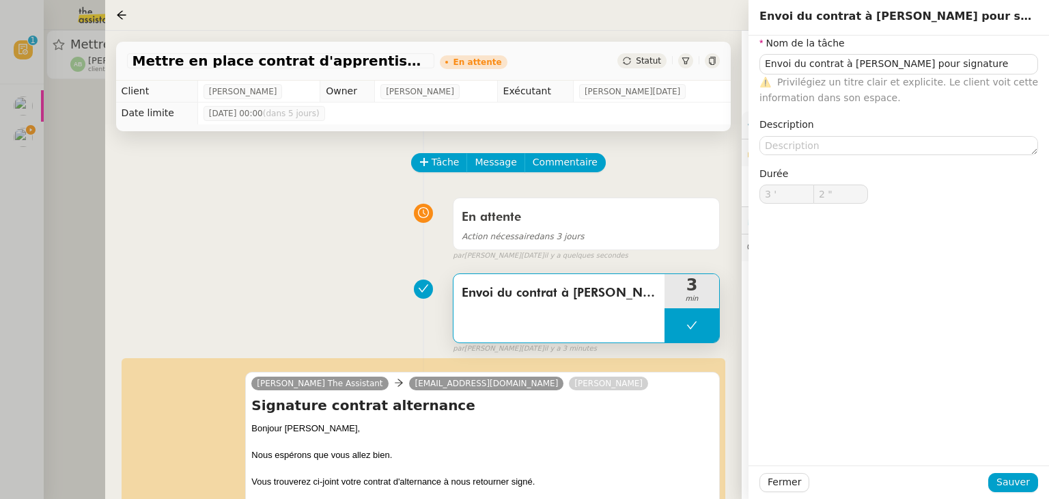
click at [77, 178] on div at bounding box center [524, 249] width 1049 height 499
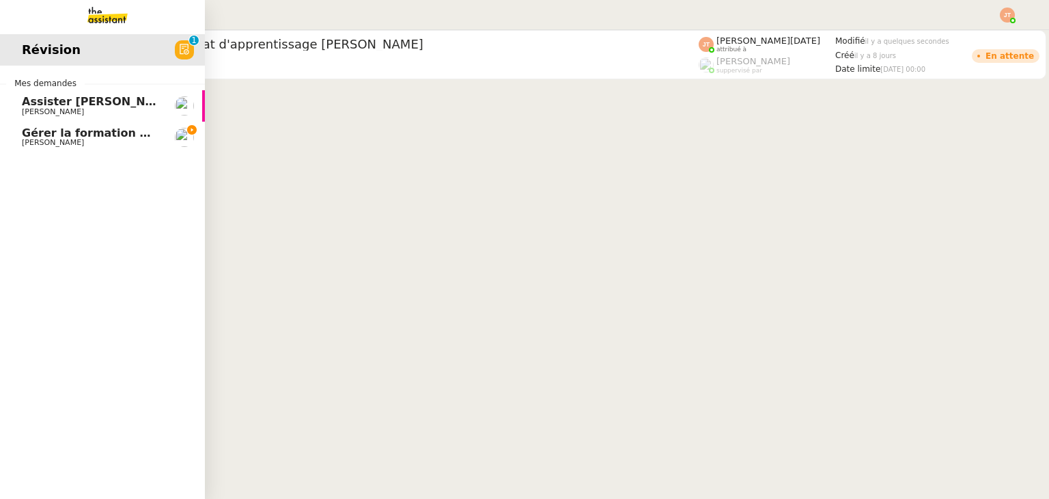
click at [36, 107] on span "Assister [PERSON_NAME] avec l'information OPCO" at bounding box center [176, 101] width 309 height 13
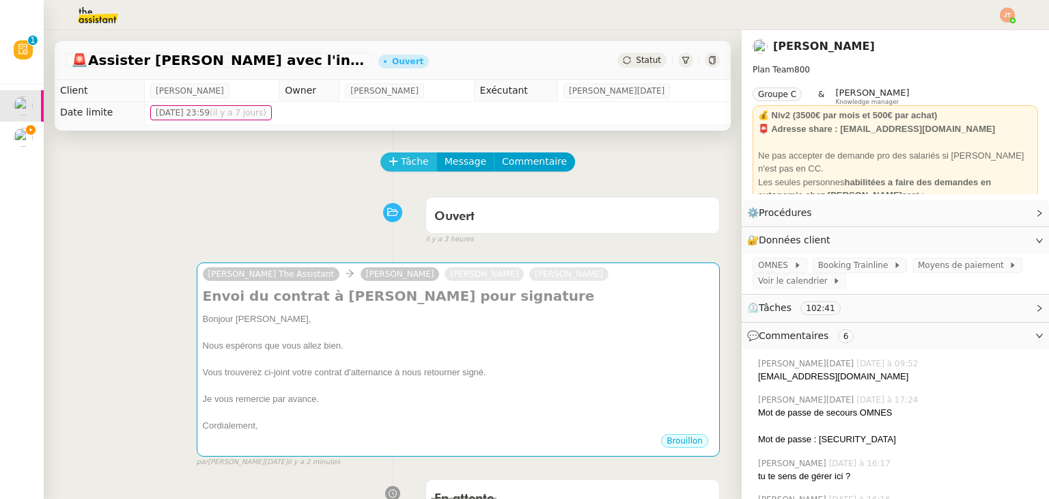
click at [410, 166] on span "Tâche" at bounding box center [415, 162] width 28 height 16
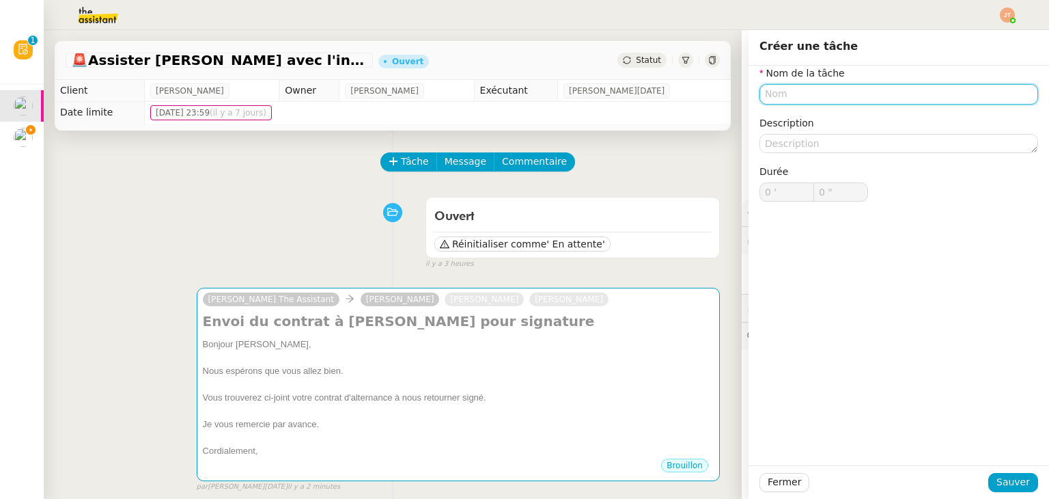
click at [786, 93] on input "text" at bounding box center [899, 94] width 279 height 20
paste input "Envoi du contrat à [PERSON_NAME] pour signature"
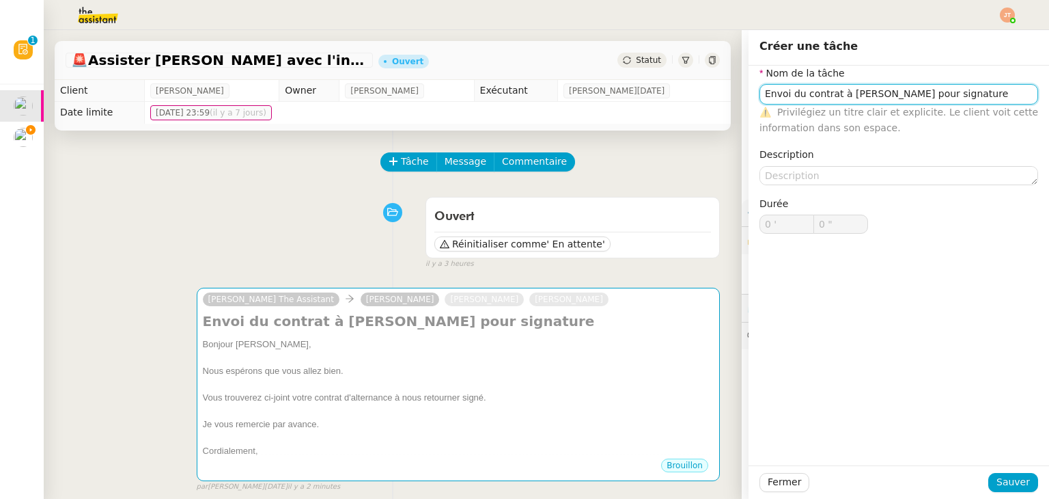
drag, startPoint x: 862, startPoint y: 98, endPoint x: 832, endPoint y: 98, distance: 30.1
click at [832, 98] on input "Envoi du contrat à [PERSON_NAME] pour signature" at bounding box center [899, 94] width 279 height 20
type input "Envoi du contrat à [PERSON_NAME] pour signature"
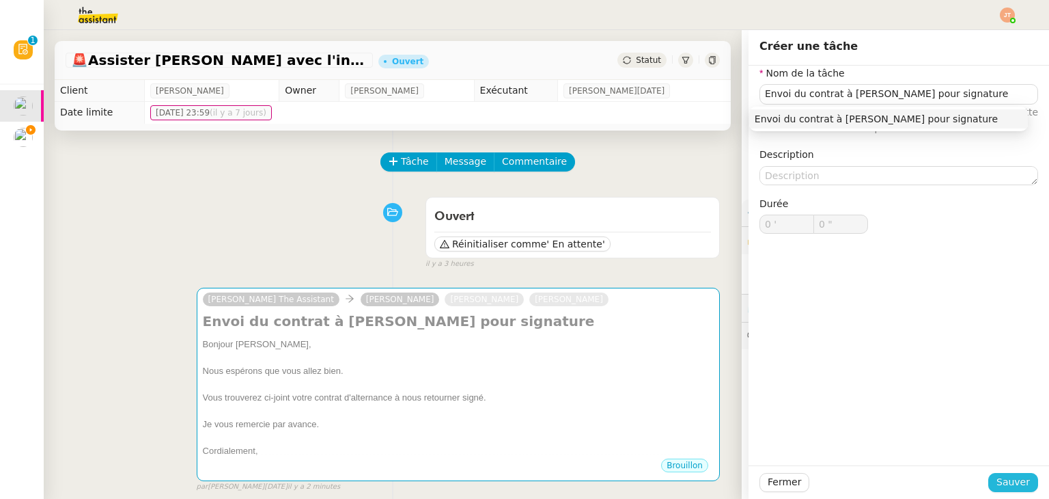
type input "Envoi du contrat à [PERSON_NAME] pour signature"
click at [999, 477] on span "Sauver" at bounding box center [1013, 482] width 33 height 16
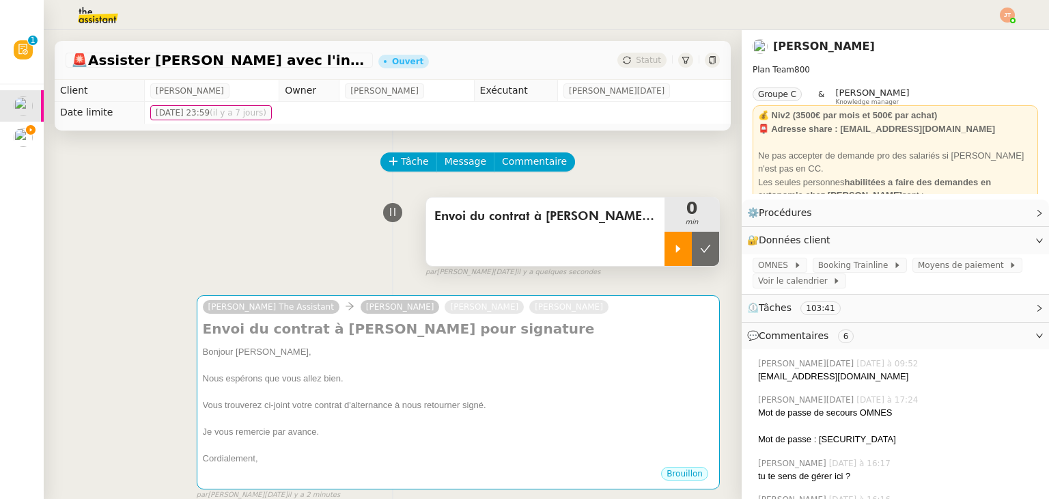
click at [665, 247] on div at bounding box center [678, 249] width 27 height 34
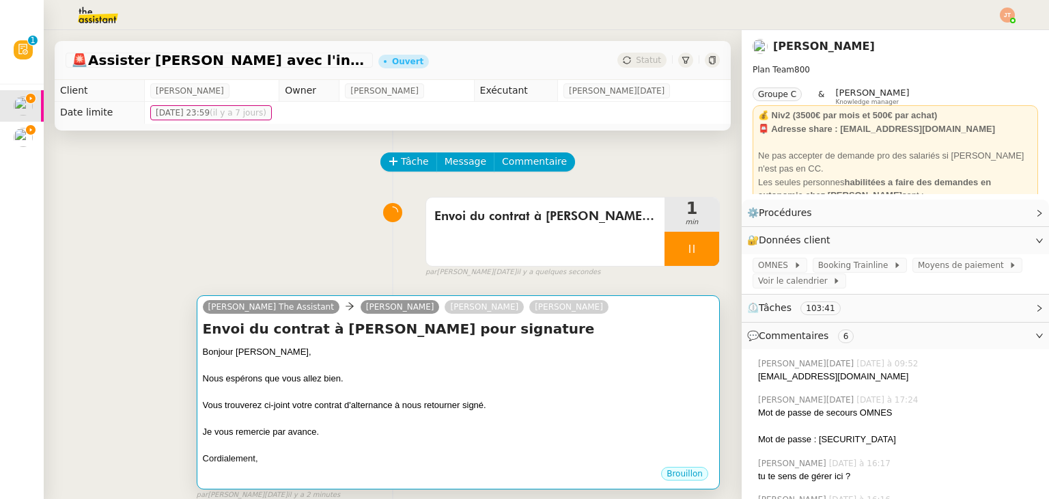
click at [318, 372] on div at bounding box center [458, 366] width 511 height 14
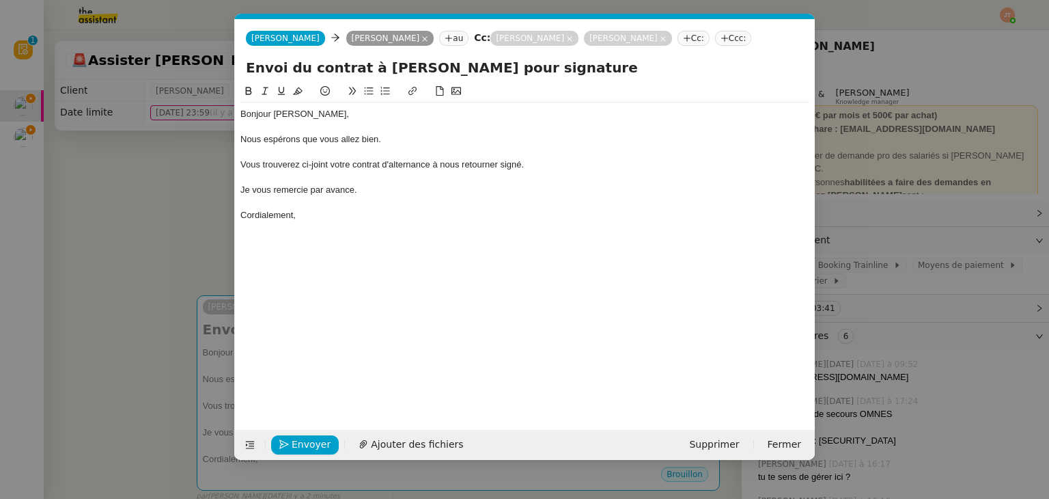
scroll to position [0, 29]
click at [301, 115] on div "Bonjour [PERSON_NAME]," at bounding box center [524, 114] width 569 height 12
click at [164, 181] on nz-modal-container "Service TA - VOYAGE - PROPOSITION GLOBALE A utiliser dans le cadre de propositi…" at bounding box center [524, 249] width 1049 height 499
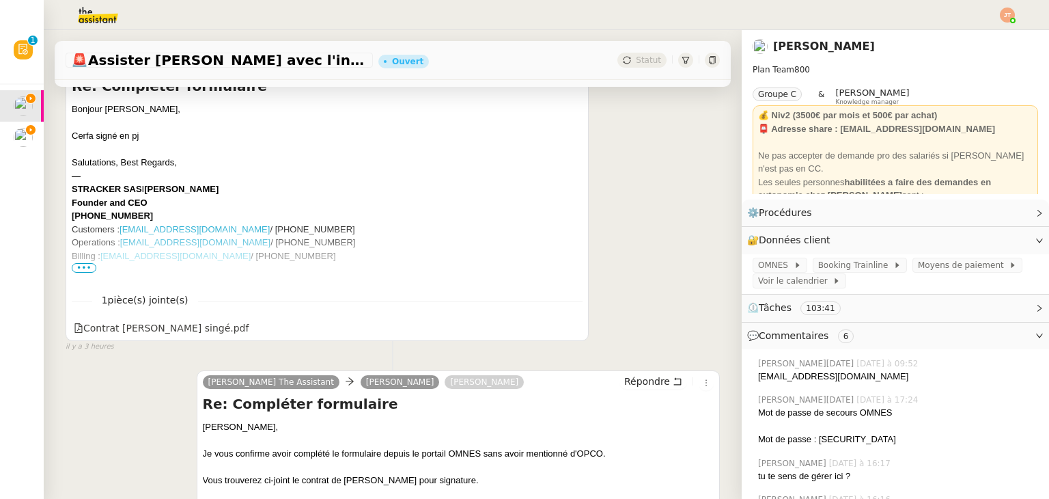
scroll to position [547, 0]
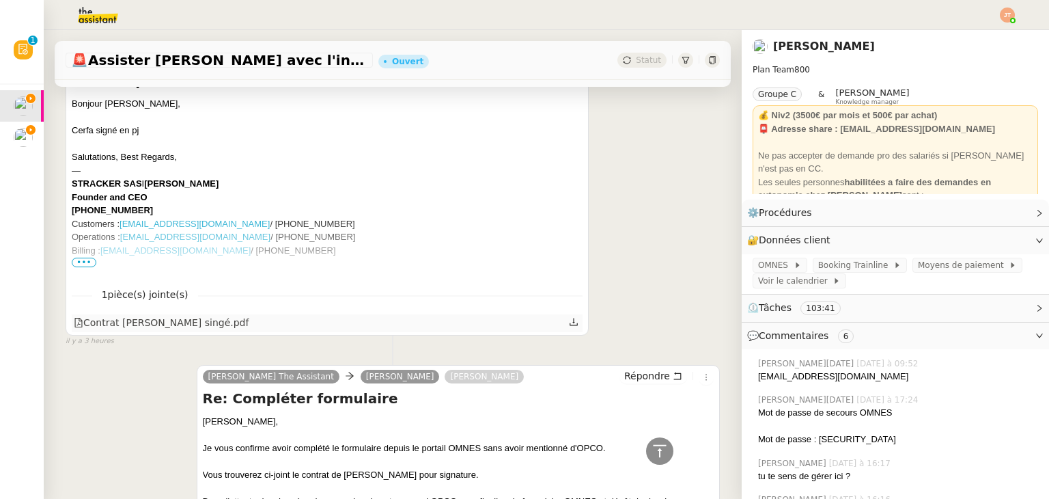
click at [570, 325] on icon at bounding box center [574, 322] width 8 height 8
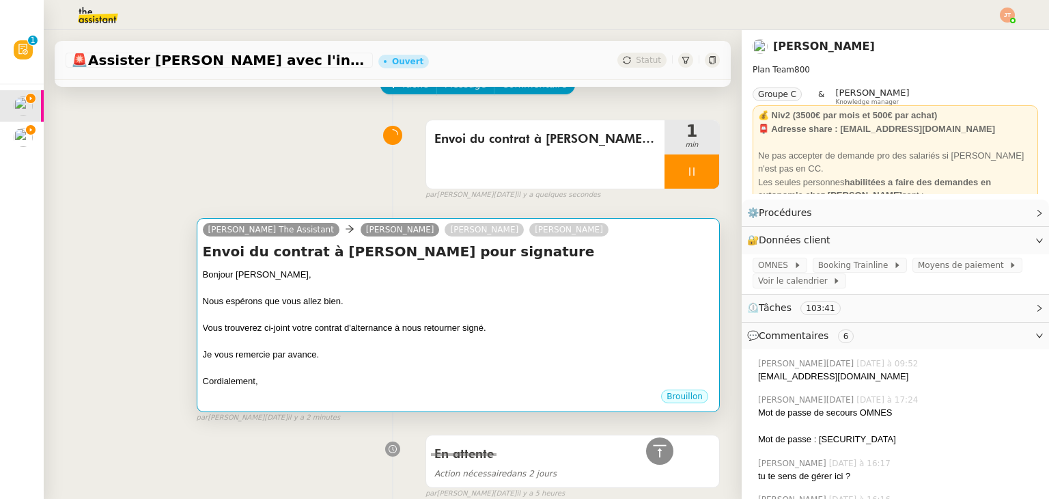
scroll to position [0, 0]
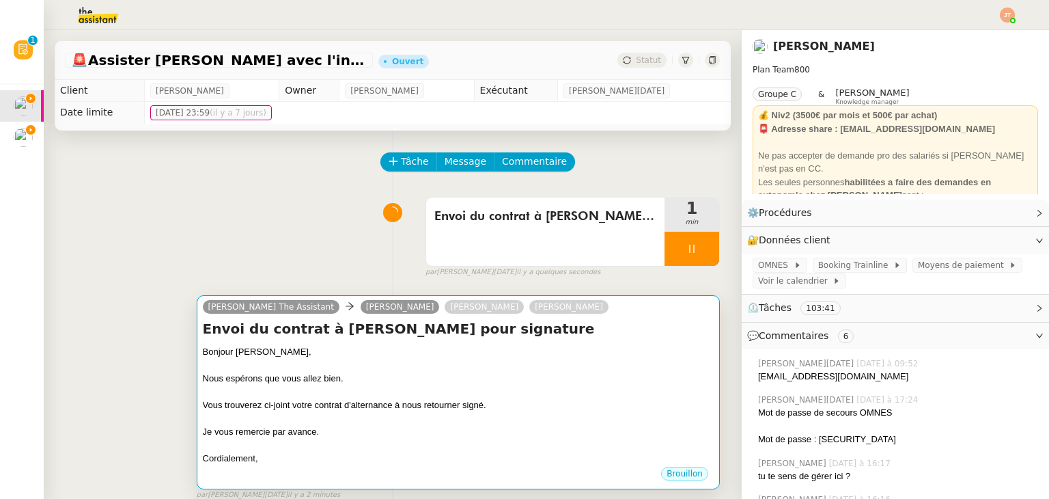
click at [400, 370] on div at bounding box center [458, 366] width 511 height 14
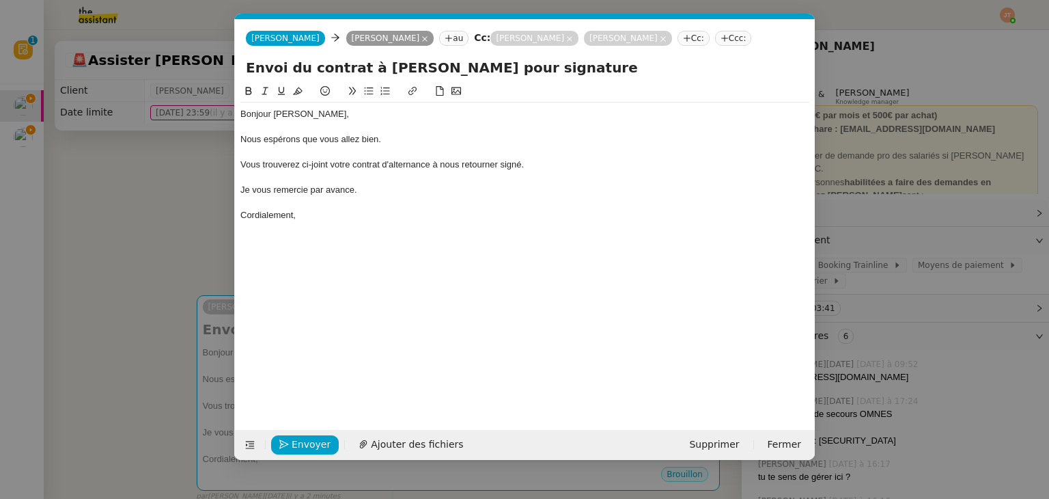
scroll to position [0, 29]
click at [402, 446] on span "Ajouter des fichiers" at bounding box center [417, 445] width 92 height 16
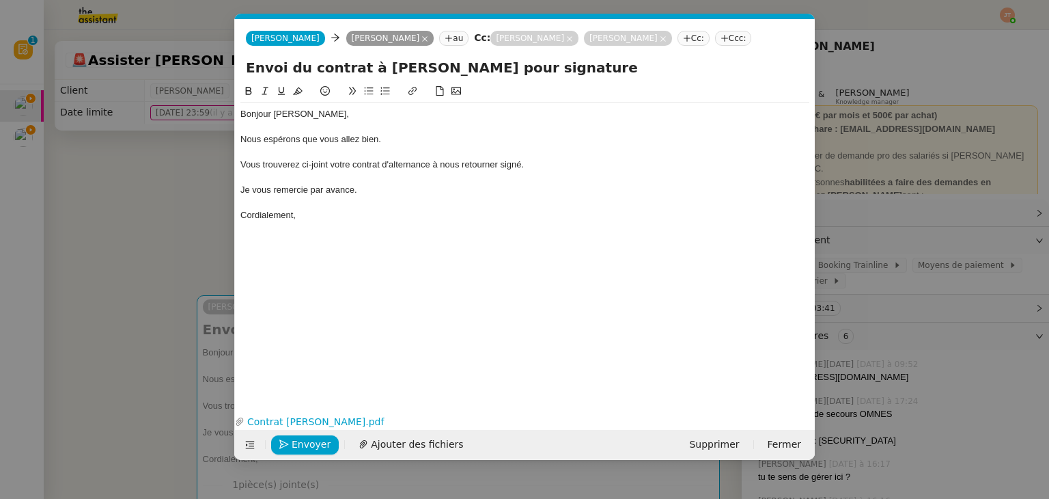
click at [154, 215] on nz-modal-container "Service TA - VOYAGE - PROPOSITION GLOBALE A utiliser dans le cadre de propositi…" at bounding box center [524, 249] width 1049 height 499
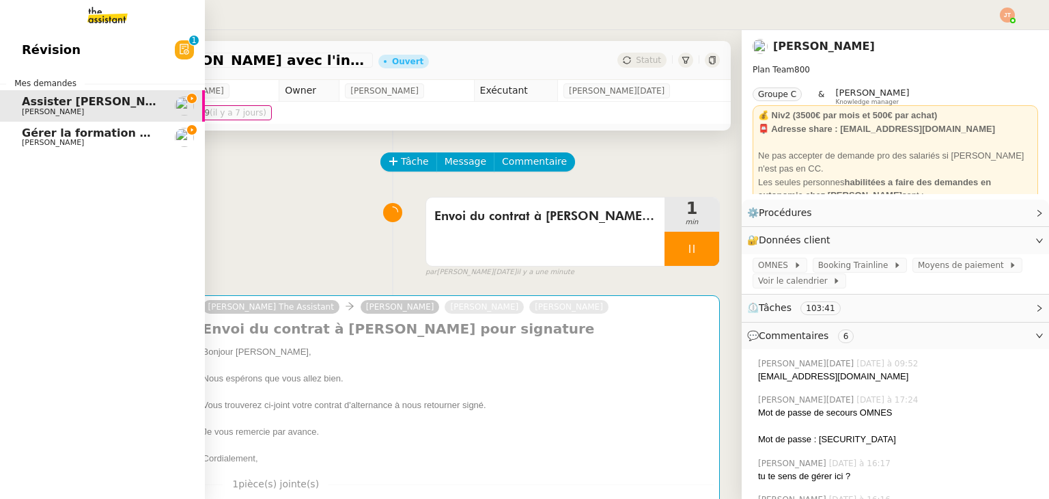
click at [100, 129] on span "Gérer la formation OPCO" at bounding box center [98, 132] width 152 height 13
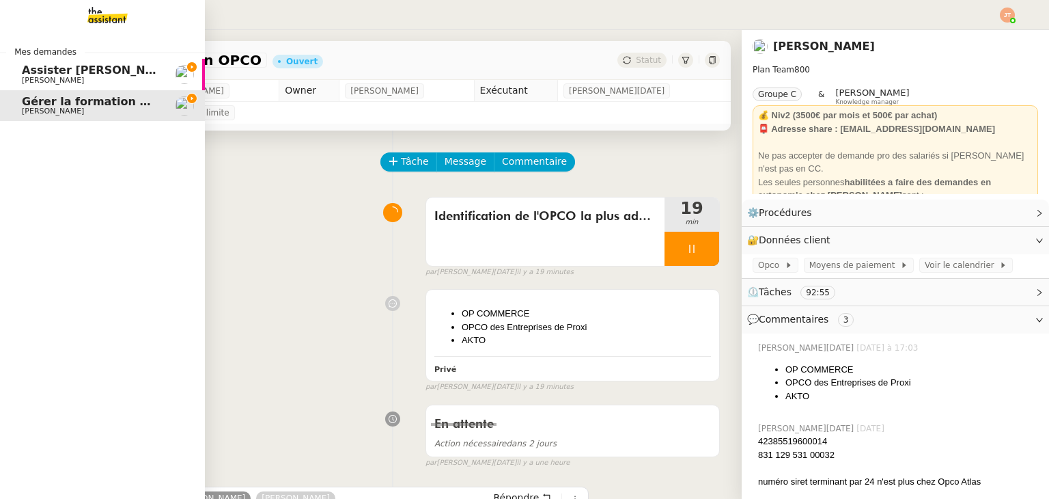
click at [34, 72] on span "Assister [PERSON_NAME] avec l'information OPCO" at bounding box center [176, 70] width 309 height 13
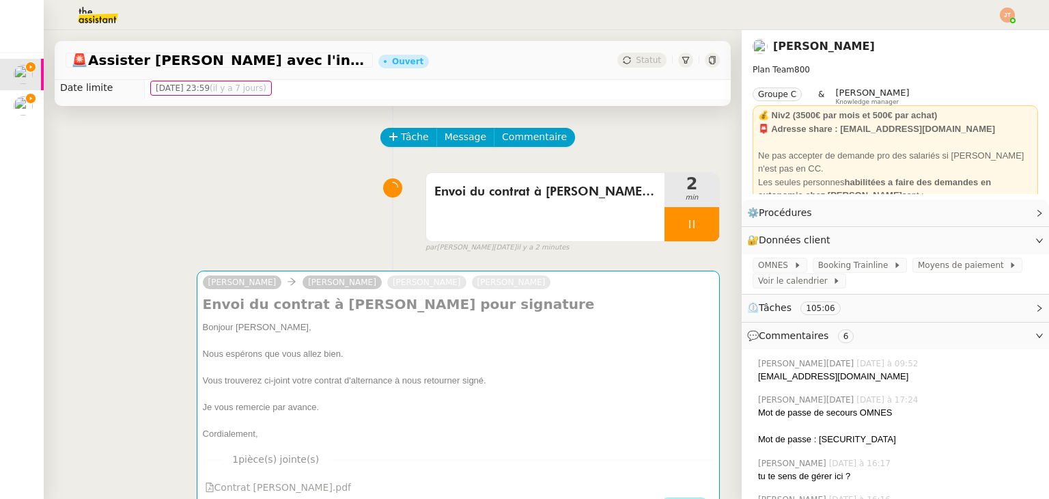
scroll to position [68, 0]
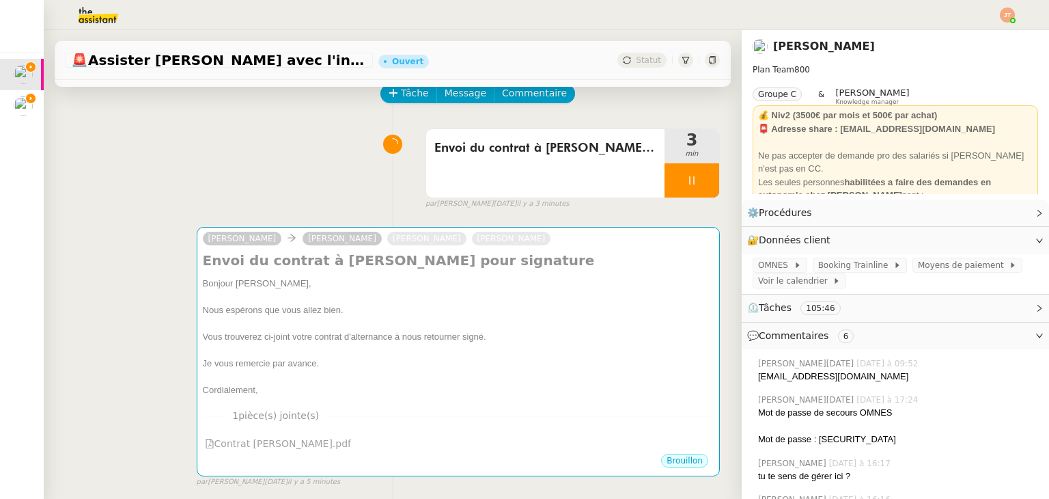
click at [92, 150] on div "Envoi du contrat à Laurane pour signature 3 min false par Jean-Noël D. il y a 3…" at bounding box center [393, 165] width 655 height 87
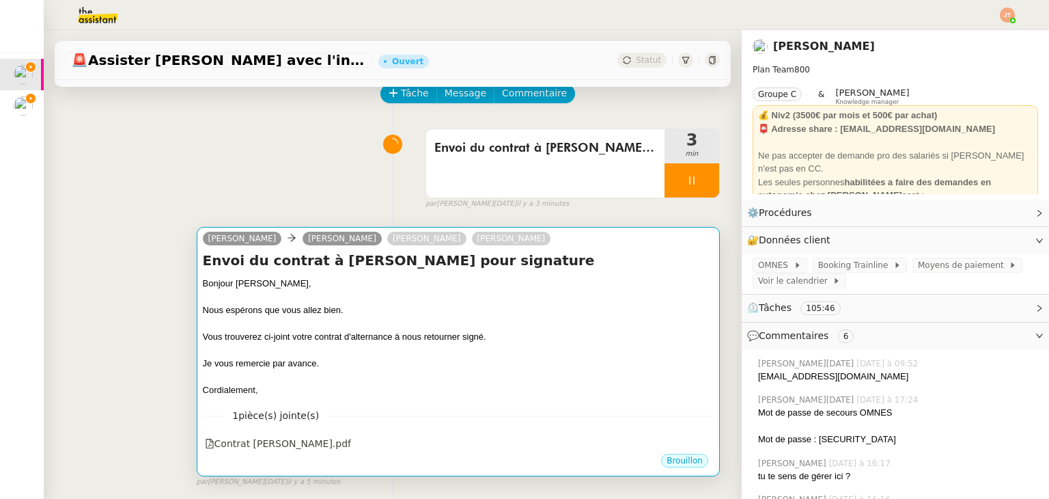
click at [491, 331] on div at bounding box center [458, 324] width 511 height 14
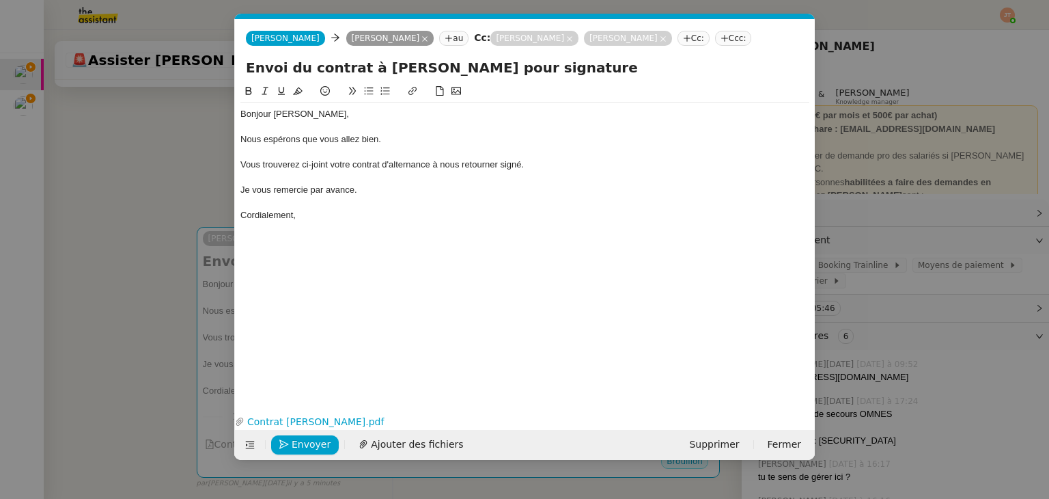
scroll to position [0, 29]
click at [317, 443] on span "Envoyer" at bounding box center [311, 445] width 39 height 16
click at [317, 443] on span "Confirmer l'envoi" at bounding box center [333, 445] width 82 height 16
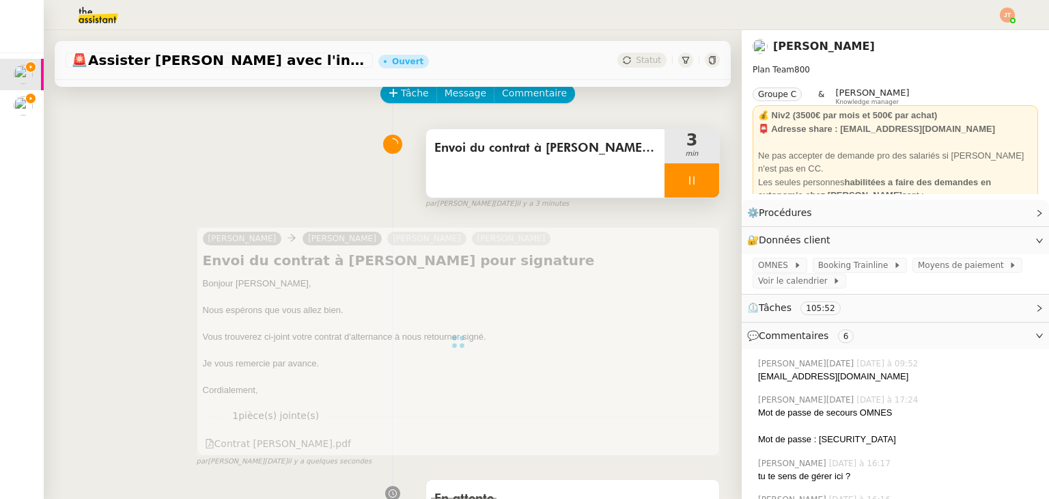
click at [687, 183] on icon at bounding box center [692, 180] width 11 height 11
click at [700, 184] on icon at bounding box center [705, 180] width 11 height 11
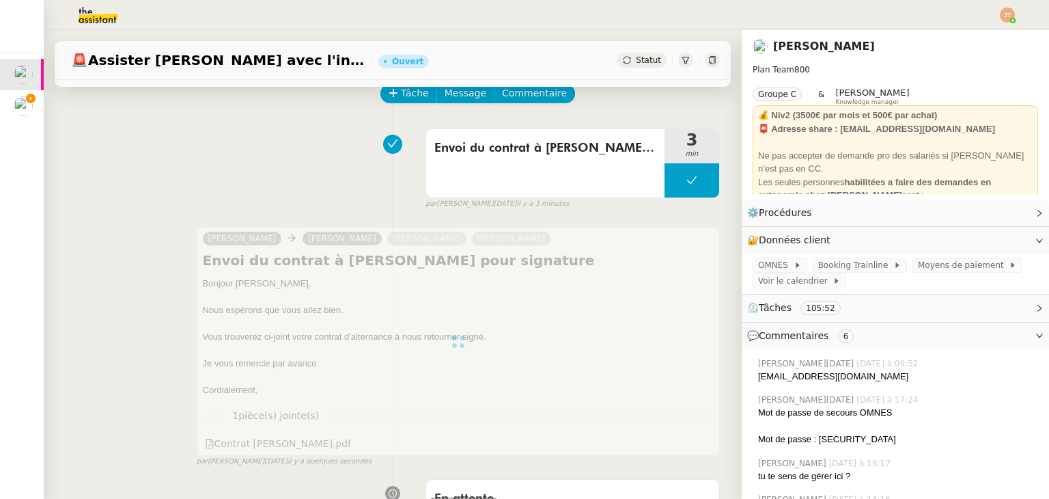
click at [623, 53] on div "Statut" at bounding box center [642, 60] width 49 height 15
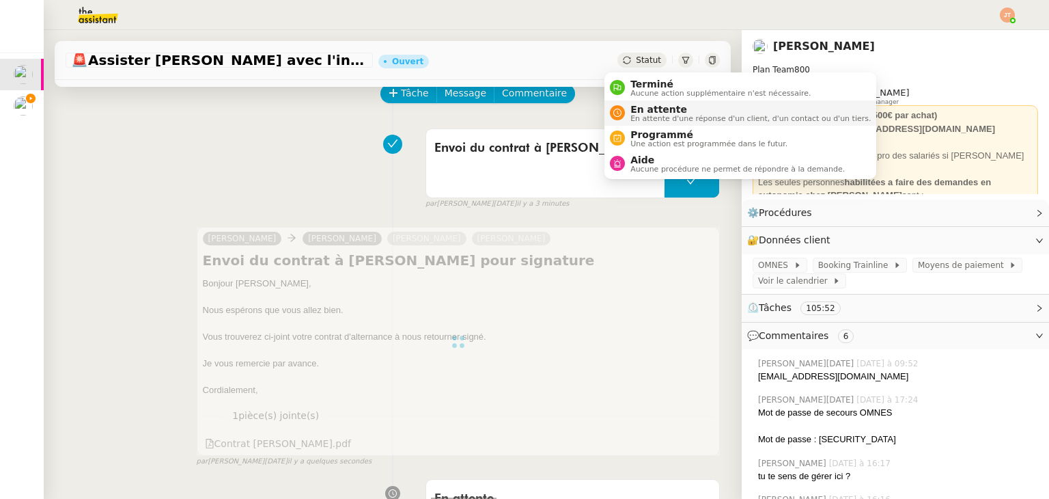
click at [666, 107] on span "En attente" at bounding box center [751, 109] width 240 height 11
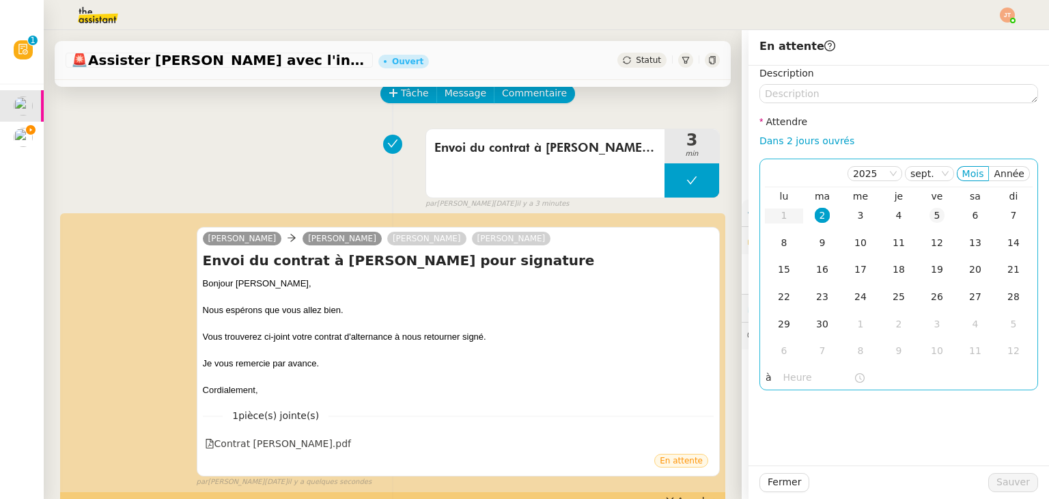
click at [930, 217] on div "5" at bounding box center [937, 215] width 15 height 15
click at [790, 379] on input "text" at bounding box center [819, 378] width 70 height 16
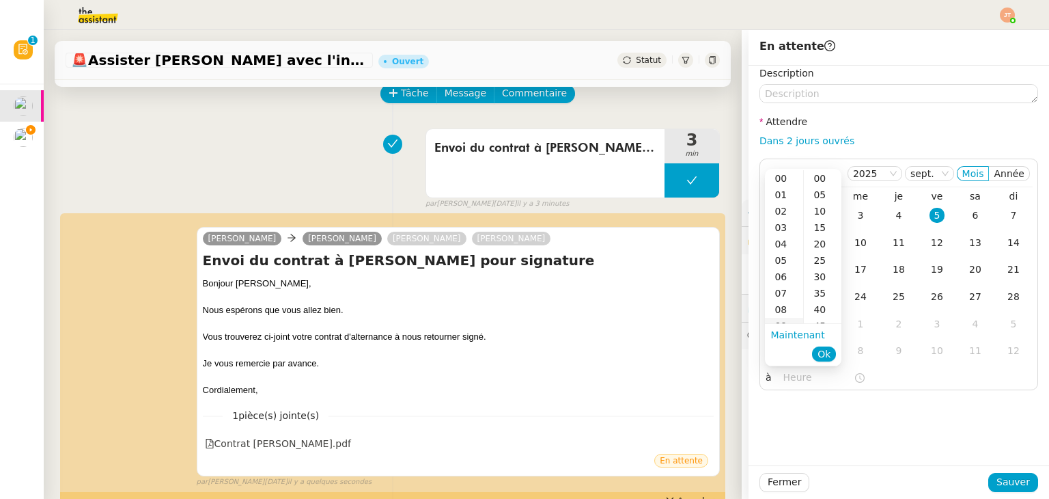
click at [787, 318] on div "09" at bounding box center [784, 326] width 38 height 16
click at [784, 184] on div "09" at bounding box center [784, 178] width 38 height 16
click at [819, 180] on div "00" at bounding box center [823, 178] width 38 height 16
type input "09:00"
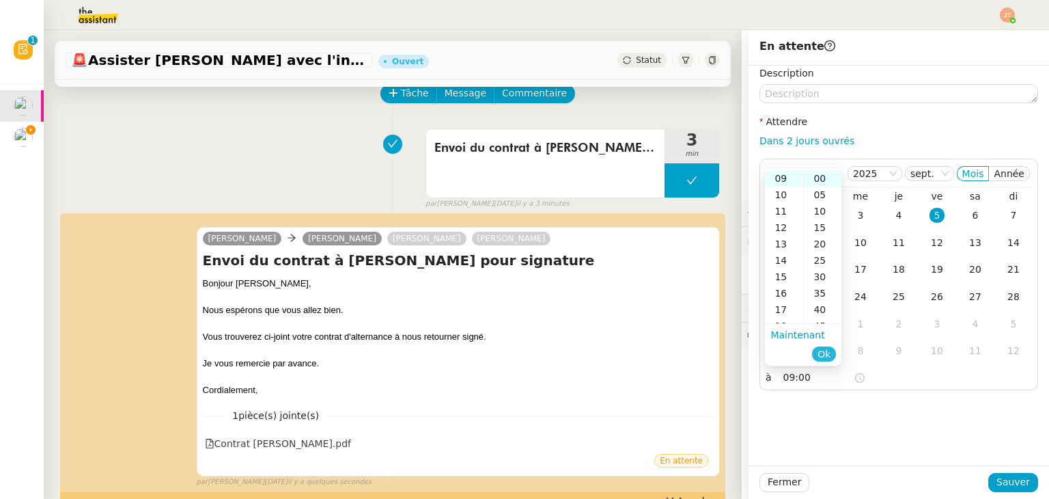
drag, startPoint x: 825, startPoint y: 352, endPoint x: 834, endPoint y: 355, distance: 8.9
click at [825, 352] on span "Ok" at bounding box center [824, 354] width 13 height 14
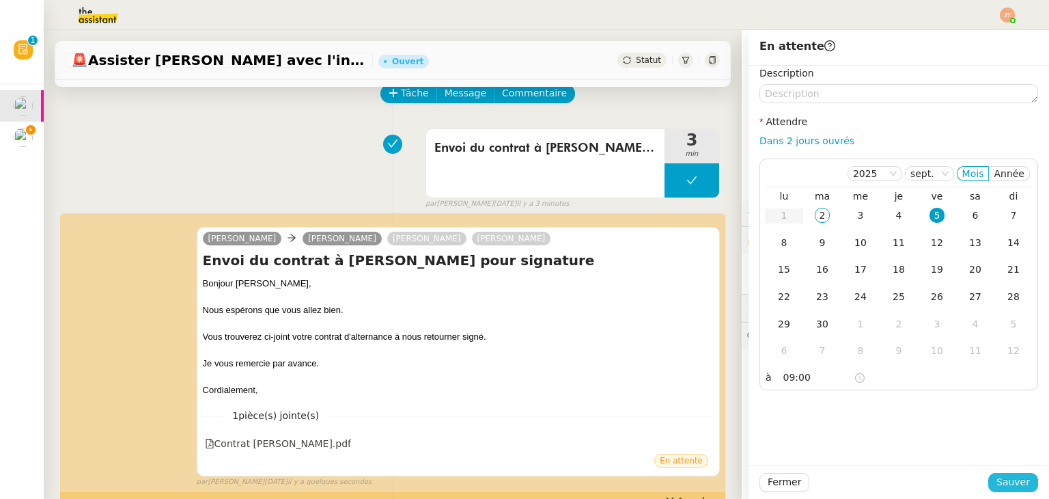
click at [1006, 476] on span "Sauver" at bounding box center [1013, 482] width 33 height 16
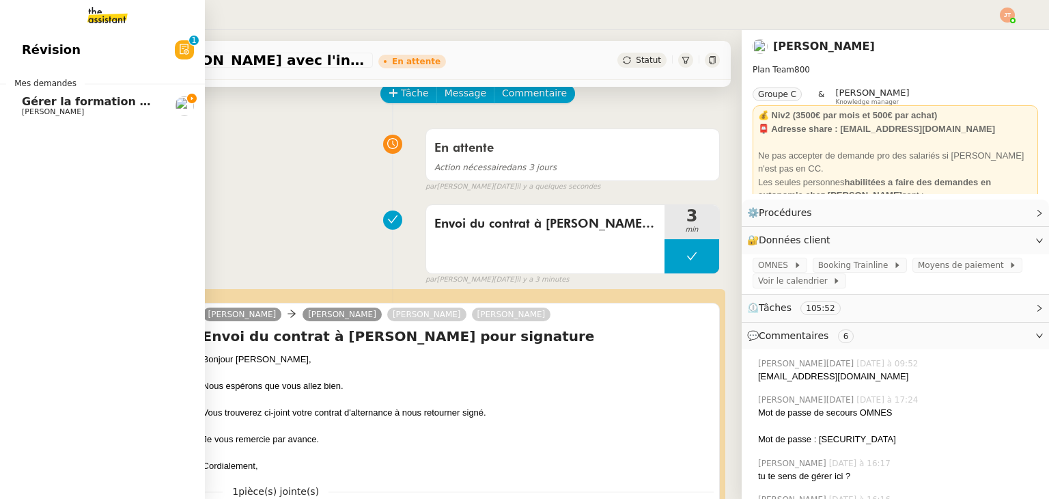
click at [68, 105] on span "Gérer la formation OPCO" at bounding box center [98, 101] width 152 height 13
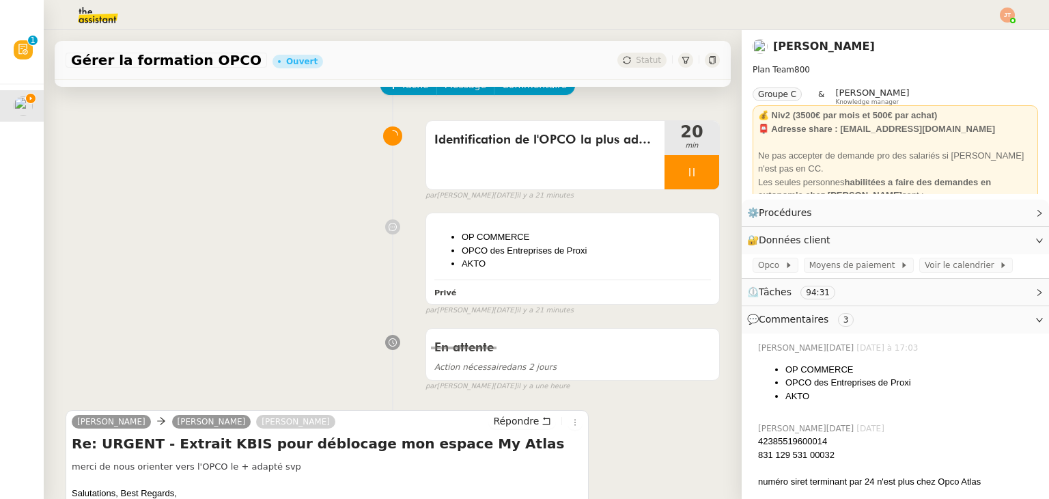
scroll to position [68, 0]
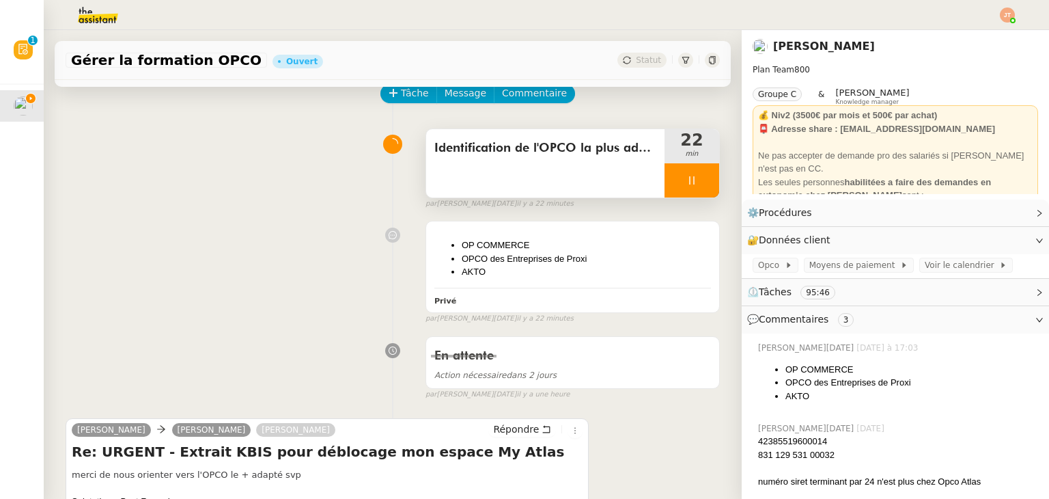
click at [665, 176] on div at bounding box center [692, 180] width 55 height 34
click at [697, 190] on button at bounding box center [705, 180] width 27 height 34
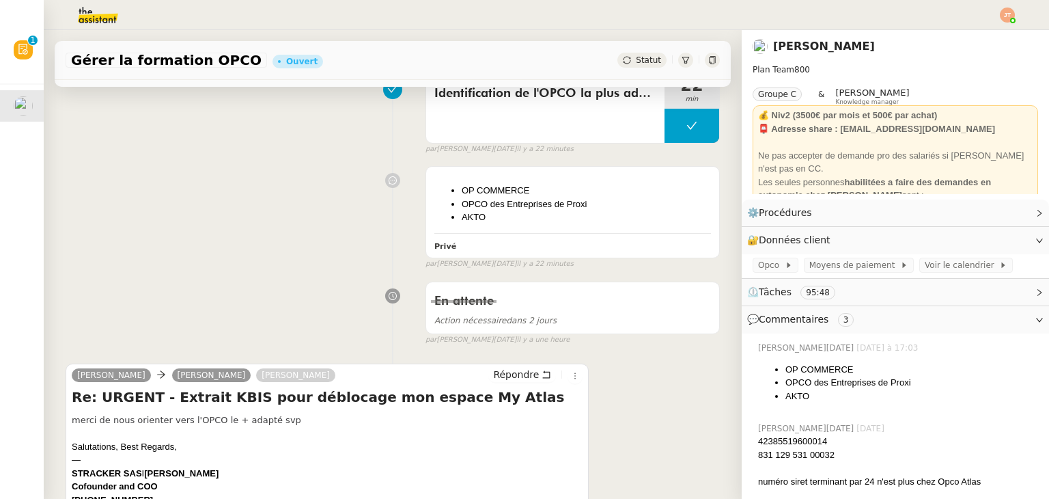
scroll to position [0, 0]
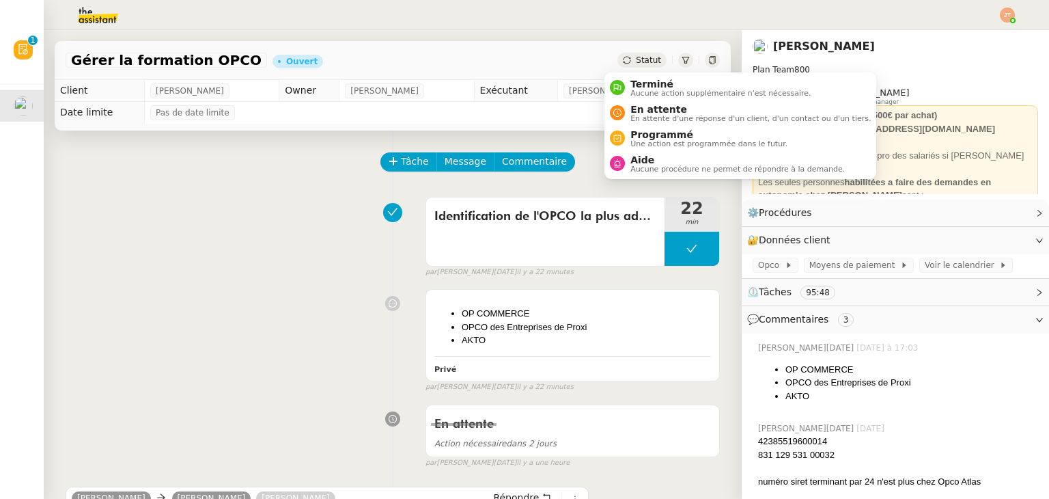
click at [636, 59] on span "Statut" at bounding box center [648, 60] width 25 height 10
click at [656, 140] on span "Une action est programmée dans le futur." at bounding box center [709, 144] width 157 height 8
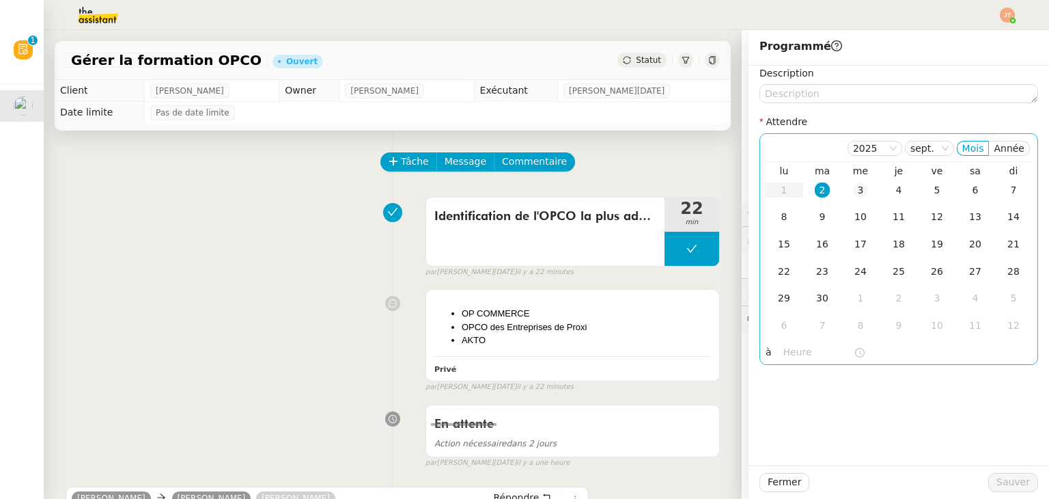
click at [853, 189] on div "3" at bounding box center [860, 189] width 15 height 15
click at [798, 350] on input "text" at bounding box center [819, 352] width 70 height 16
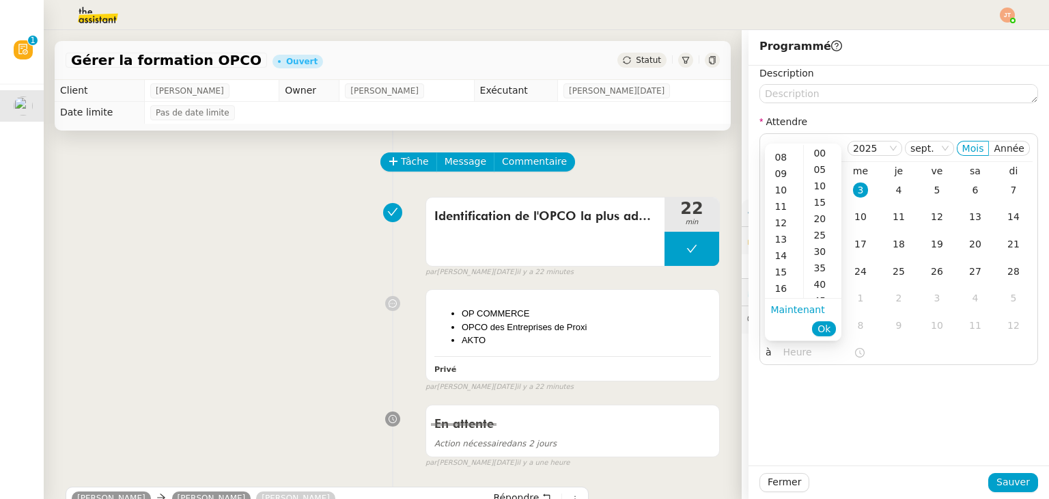
scroll to position [137, 0]
click at [784, 181] on div "10" at bounding box center [784, 180] width 38 height 16
click at [782, 204] on div "09" at bounding box center [784, 205] width 38 height 16
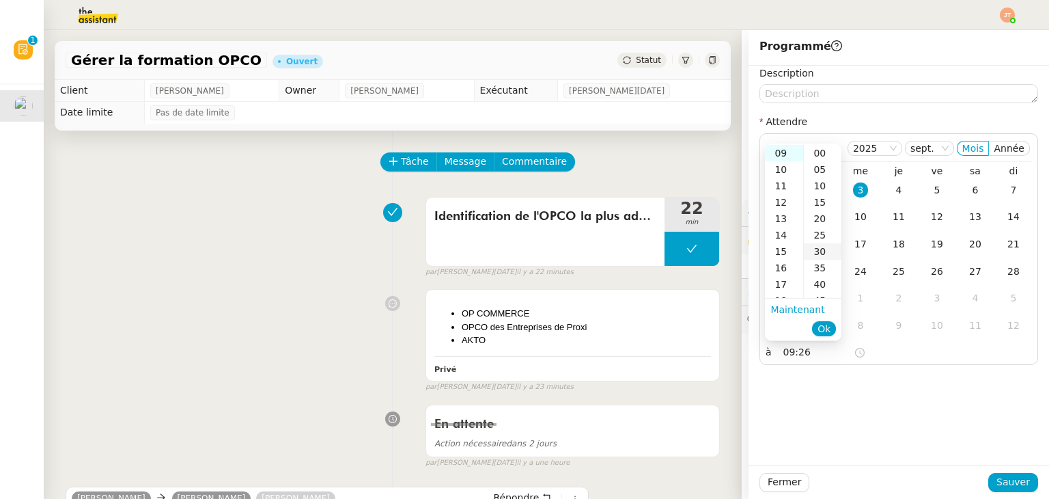
click at [817, 251] on div "30" at bounding box center [823, 251] width 38 height 16
type input "09:30"
click at [828, 331] on span "Ok" at bounding box center [824, 329] width 13 height 14
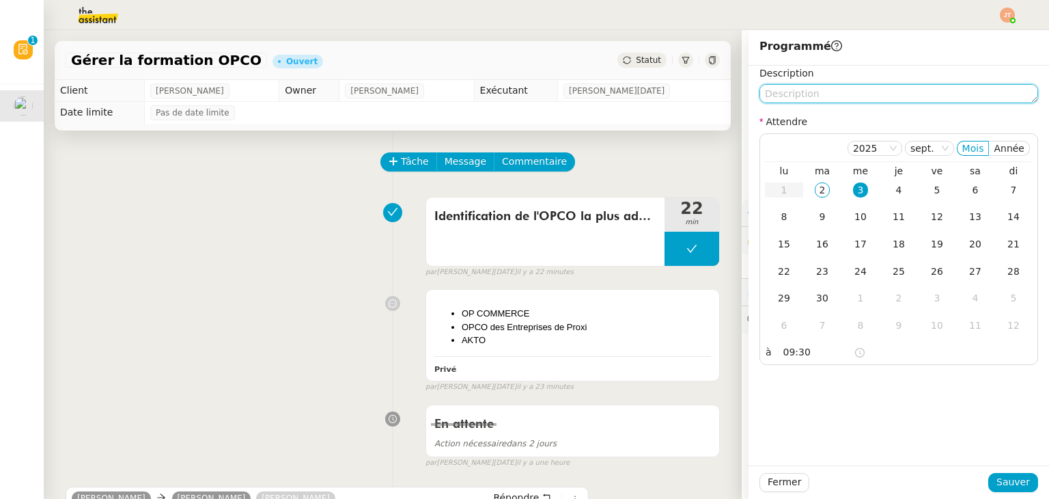
click at [798, 94] on textarea at bounding box center [899, 93] width 279 height 19
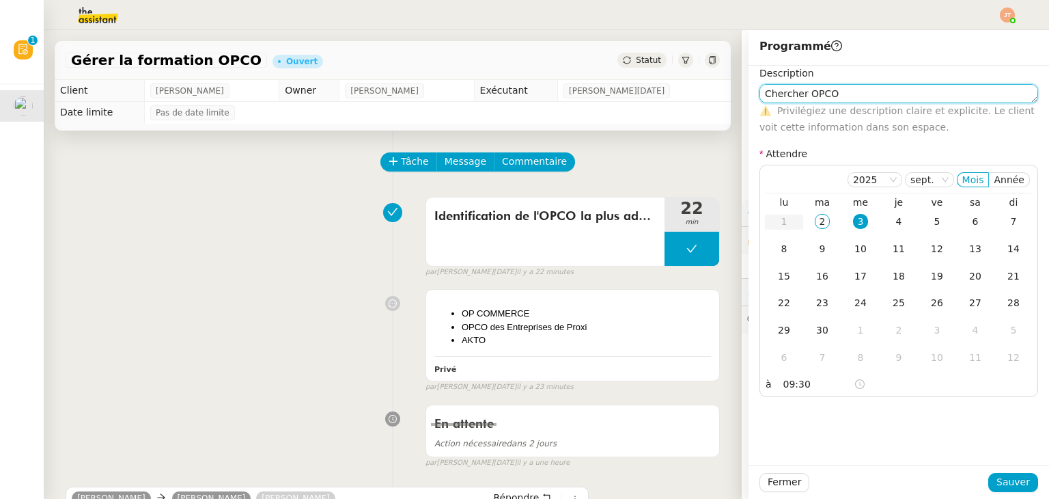
drag, startPoint x: 793, startPoint y: 96, endPoint x: 748, endPoint y: 96, distance: 44.4
click at [749, 96] on div "Description Chercher OPCO ⚠️ Privilégiez une description claire et explicite. L…" at bounding box center [899, 231] width 301 height 331
type textarea "Appeler les OPCO"
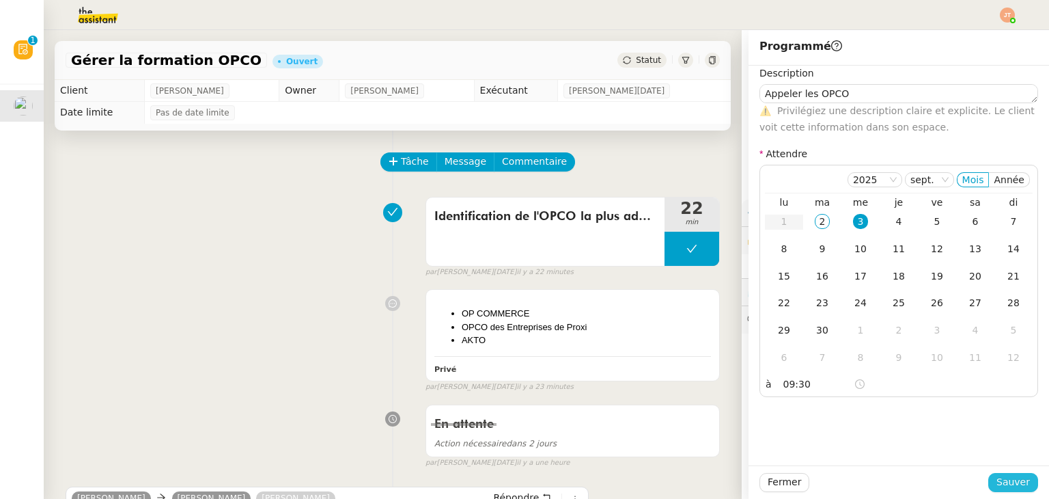
click at [1012, 480] on span "Sauver" at bounding box center [1013, 482] width 33 height 16
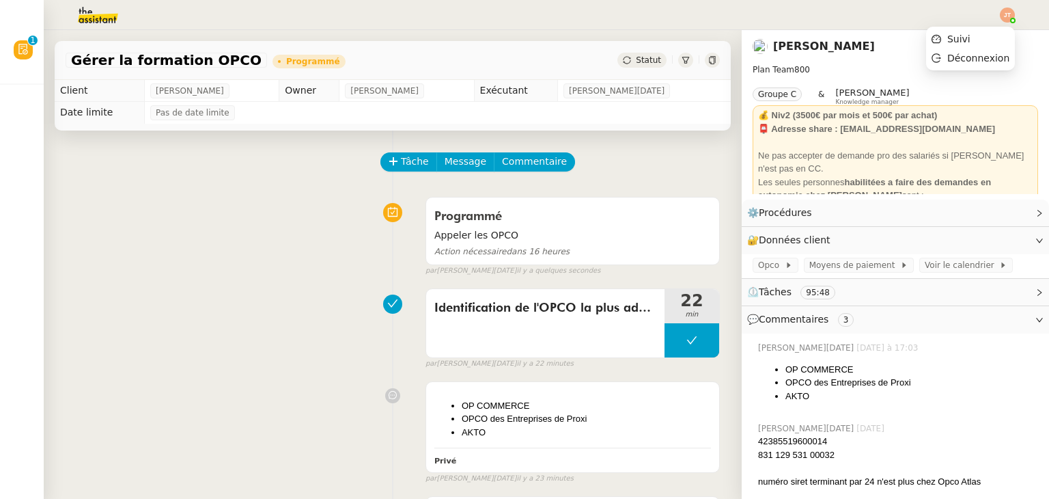
click at [1007, 15] on img at bounding box center [1007, 15] width 15 height 15
click at [970, 36] on span "Suivi" at bounding box center [959, 38] width 23 height 11
